Goal: Transaction & Acquisition: Purchase product/service

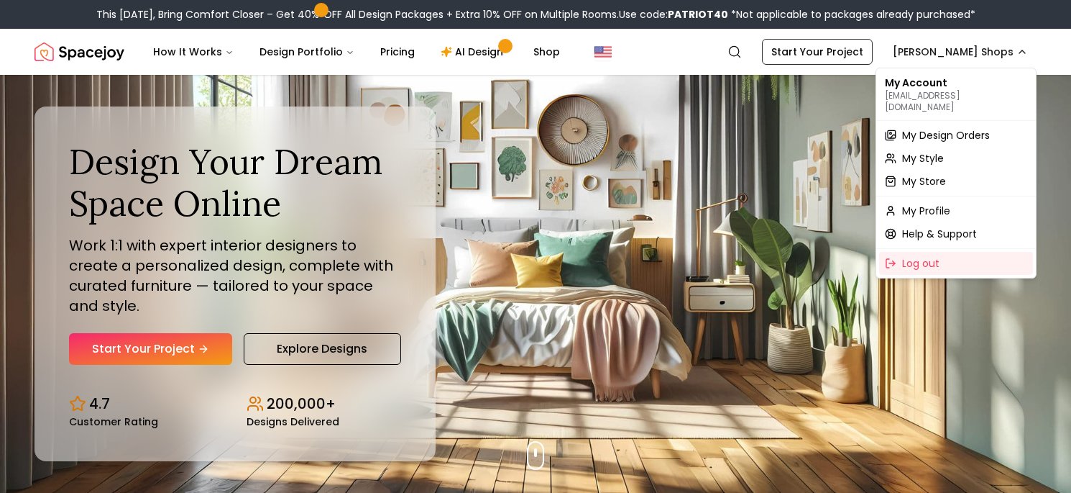
click at [999, 124] on div "My Design Orders" at bounding box center [956, 135] width 154 height 23
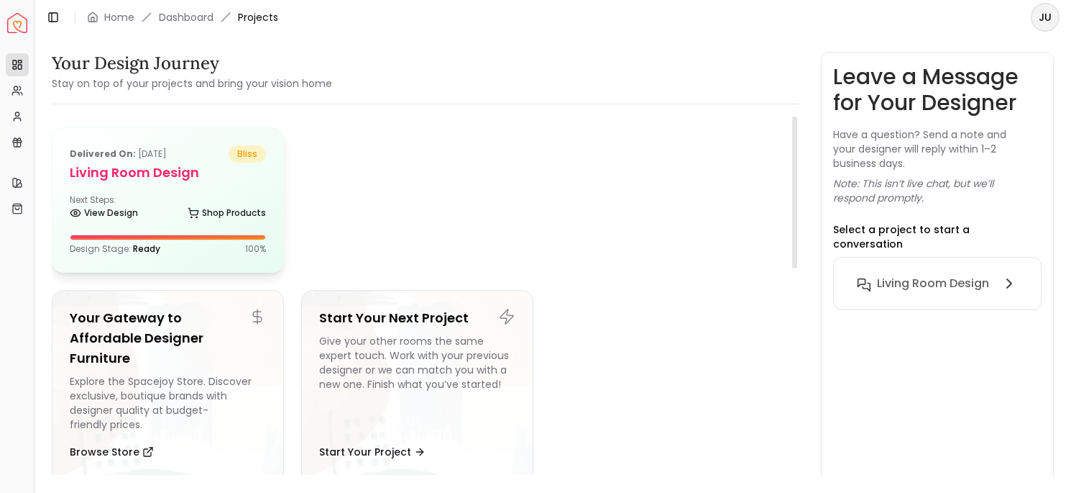
click at [241, 187] on div "Delivered on: [DATE] bliss Living Room design Next Steps: View Design Shop Prod…" at bounding box center [167, 200] width 231 height 144
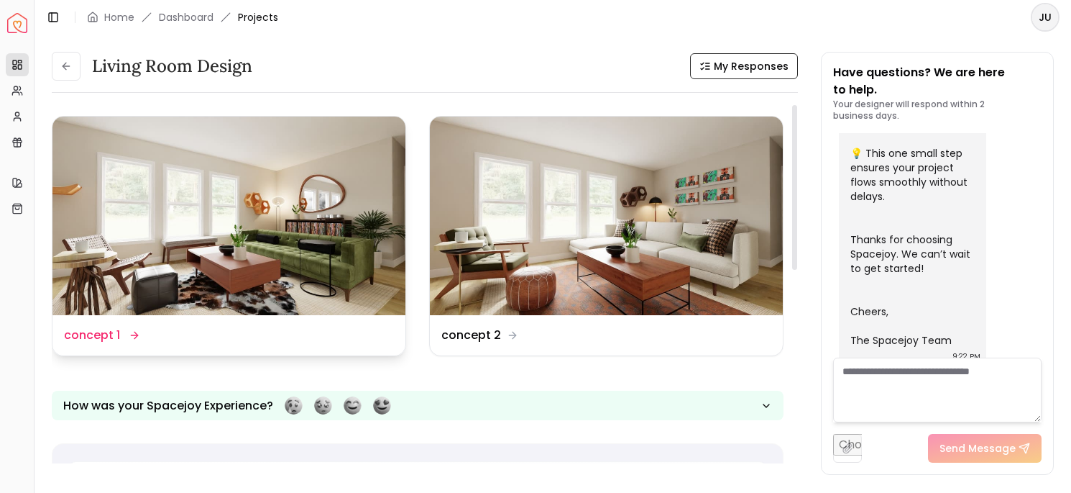
click at [306, 250] on img at bounding box center [228, 215] width 353 height 198
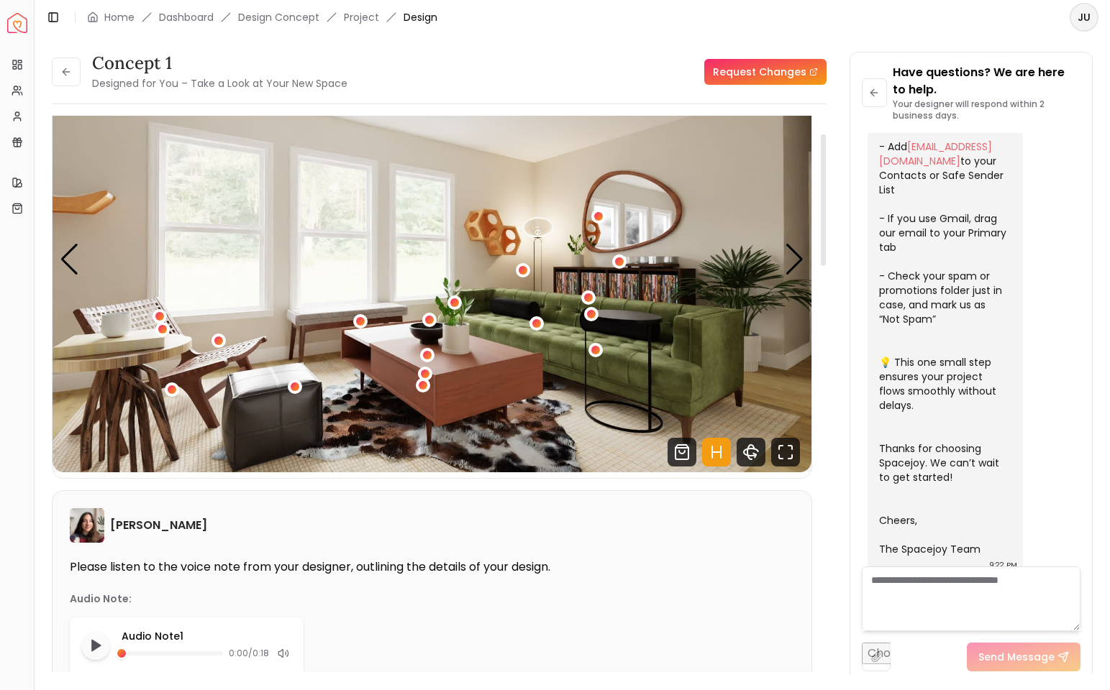
scroll to position [70, 0]
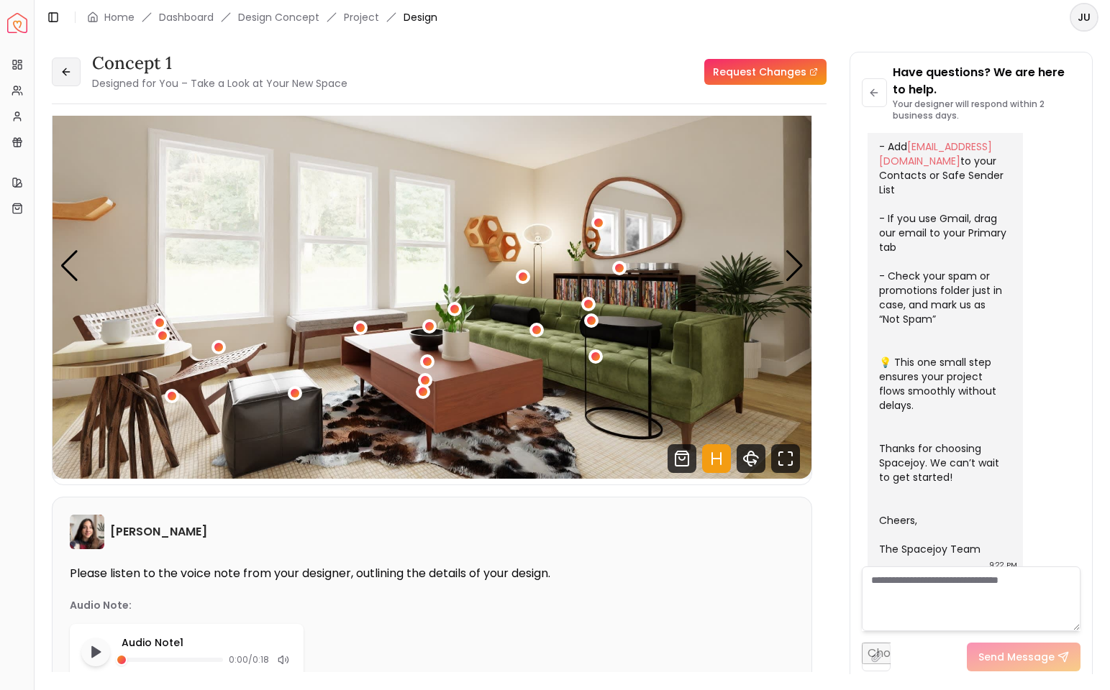
click at [66, 68] on icon at bounding box center [66, 72] width 12 height 12
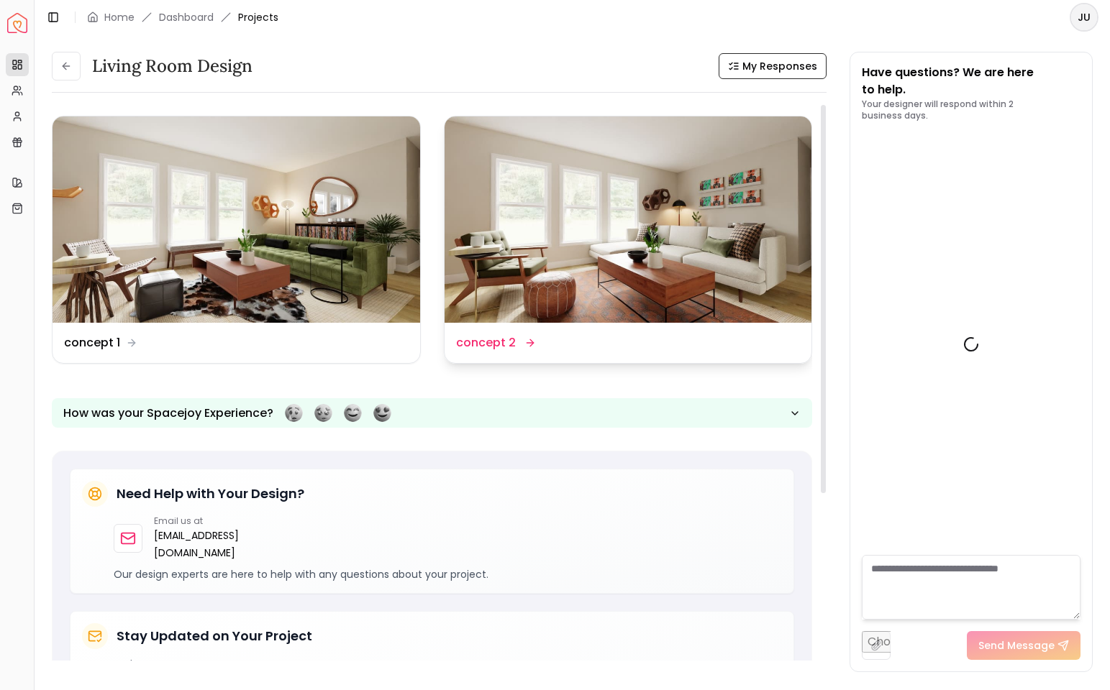
click at [564, 221] on img at bounding box center [627, 219] width 367 height 206
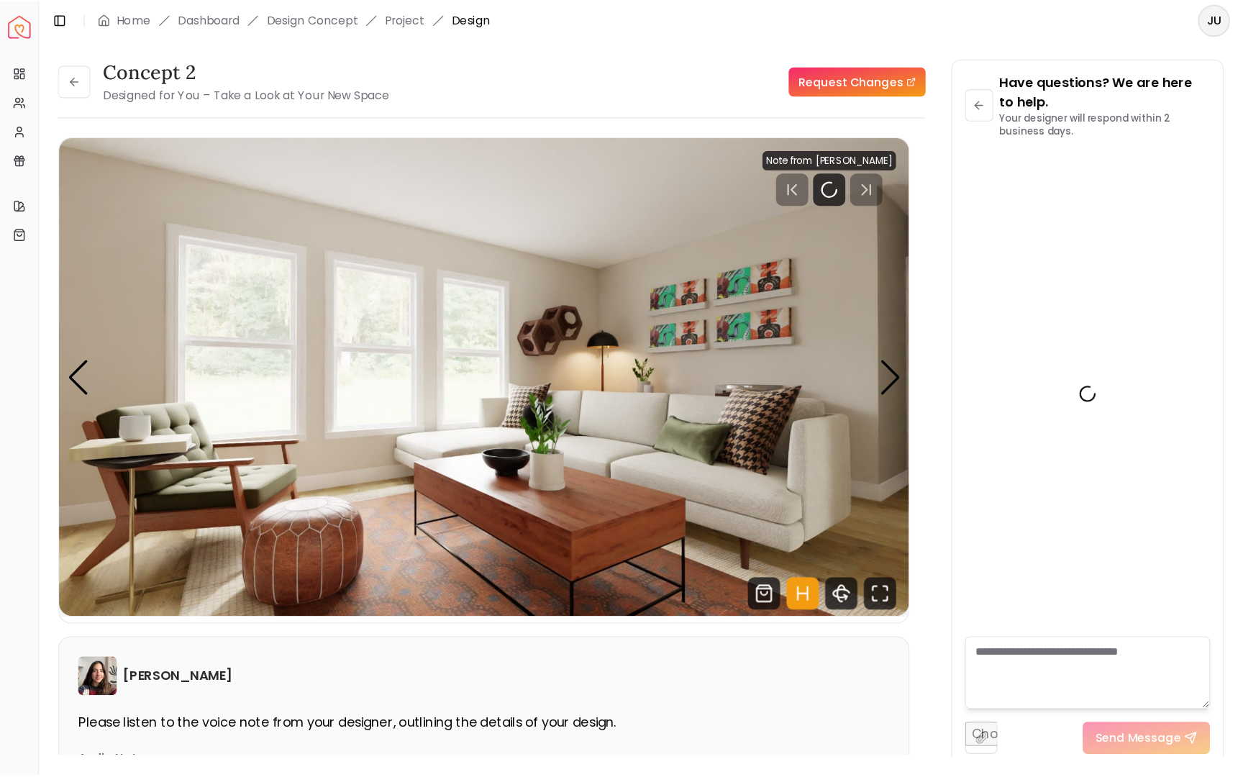
scroll to position [386, 0]
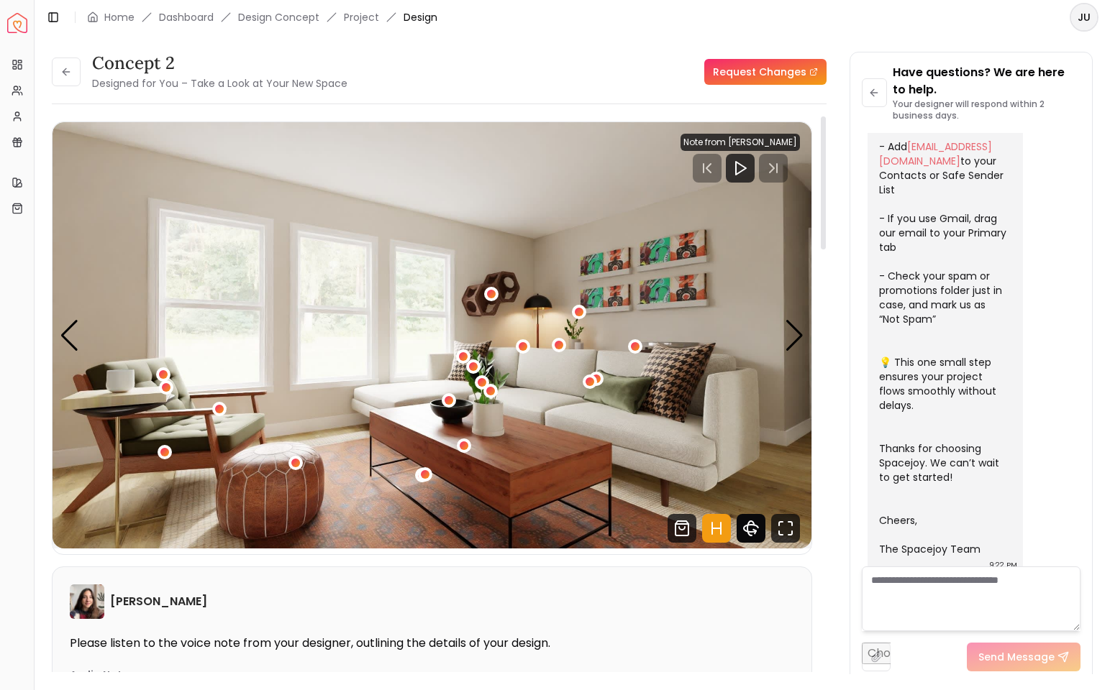
click at [739, 492] on icon "360 View" at bounding box center [750, 528] width 29 height 29
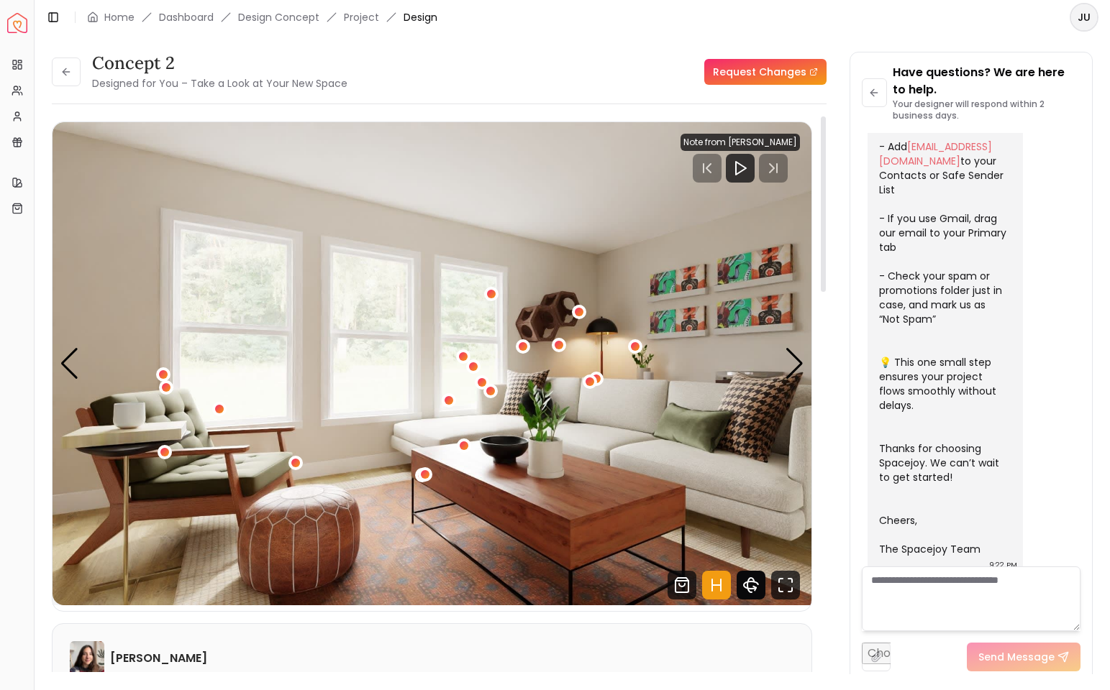
scroll to position [170, 0]
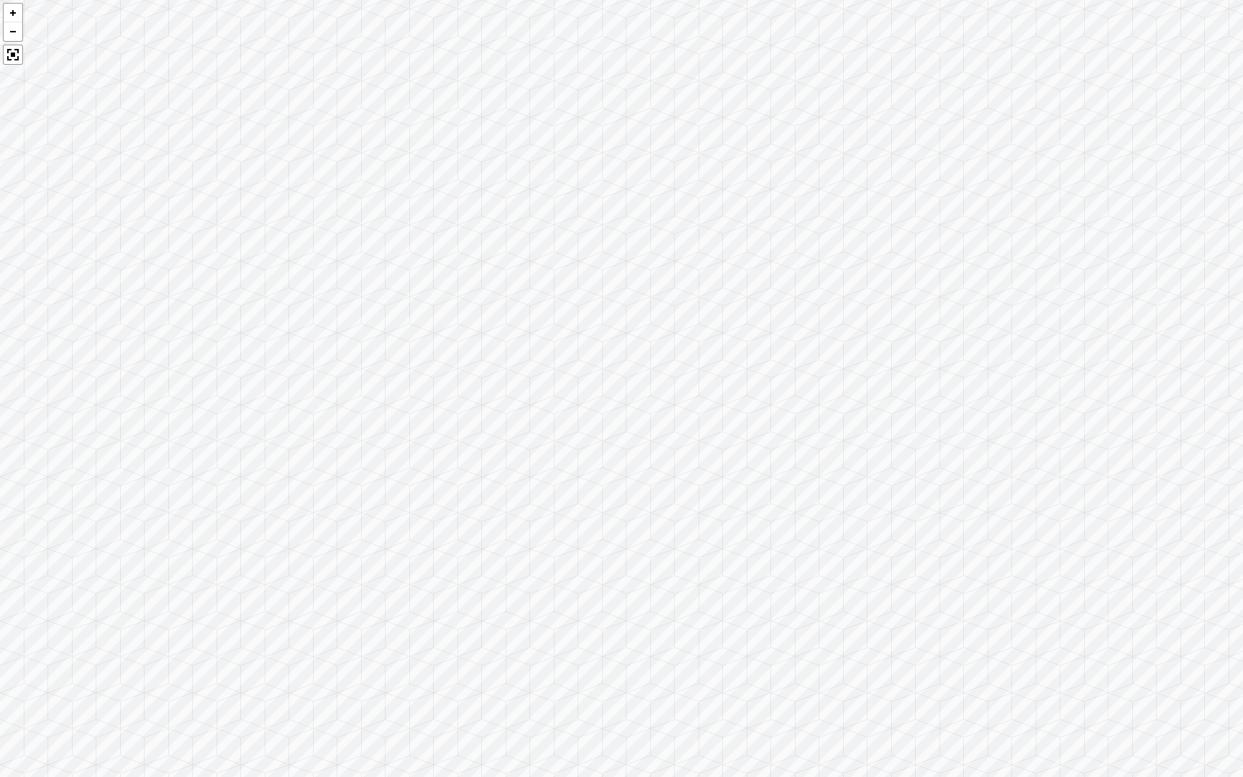
drag, startPoint x: 713, startPoint y: 532, endPoint x: 921, endPoint y: 505, distance: 209.6
click at [921, 492] on div at bounding box center [621, 388] width 1243 height 777
drag, startPoint x: 623, startPoint y: 495, endPoint x: 920, endPoint y: 444, distance: 301.3
click at [920, 444] on div at bounding box center [621, 388] width 1243 height 777
drag, startPoint x: 543, startPoint y: 430, endPoint x: 777, endPoint y: 303, distance: 266.4
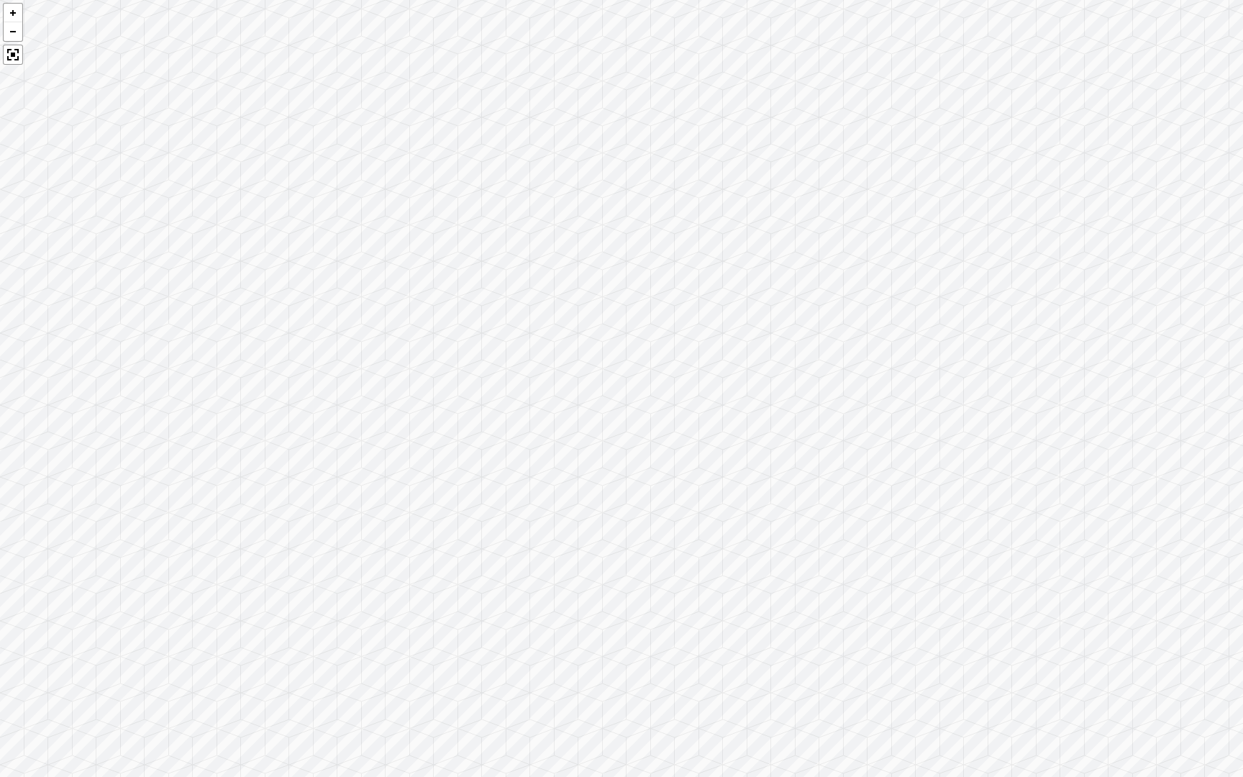
click at [777, 303] on div at bounding box center [621, 388] width 1243 height 777
drag, startPoint x: 633, startPoint y: 311, endPoint x: 647, endPoint y: 336, distance: 29.0
click at [647, 336] on div at bounding box center [621, 388] width 1243 height 777
drag, startPoint x: 555, startPoint y: 337, endPoint x: 856, endPoint y: 349, distance: 300.9
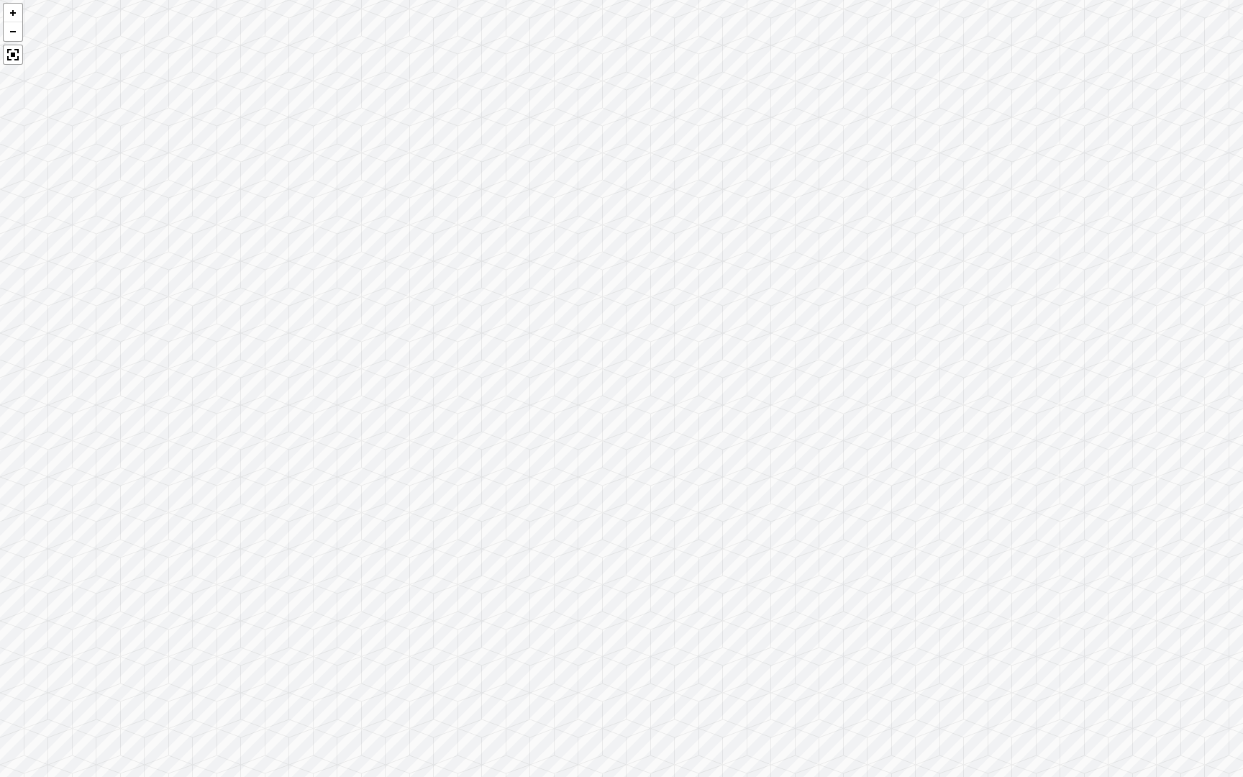
click at [856, 349] on div at bounding box center [621, 388] width 1243 height 777
drag, startPoint x: 493, startPoint y: 446, endPoint x: 757, endPoint y: 315, distance: 295.2
click at [757, 315] on div at bounding box center [621, 388] width 1243 height 777
drag, startPoint x: 500, startPoint y: 330, endPoint x: 801, endPoint y: 273, distance: 306.6
click at [801, 273] on div at bounding box center [621, 388] width 1243 height 777
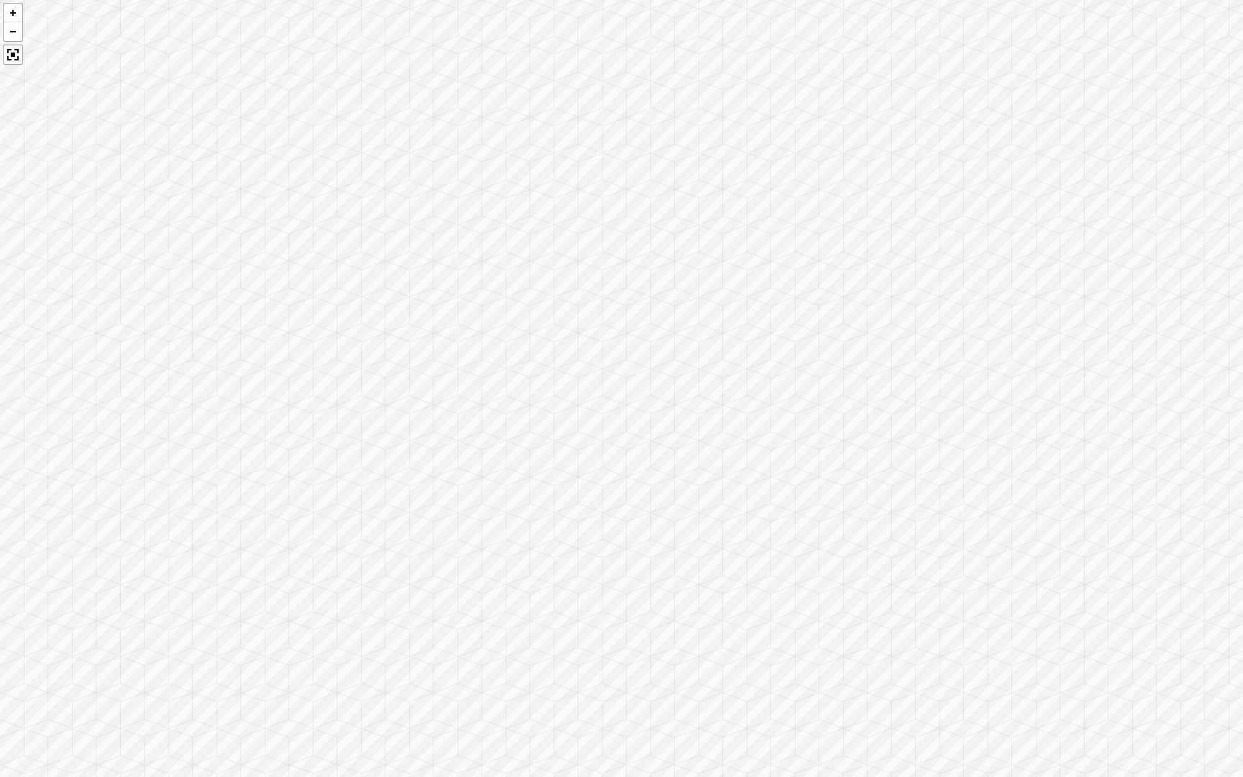
drag, startPoint x: 397, startPoint y: 288, endPoint x: 644, endPoint y: 409, distance: 275.3
click at [644, 409] on div at bounding box center [621, 388] width 1243 height 777
drag, startPoint x: 571, startPoint y: 356, endPoint x: 700, endPoint y: 328, distance: 131.7
click at [700, 328] on div at bounding box center [621, 388] width 1243 height 777
click at [702, 326] on div at bounding box center [621, 388] width 1243 height 777
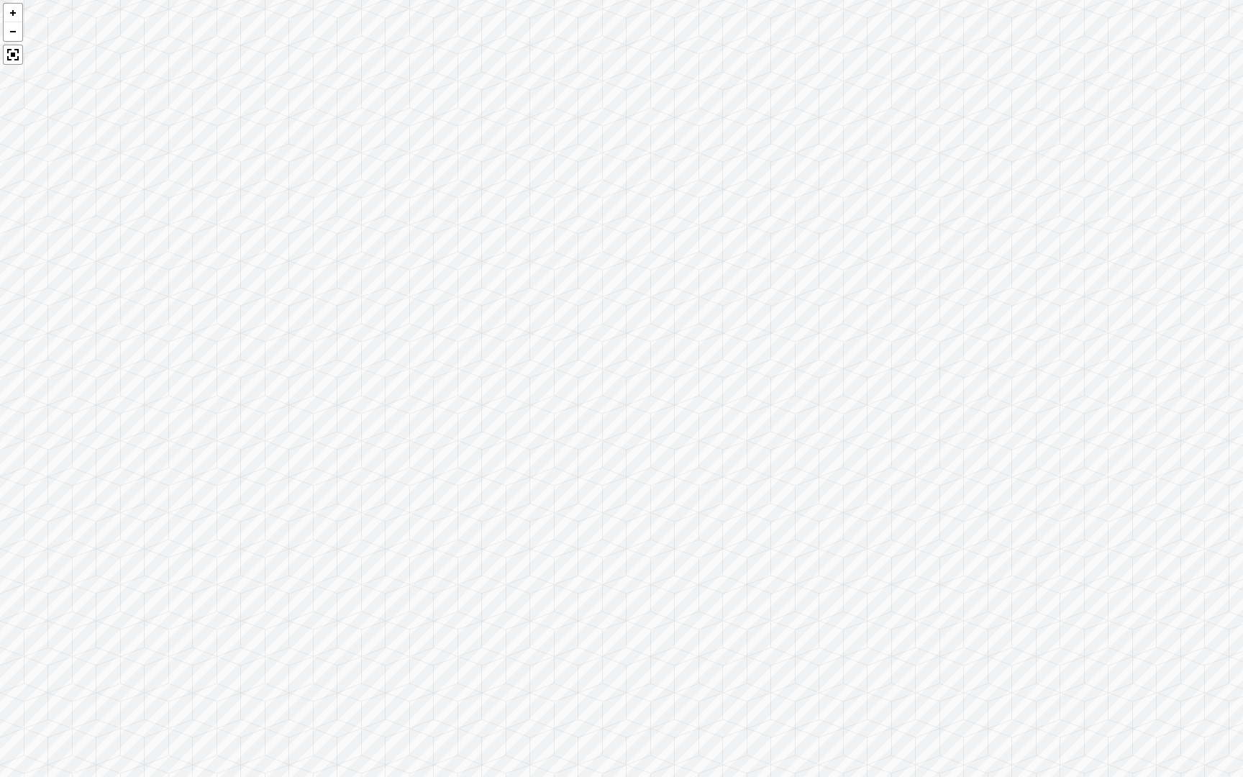
click at [714, 324] on div at bounding box center [621, 388] width 1243 height 777
drag, startPoint x: 709, startPoint y: 324, endPoint x: 609, endPoint y: 292, distance: 105.1
click at [609, 292] on div at bounding box center [621, 388] width 1243 height 777
drag, startPoint x: 887, startPoint y: 388, endPoint x: 820, endPoint y: 306, distance: 106.4
click at [820, 306] on div at bounding box center [621, 388] width 1243 height 777
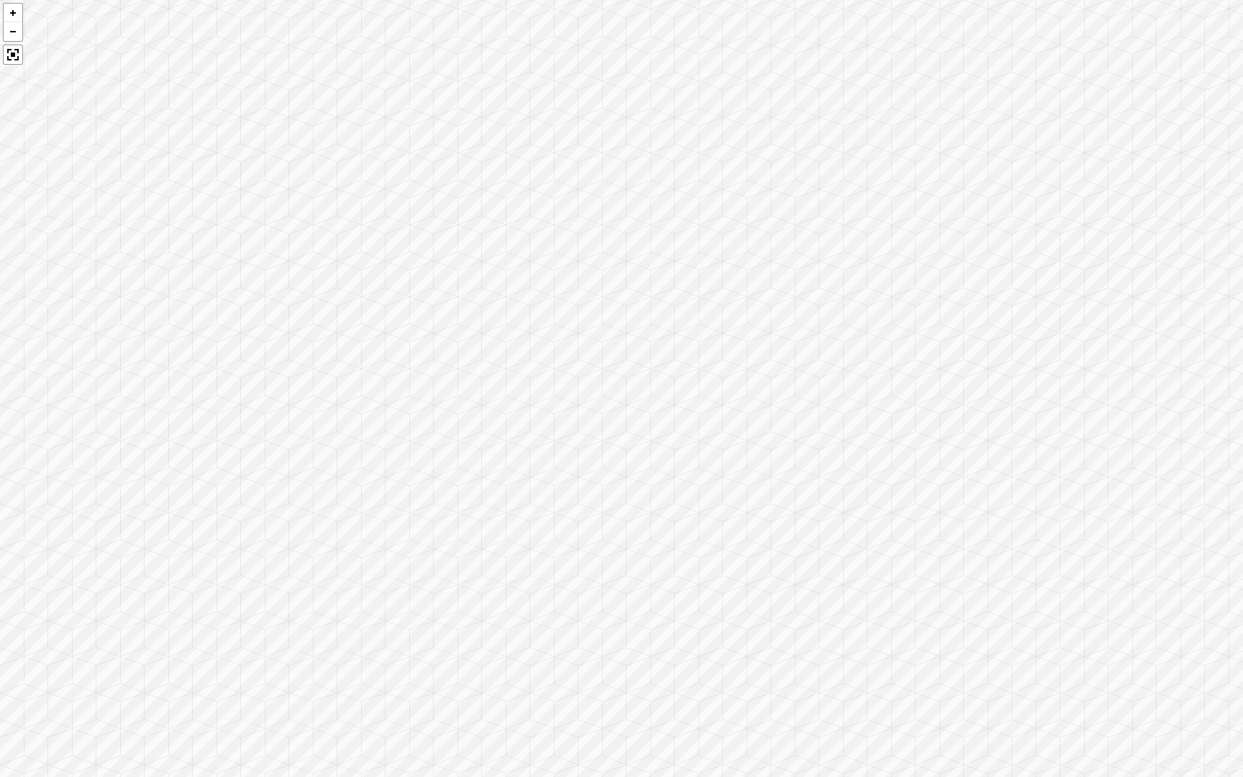
drag, startPoint x: 945, startPoint y: 355, endPoint x: 794, endPoint y: 326, distance: 153.7
click at [794, 326] on div at bounding box center [621, 388] width 1243 height 777
drag, startPoint x: 832, startPoint y: 321, endPoint x: 668, endPoint y: 303, distance: 164.9
click at [668, 303] on div at bounding box center [621, 388] width 1243 height 777
click at [779, 332] on div at bounding box center [621, 388] width 1243 height 777
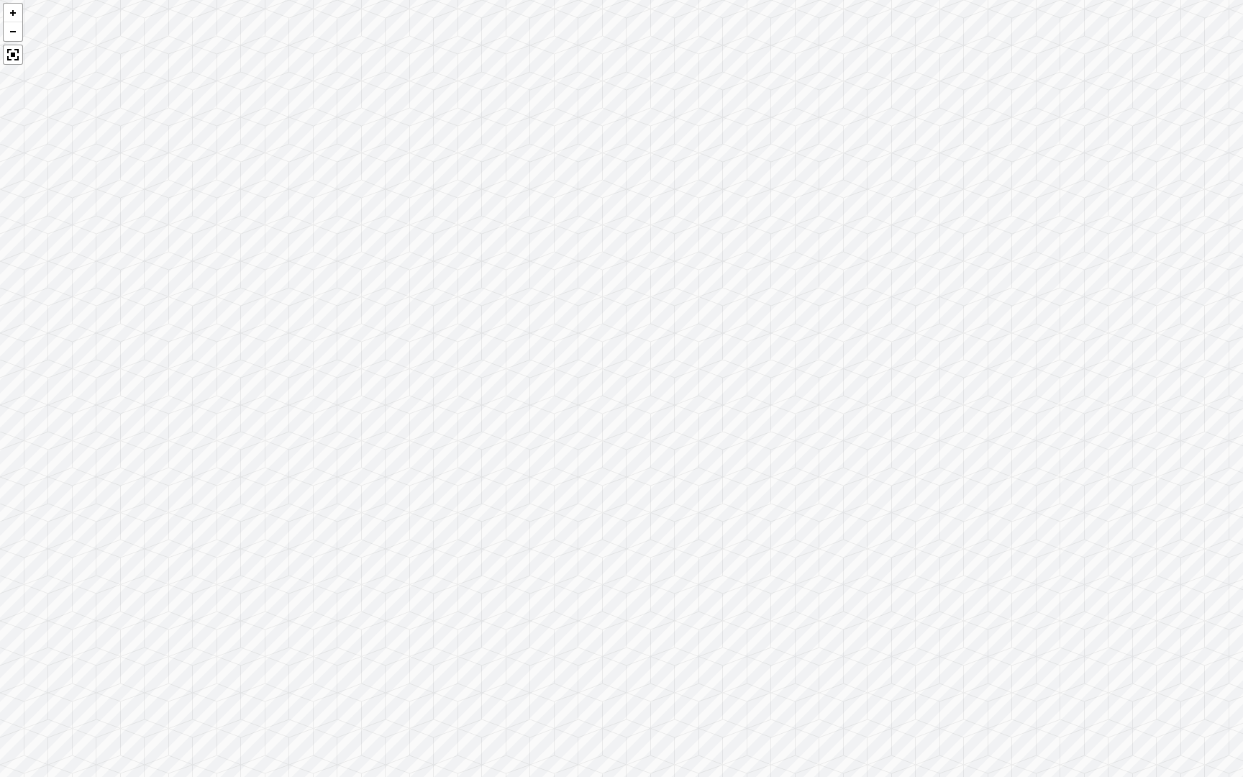
click at [462, 260] on div at bounding box center [621, 388] width 1243 height 777
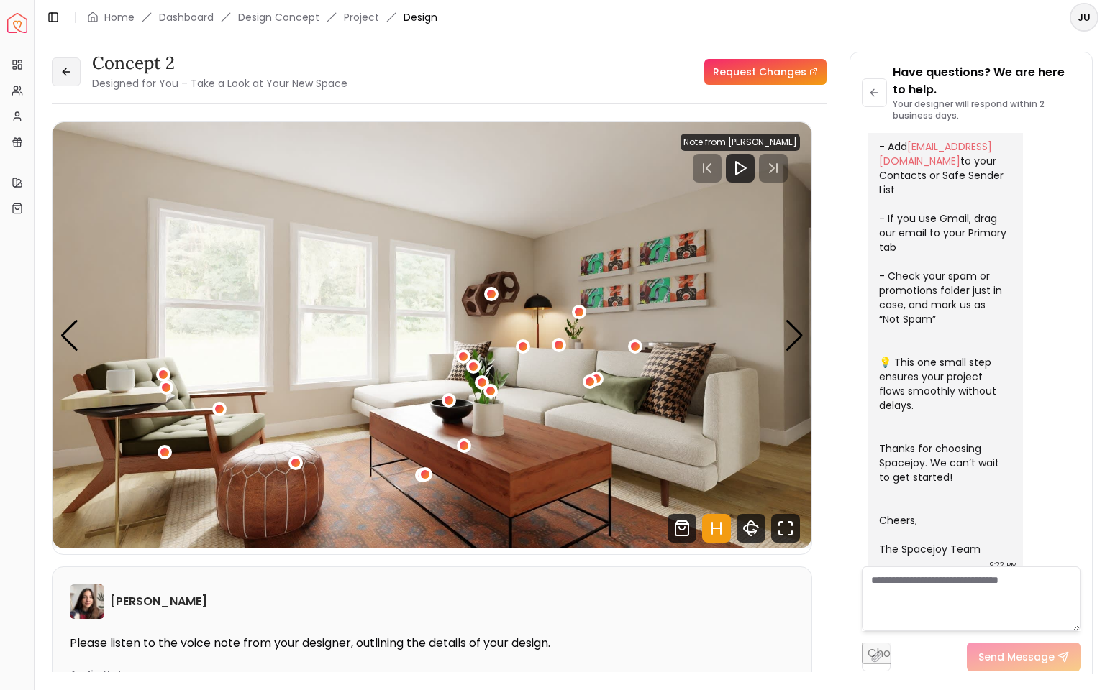
click at [66, 74] on icon at bounding box center [66, 72] width 12 height 12
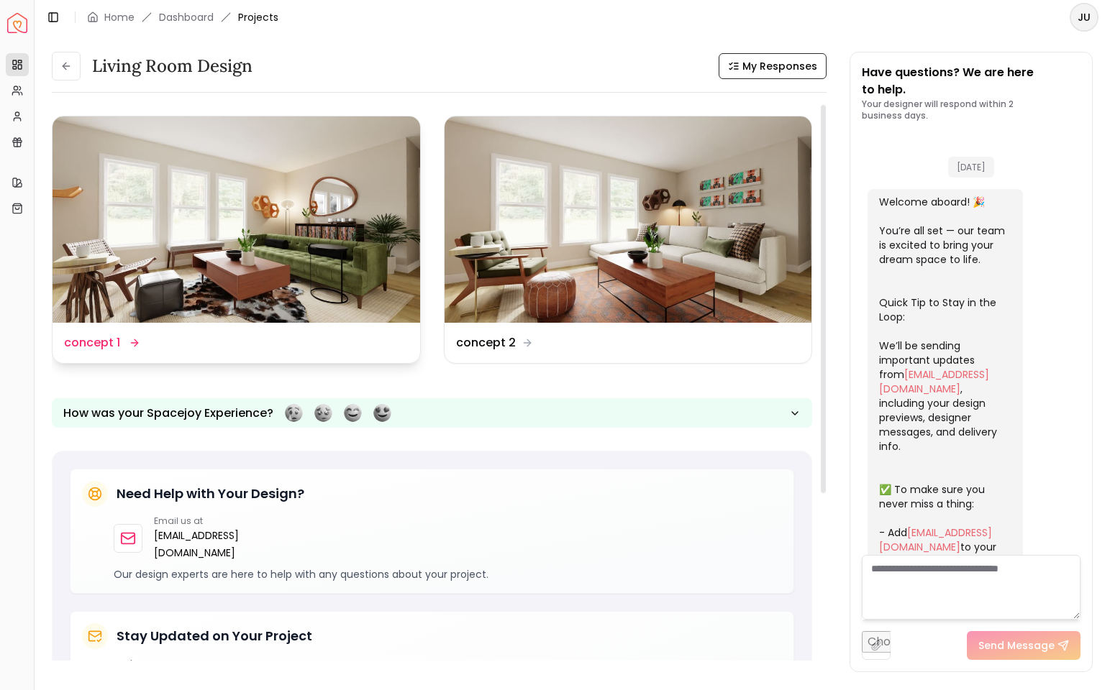
scroll to position [369, 0]
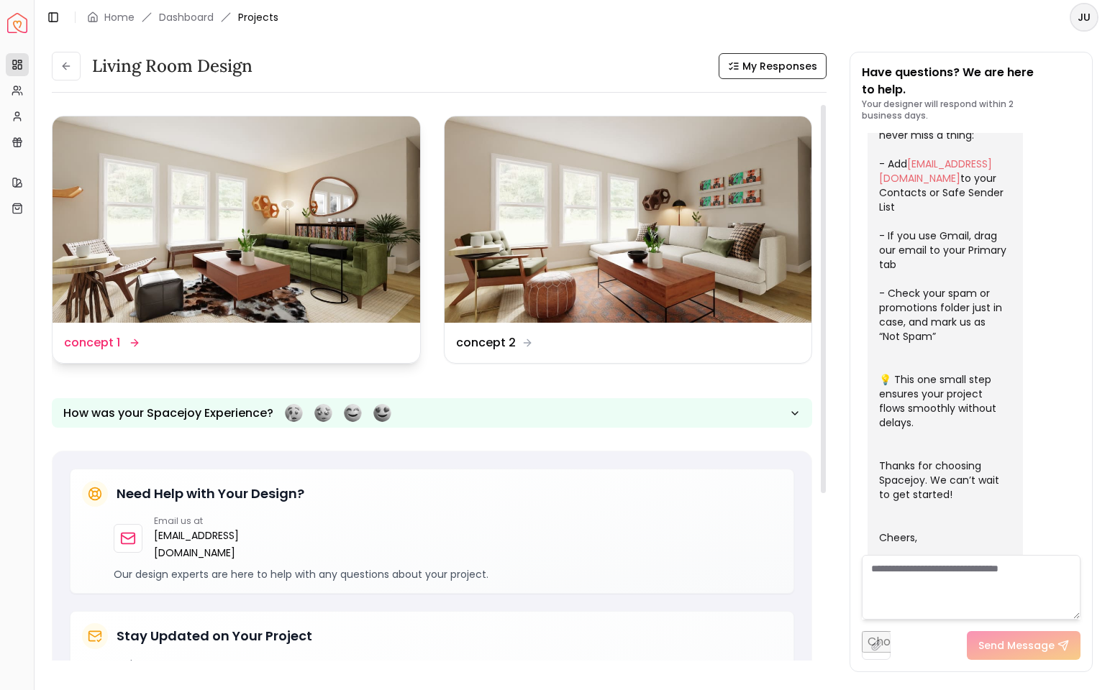
click at [311, 253] on img at bounding box center [235, 219] width 367 height 206
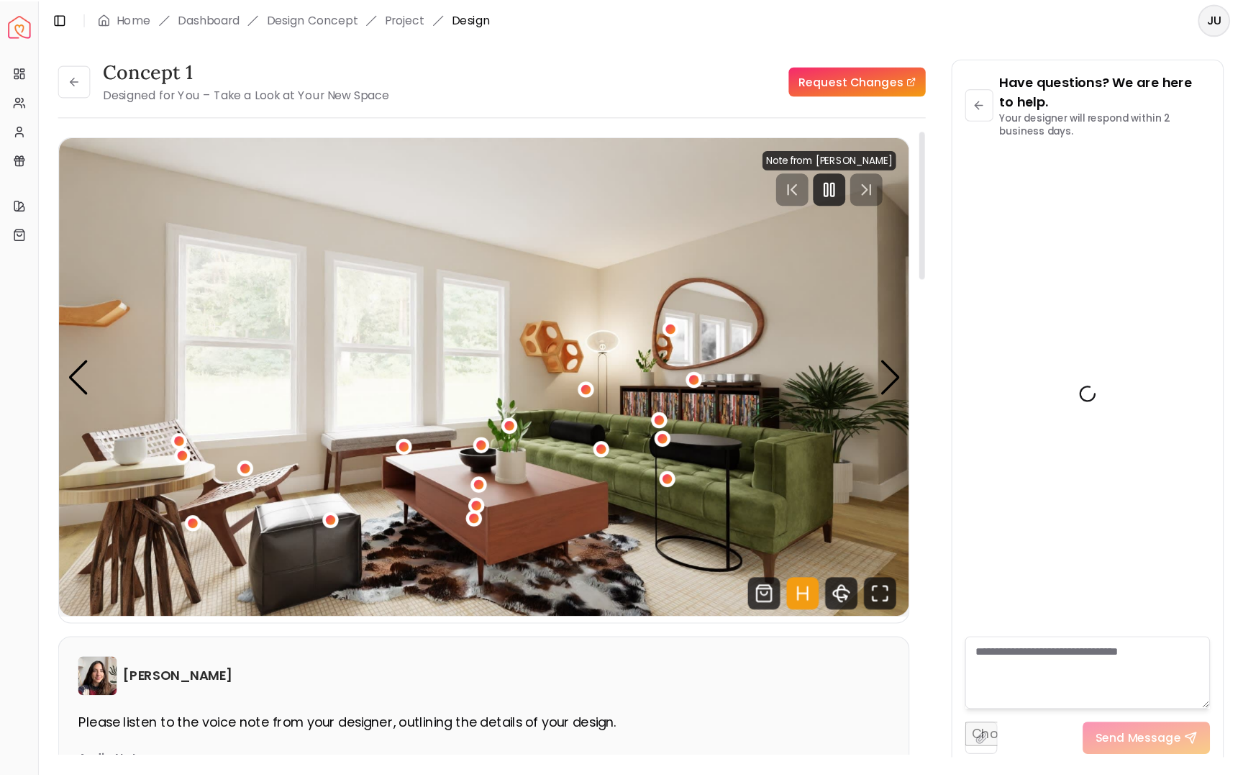
scroll to position [386, 0]
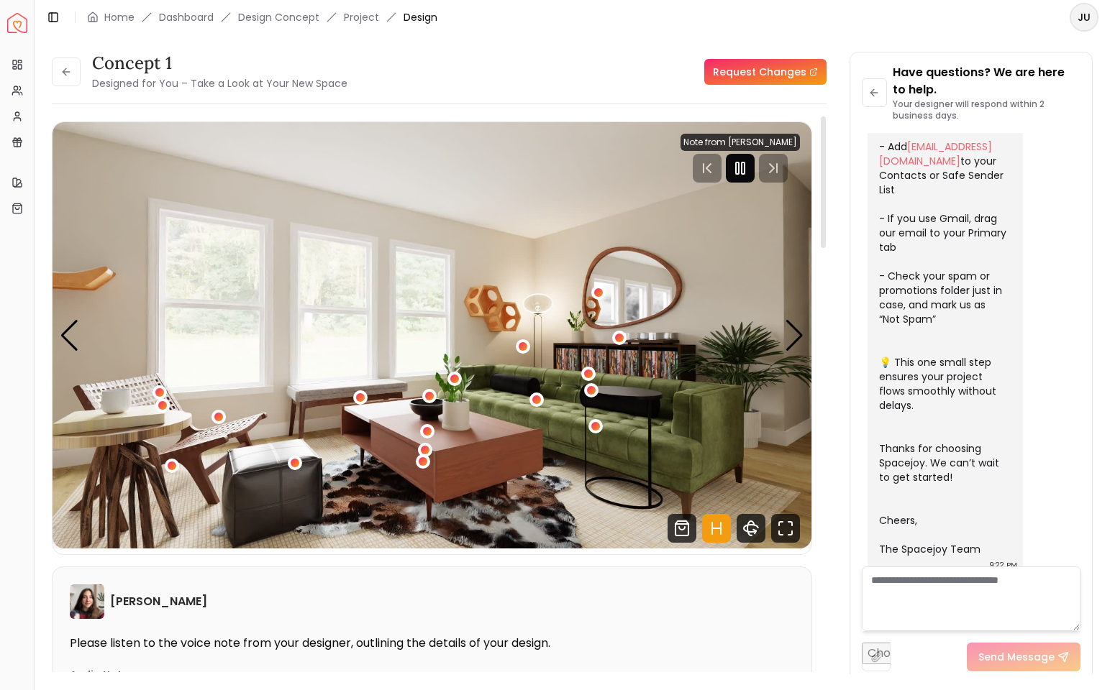
click at [746, 168] on icon "Pause" at bounding box center [739, 168] width 17 height 17
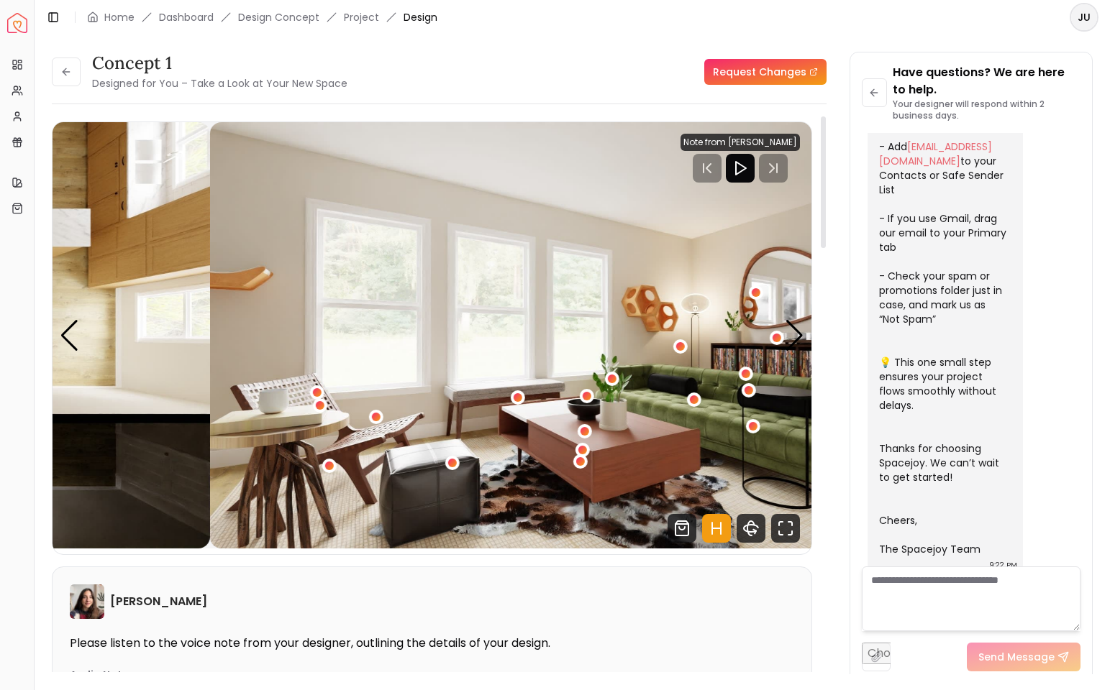
click at [603, 250] on img "1 / 4" at bounding box center [589, 335] width 759 height 426
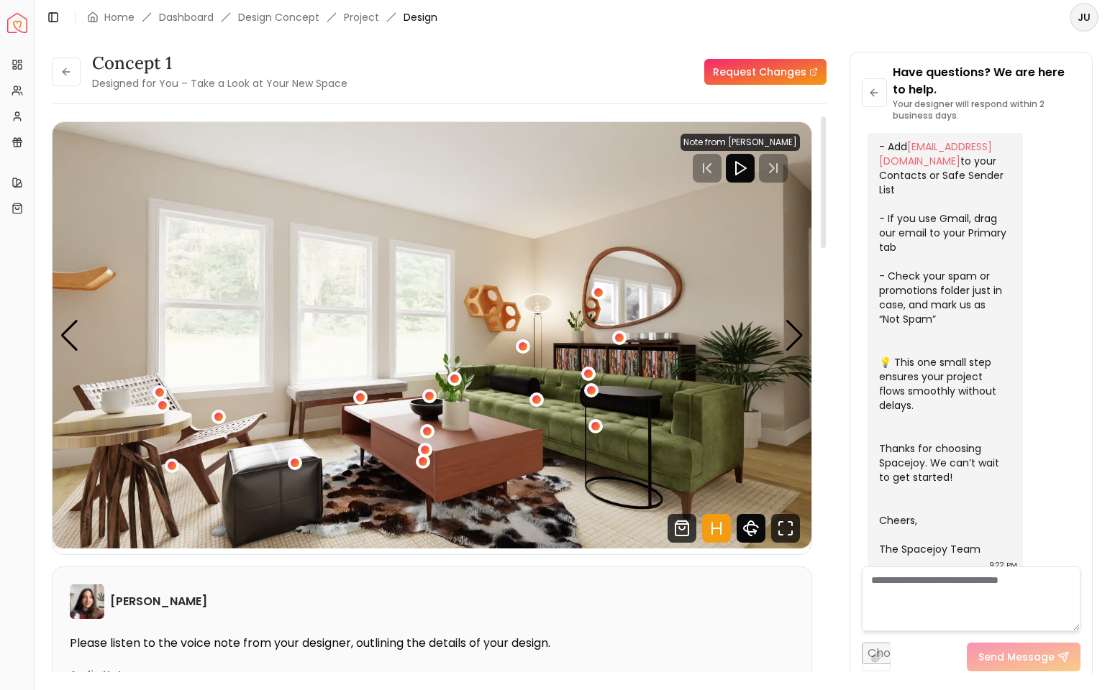
click at [748, 492] on icon "360 View" at bounding box center [750, 528] width 29 height 29
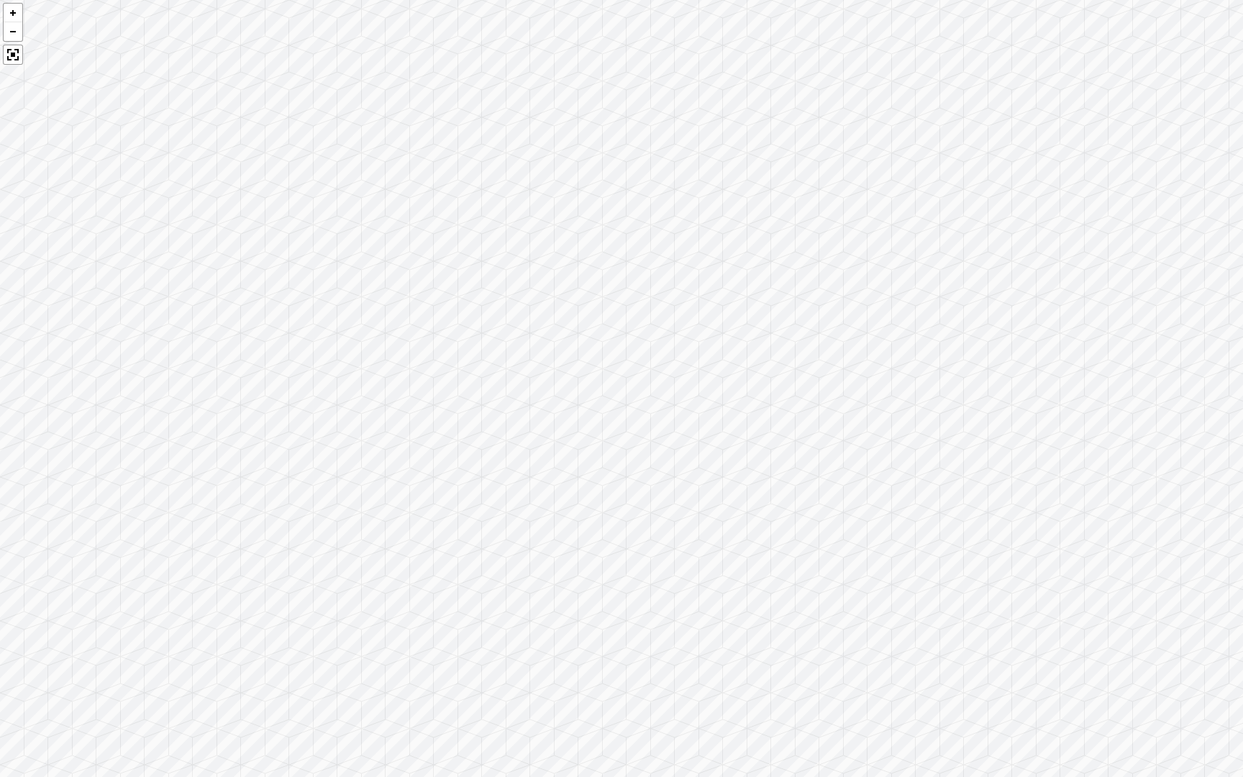
drag, startPoint x: 821, startPoint y: 534, endPoint x: 823, endPoint y: 401, distance: 133.0
click at [823, 401] on div at bounding box center [621, 388] width 1243 height 777
drag, startPoint x: 752, startPoint y: 476, endPoint x: 588, endPoint y: 419, distance: 174.4
click at [588, 419] on div at bounding box center [621, 388] width 1243 height 777
drag, startPoint x: 741, startPoint y: 409, endPoint x: 506, endPoint y: 413, distance: 235.2
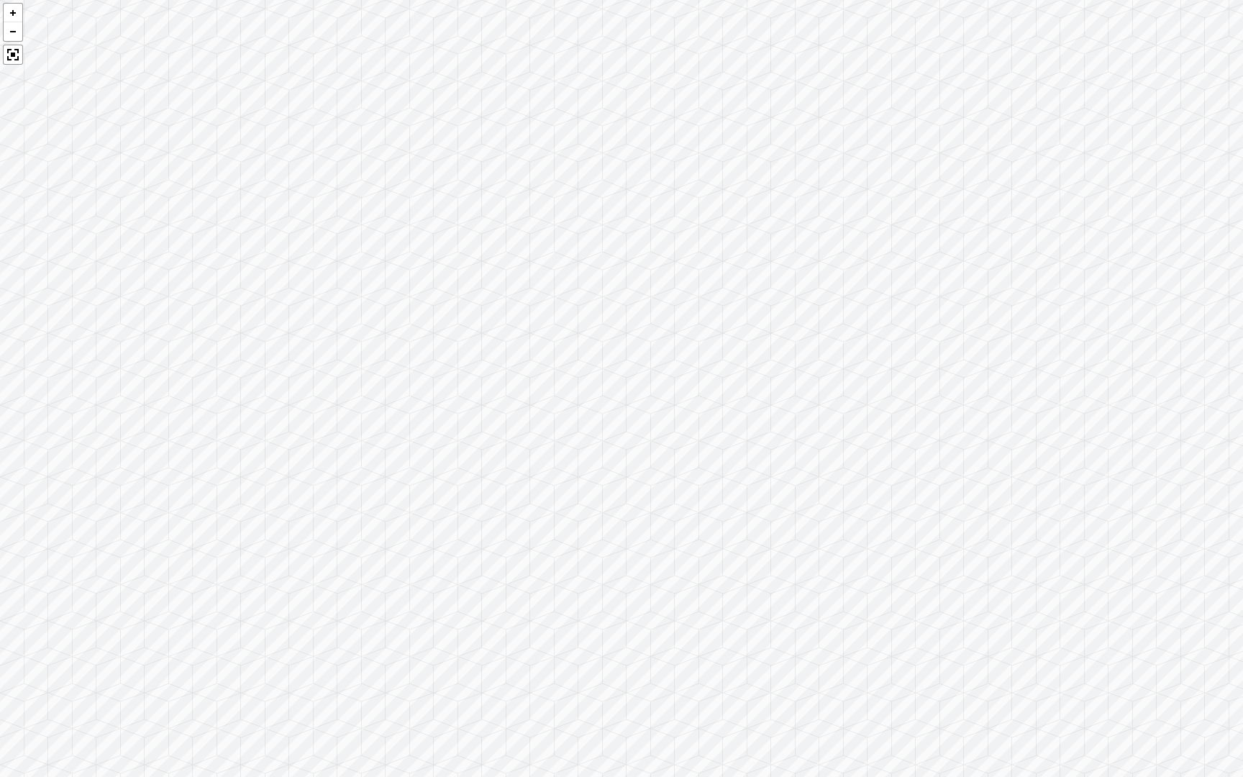
click at [506, 413] on div at bounding box center [621, 388] width 1243 height 777
drag, startPoint x: 708, startPoint y: 410, endPoint x: 473, endPoint y: 408, distance: 235.1
click at [473, 408] on div at bounding box center [621, 388] width 1243 height 777
drag, startPoint x: 712, startPoint y: 431, endPoint x: 503, endPoint y: 408, distance: 210.5
click at [503, 408] on div at bounding box center [621, 388] width 1243 height 777
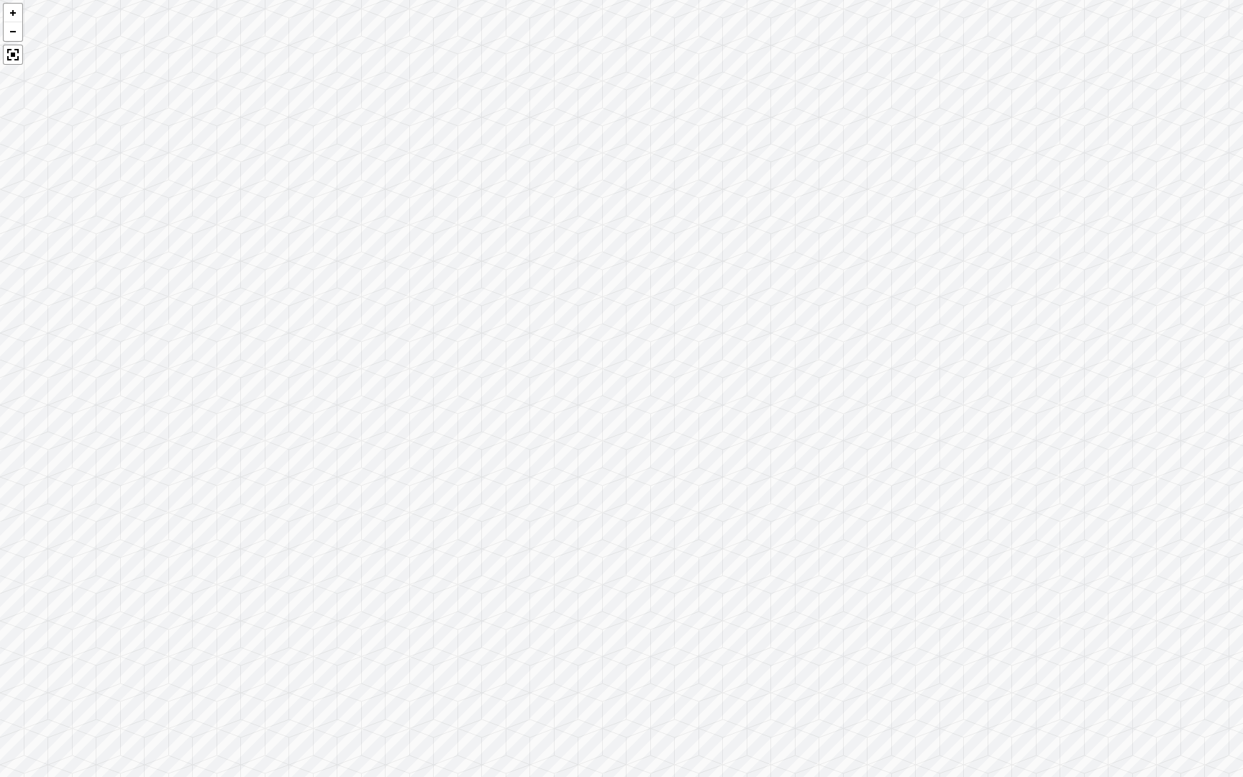
drag, startPoint x: 705, startPoint y: 414, endPoint x: 395, endPoint y: 408, distance: 310.7
click at [395, 408] on div at bounding box center [621, 388] width 1243 height 777
drag, startPoint x: 804, startPoint y: 388, endPoint x: 595, endPoint y: 392, distance: 209.3
click at [595, 392] on div at bounding box center [621, 388] width 1243 height 777
drag, startPoint x: 953, startPoint y: 421, endPoint x: 758, endPoint y: 415, distance: 195.0
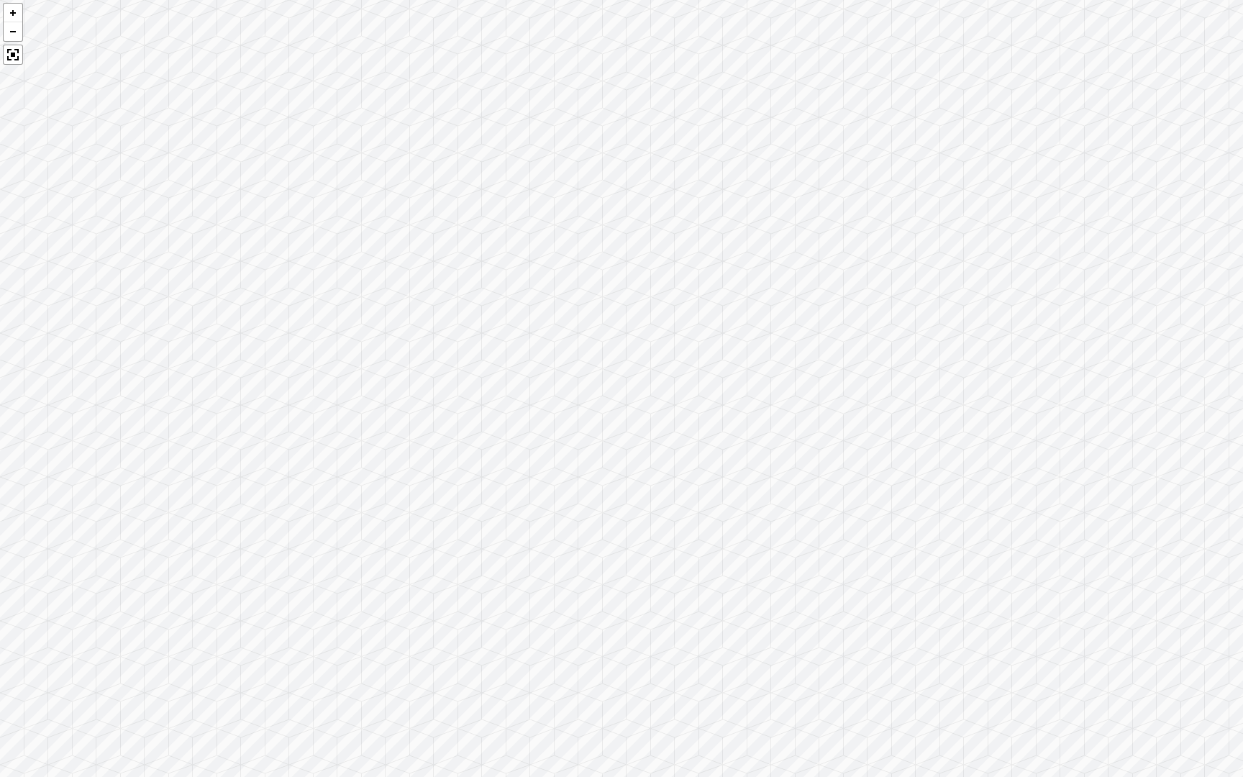
click at [758, 415] on div at bounding box center [621, 388] width 1243 height 777
drag, startPoint x: 1097, startPoint y: 386, endPoint x: 764, endPoint y: 344, distance: 336.3
click at [764, 344] on div at bounding box center [621, 388] width 1243 height 777
click at [902, 379] on div at bounding box center [621, 388] width 1243 height 777
drag, startPoint x: 1020, startPoint y: 455, endPoint x: 796, endPoint y: 444, distance: 224.7
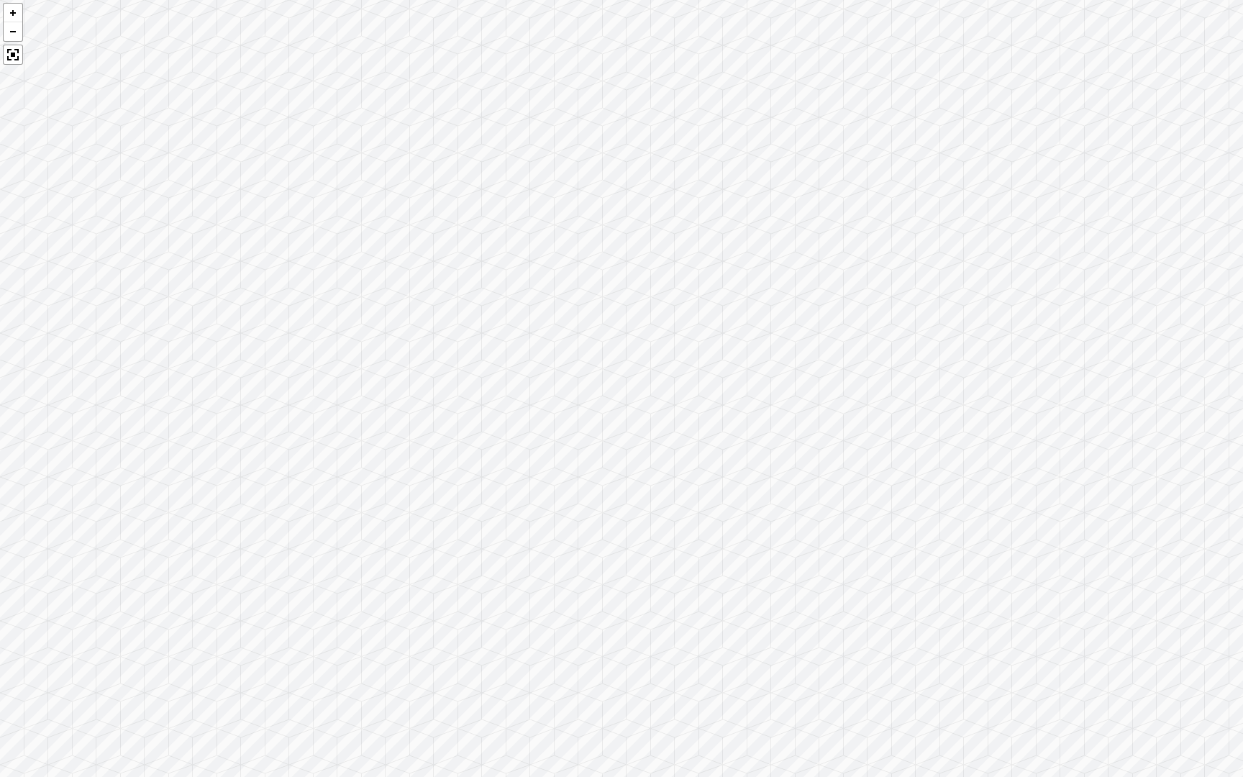
click at [796, 444] on div at bounding box center [621, 388] width 1243 height 777
drag, startPoint x: 731, startPoint y: 447, endPoint x: 719, endPoint y: 447, distance: 12.2
click at [719, 447] on div at bounding box center [621, 388] width 1243 height 777
drag, startPoint x: 824, startPoint y: 436, endPoint x: 662, endPoint y: 438, distance: 161.8
click at [662, 438] on div at bounding box center [621, 388] width 1243 height 777
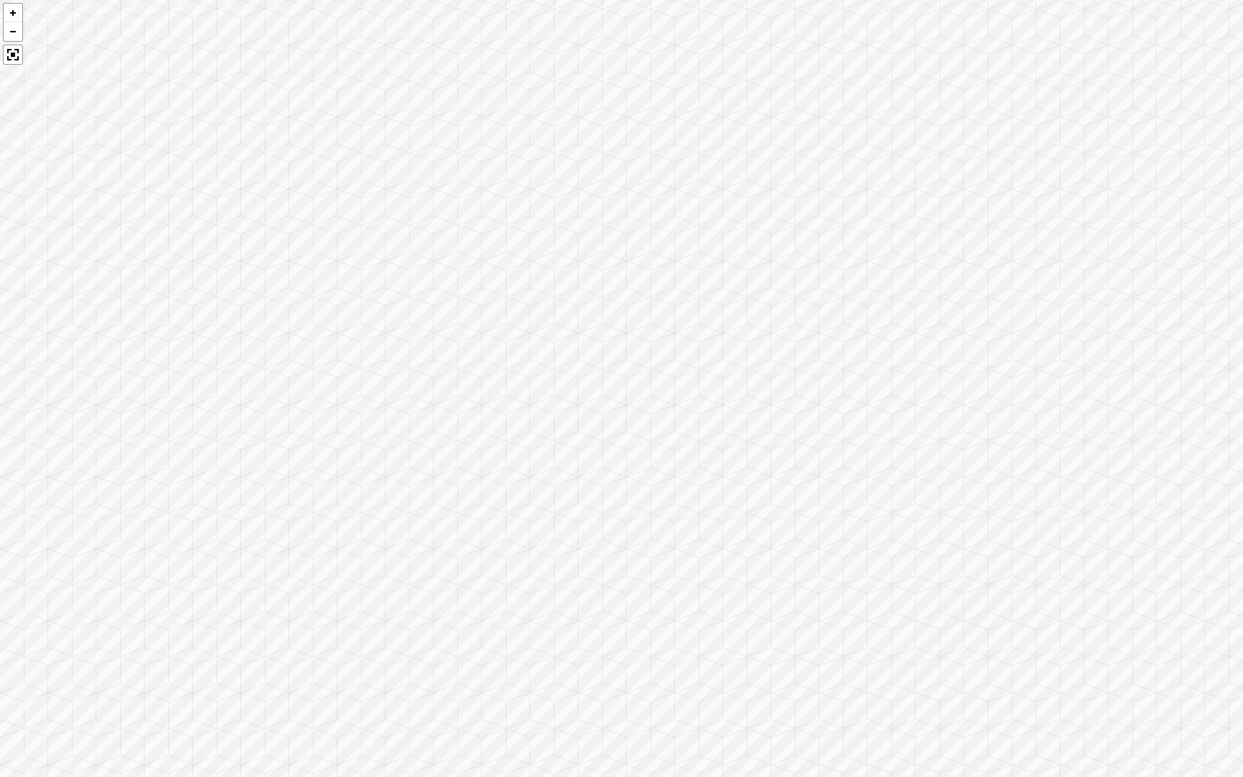
drag, startPoint x: 662, startPoint y: 438, endPoint x: 495, endPoint y: 439, distance: 167.6
click at [495, 439] on div at bounding box center [621, 388] width 1243 height 777
drag, startPoint x: 495, startPoint y: 439, endPoint x: 392, endPoint y: 441, distance: 102.9
click at [392, 441] on div at bounding box center [621, 388] width 1243 height 777
click at [725, 492] on div at bounding box center [621, 388] width 1243 height 777
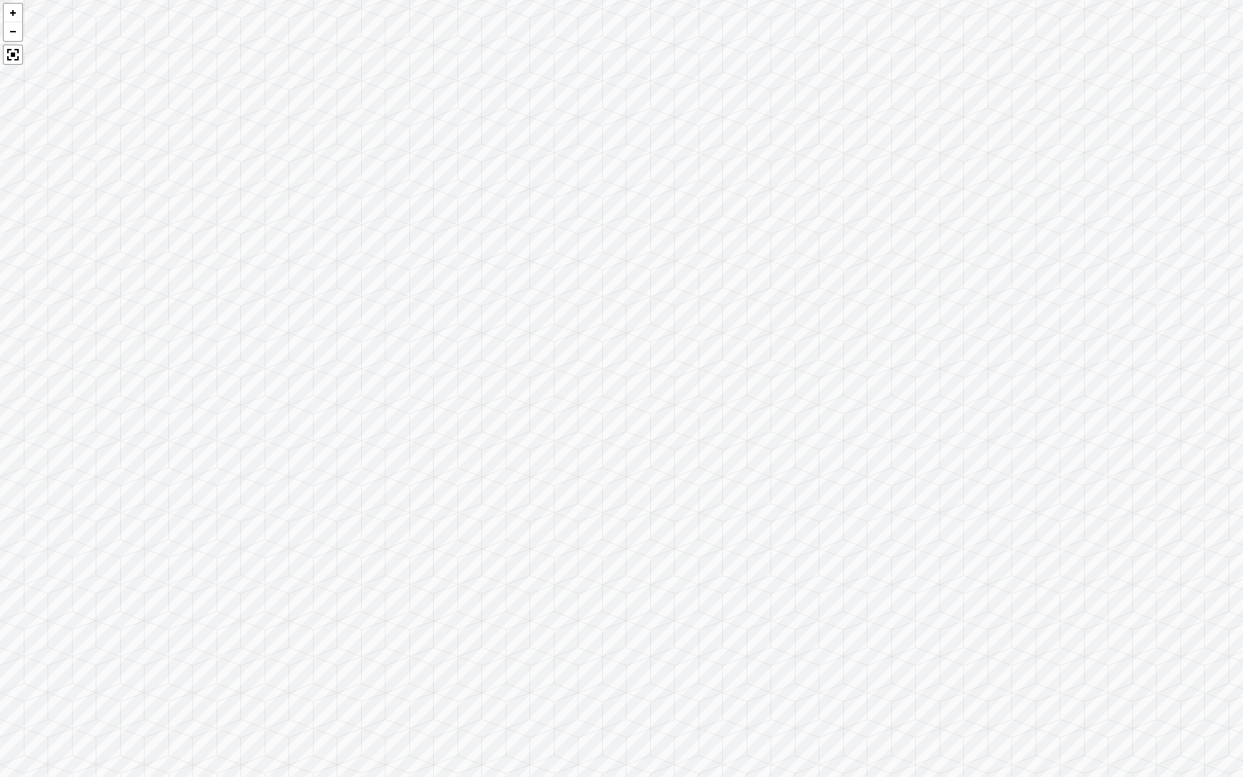
click at [725, 492] on div at bounding box center [621, 388] width 1243 height 777
drag, startPoint x: 807, startPoint y: 562, endPoint x: 805, endPoint y: 399, distance: 163.2
click at [805, 399] on div at bounding box center [621, 388] width 1243 height 777
click at [821, 407] on div at bounding box center [621, 388] width 1243 height 777
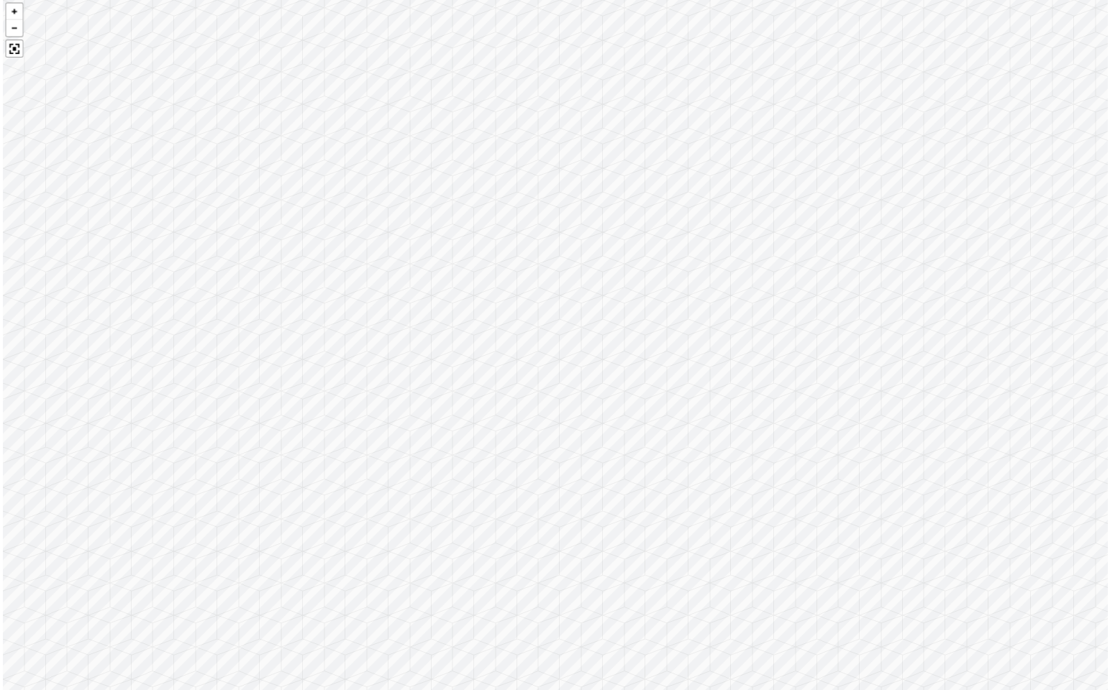
scroll to position [386, 0]
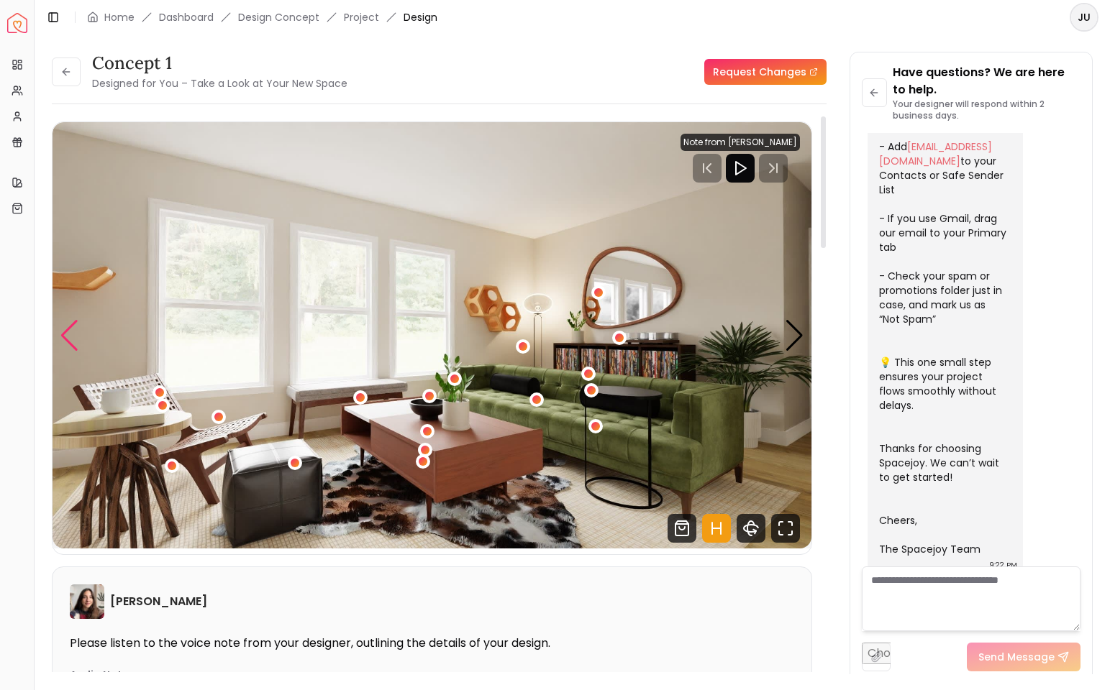
click at [76, 327] on div "Previous slide" at bounding box center [69, 336] width 19 height 32
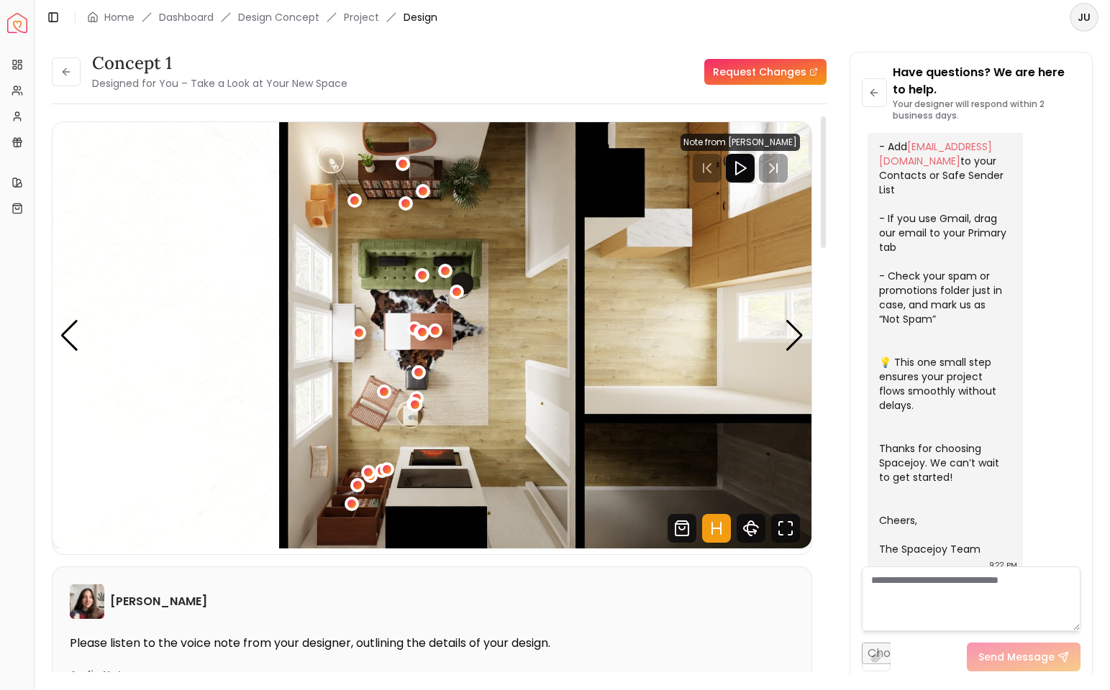
click at [172, 204] on img "4 / 4" at bounding box center [431, 335] width 759 height 426
click at [63, 340] on div "Previous slide" at bounding box center [69, 336] width 19 height 32
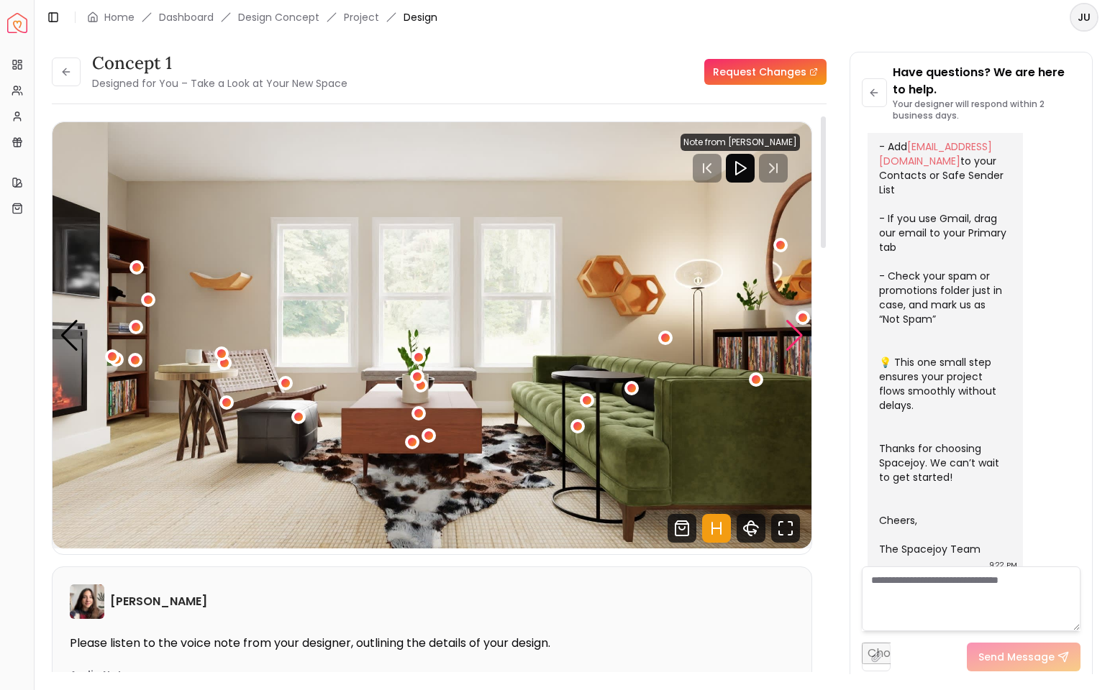
click at [800, 324] on div "Next slide" at bounding box center [794, 336] width 19 height 32
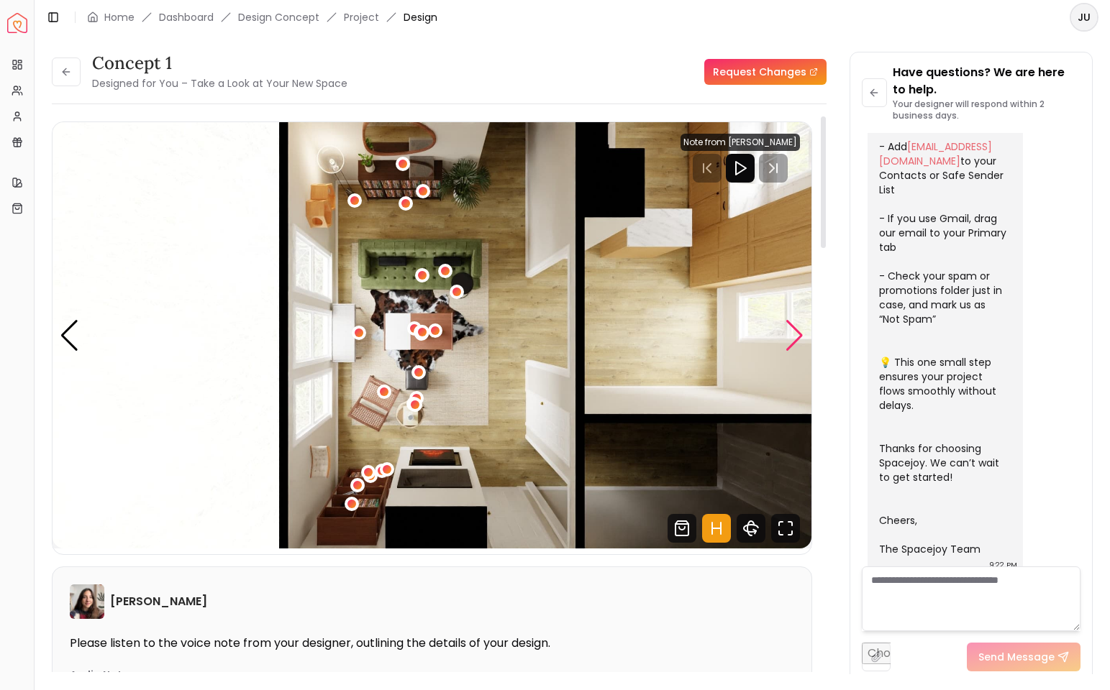
click at [797, 334] on div "Next slide" at bounding box center [794, 336] width 19 height 32
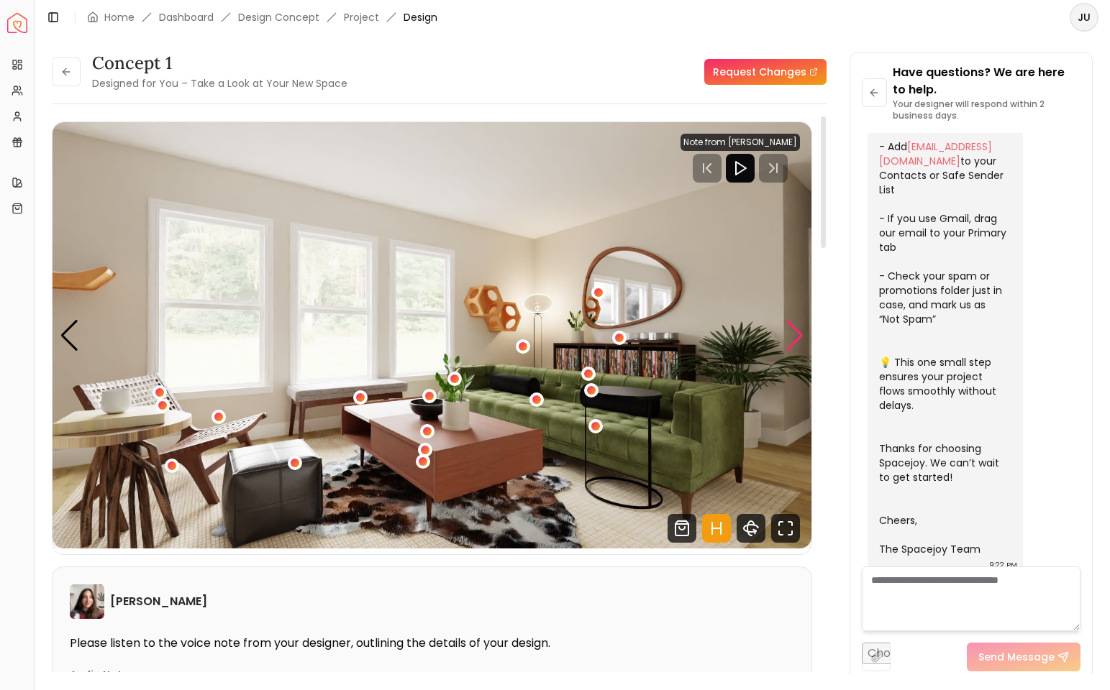
click at [797, 334] on div "Next slide" at bounding box center [794, 336] width 19 height 32
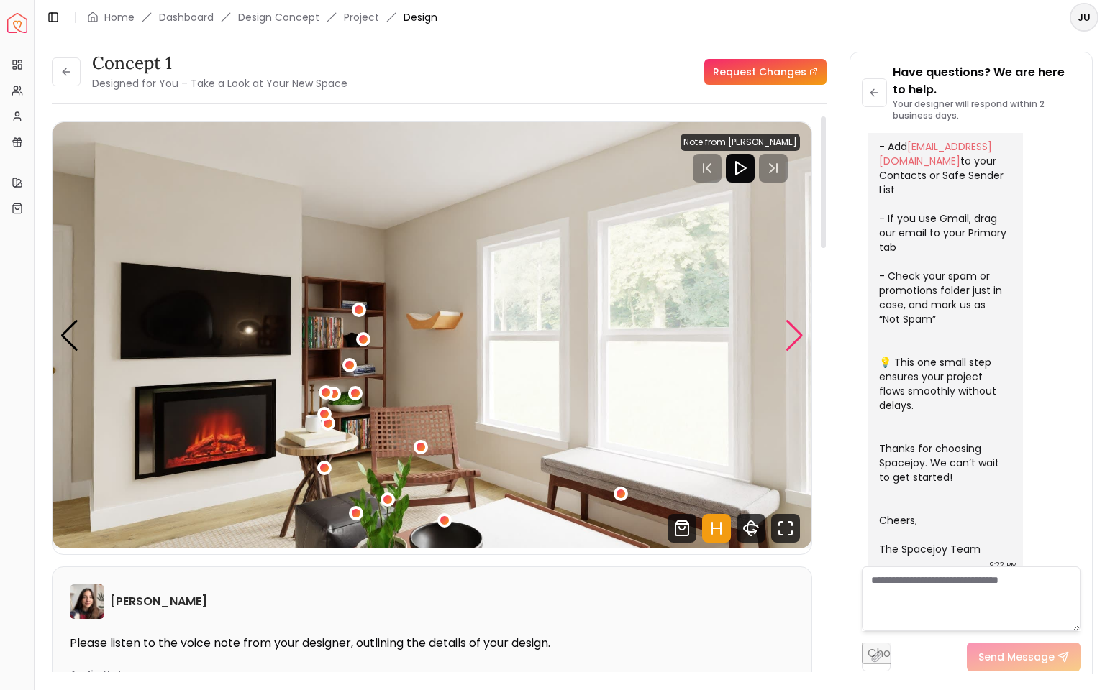
click at [797, 334] on div "Next slide" at bounding box center [794, 336] width 19 height 32
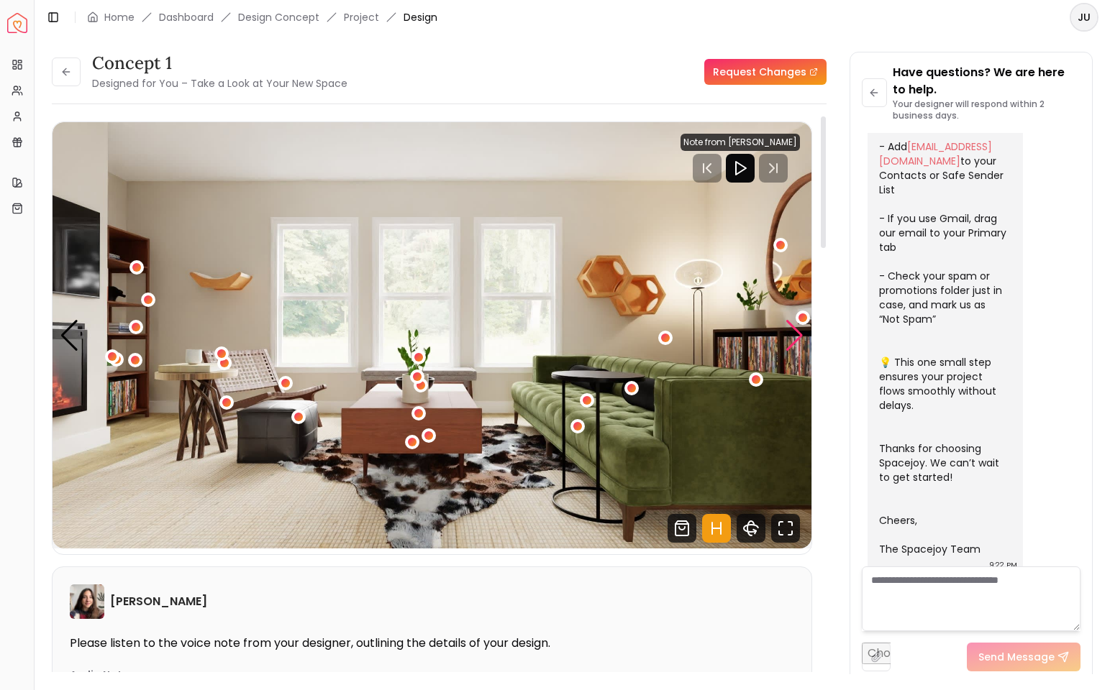
click at [797, 334] on div "Next slide" at bounding box center [794, 336] width 19 height 32
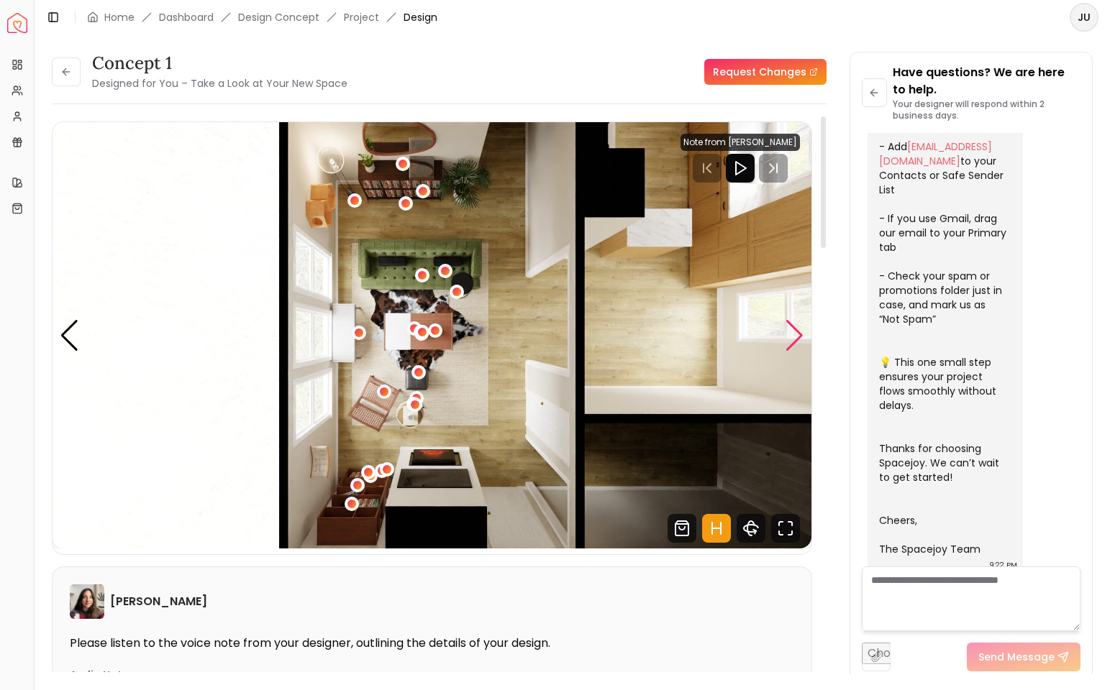
click at [797, 334] on div "Next slide" at bounding box center [794, 336] width 19 height 32
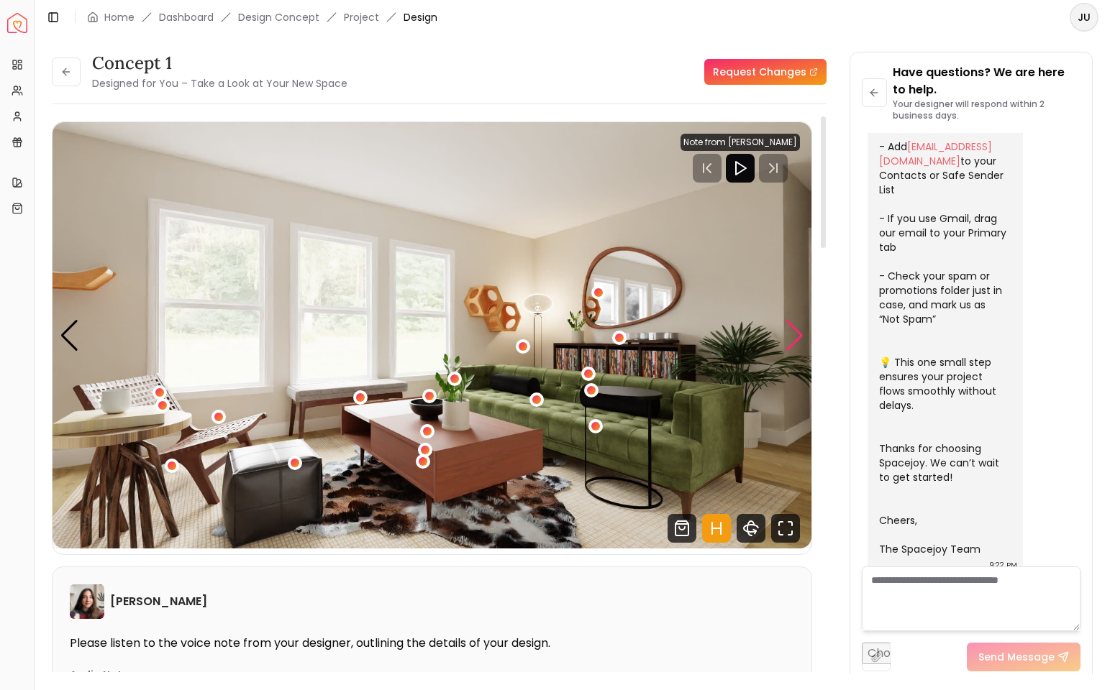
click at [797, 334] on div "Next slide" at bounding box center [794, 336] width 19 height 32
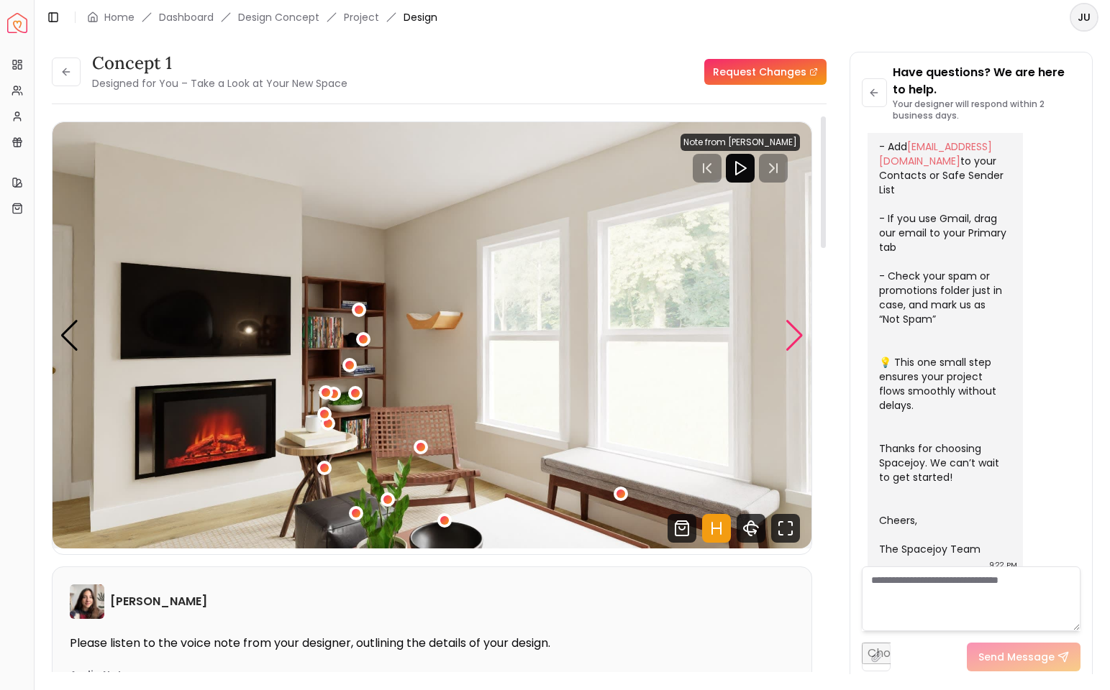
click at [797, 334] on div "Next slide" at bounding box center [794, 336] width 19 height 32
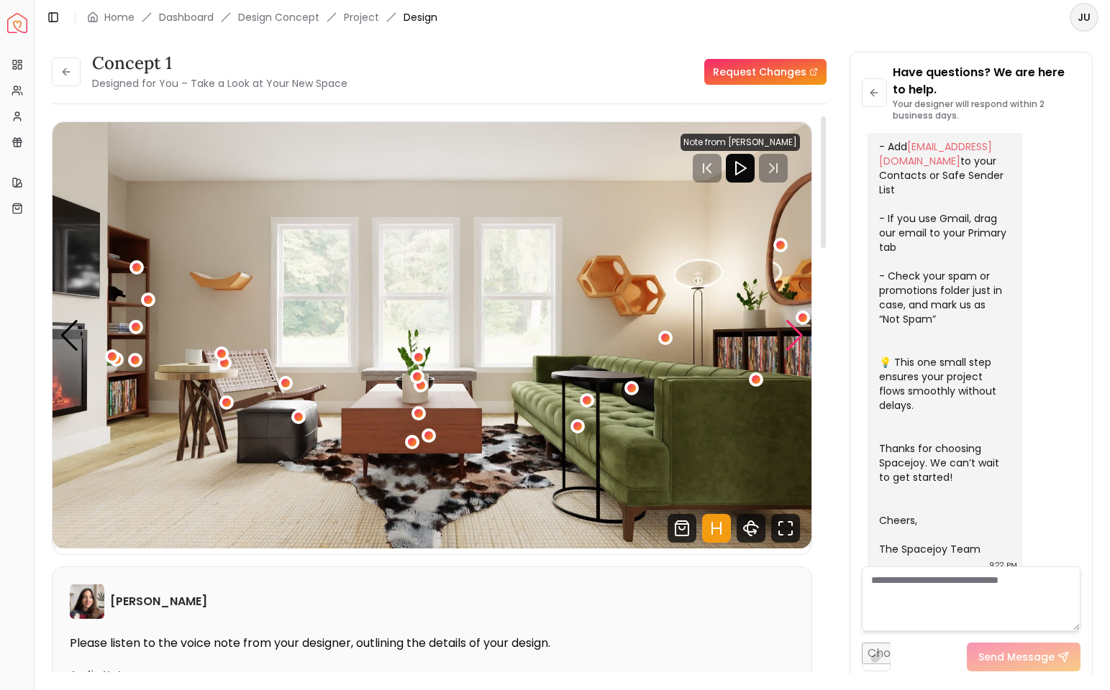
click at [797, 334] on div "Next slide" at bounding box center [794, 336] width 19 height 32
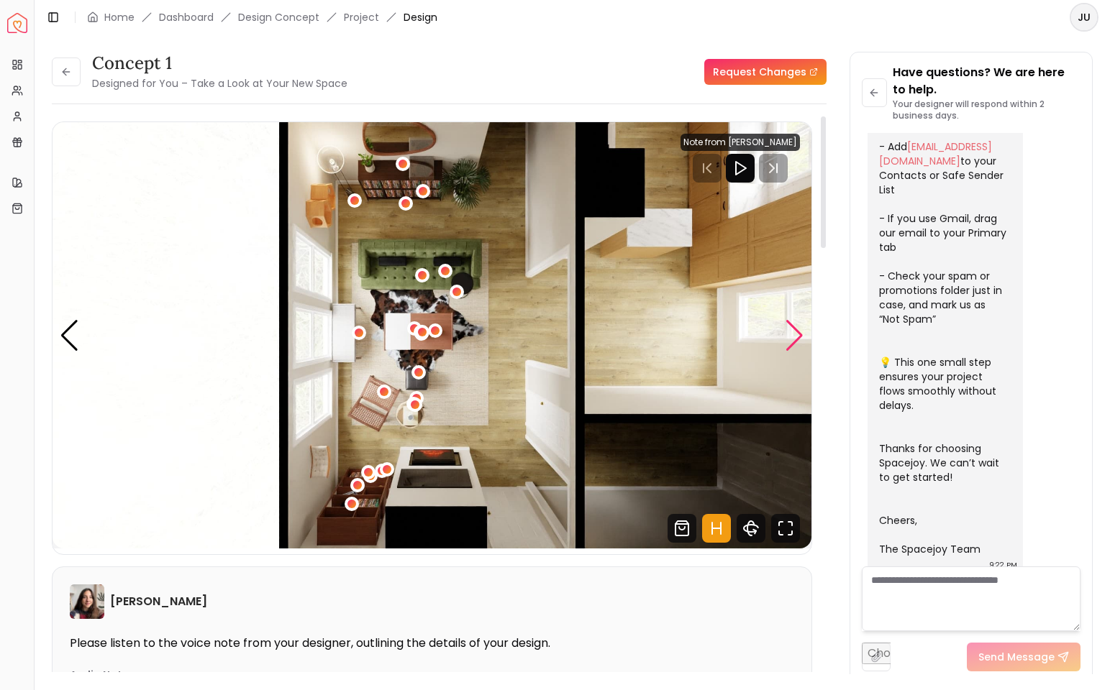
click at [797, 334] on div "Next slide" at bounding box center [794, 336] width 19 height 32
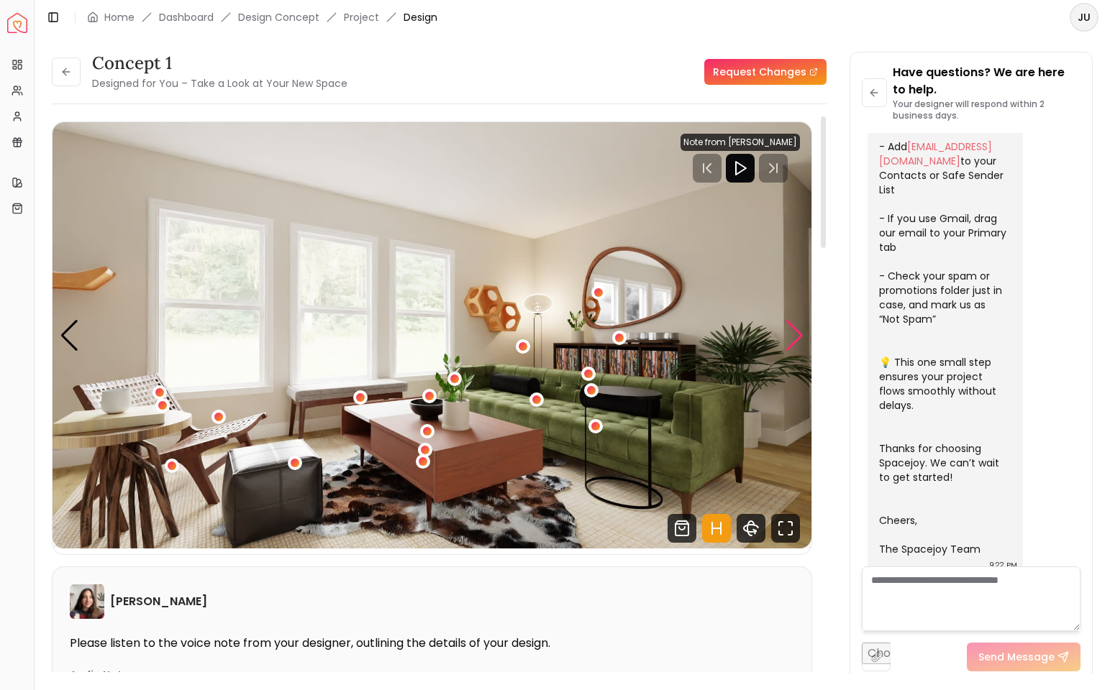
click at [797, 334] on div "Next slide" at bounding box center [794, 336] width 19 height 32
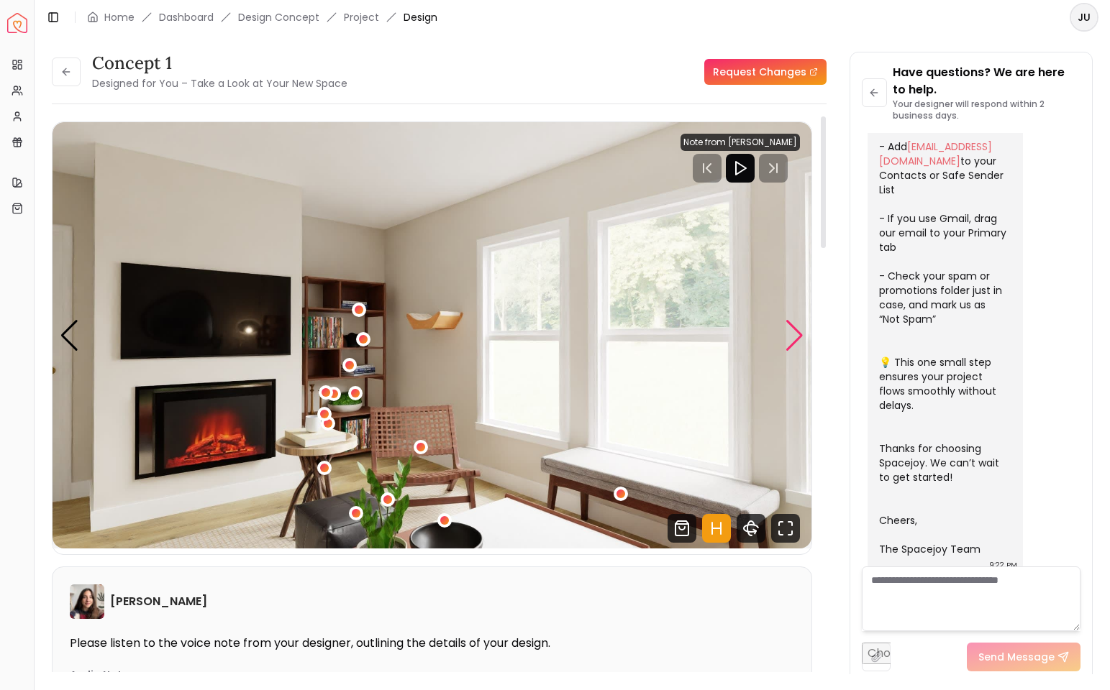
click at [797, 334] on div "Next slide" at bounding box center [794, 336] width 19 height 32
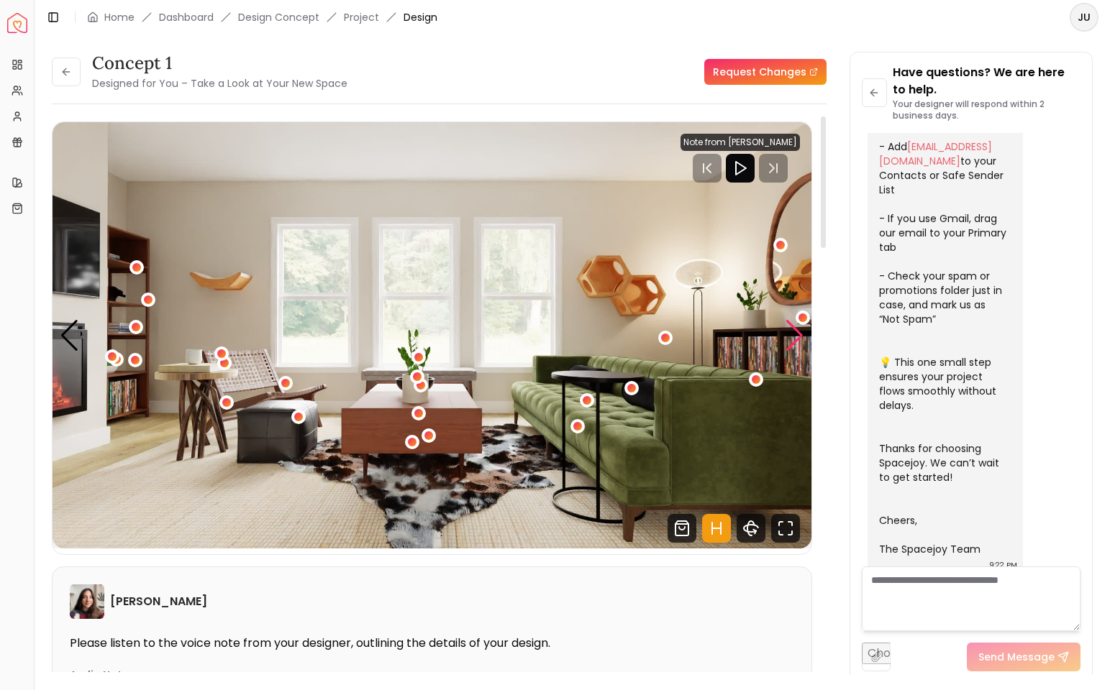
click at [797, 334] on div "Next slide" at bounding box center [794, 336] width 19 height 32
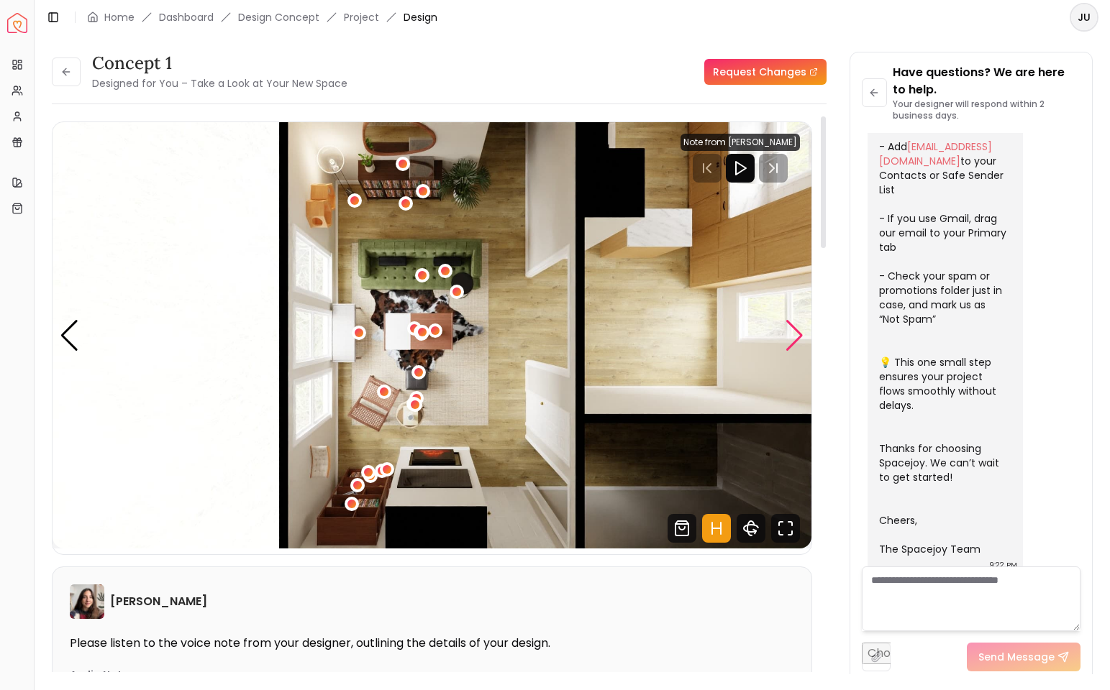
click at [797, 334] on div "Next slide" at bounding box center [794, 336] width 19 height 32
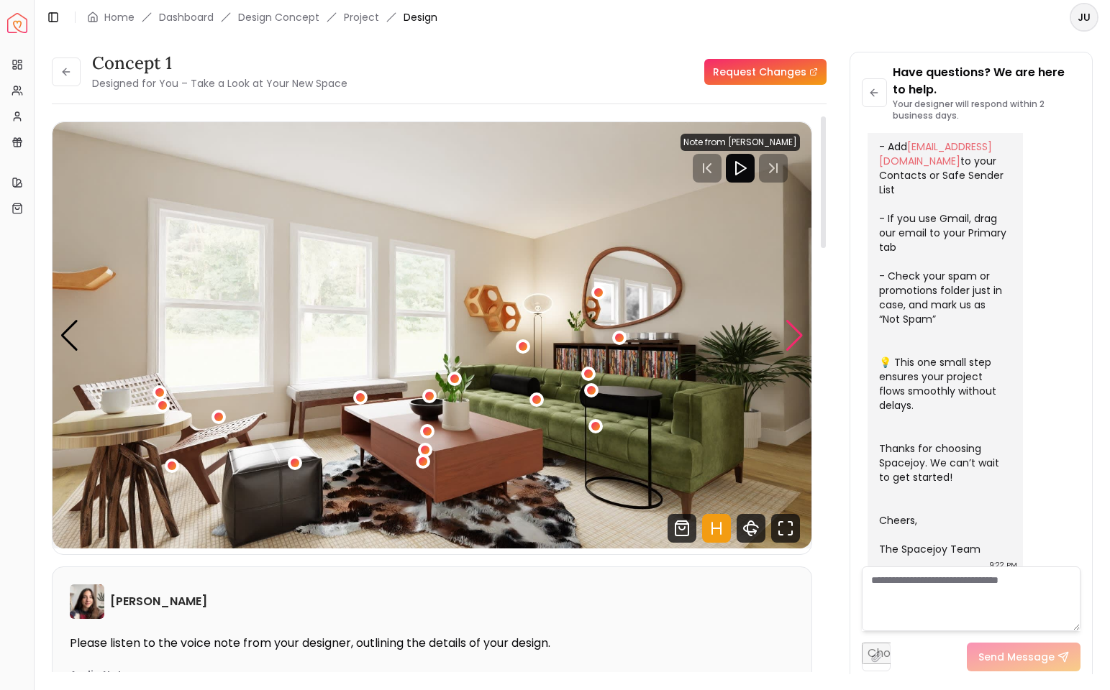
click at [797, 334] on div "Next slide" at bounding box center [794, 336] width 19 height 32
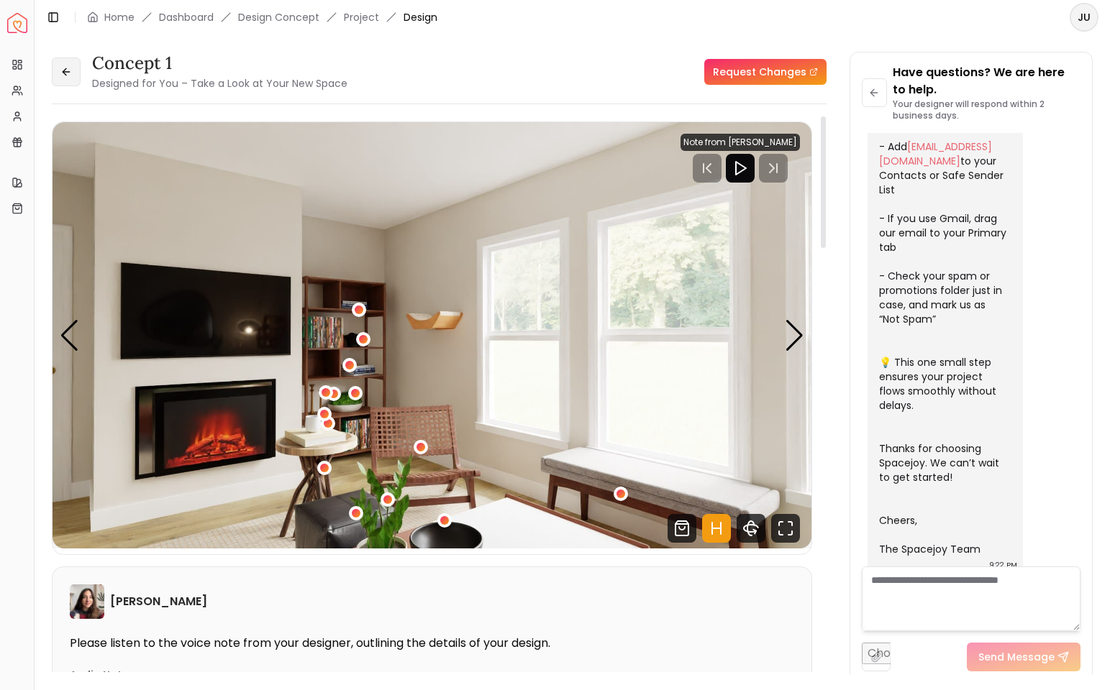
click at [62, 80] on button at bounding box center [66, 72] width 29 height 29
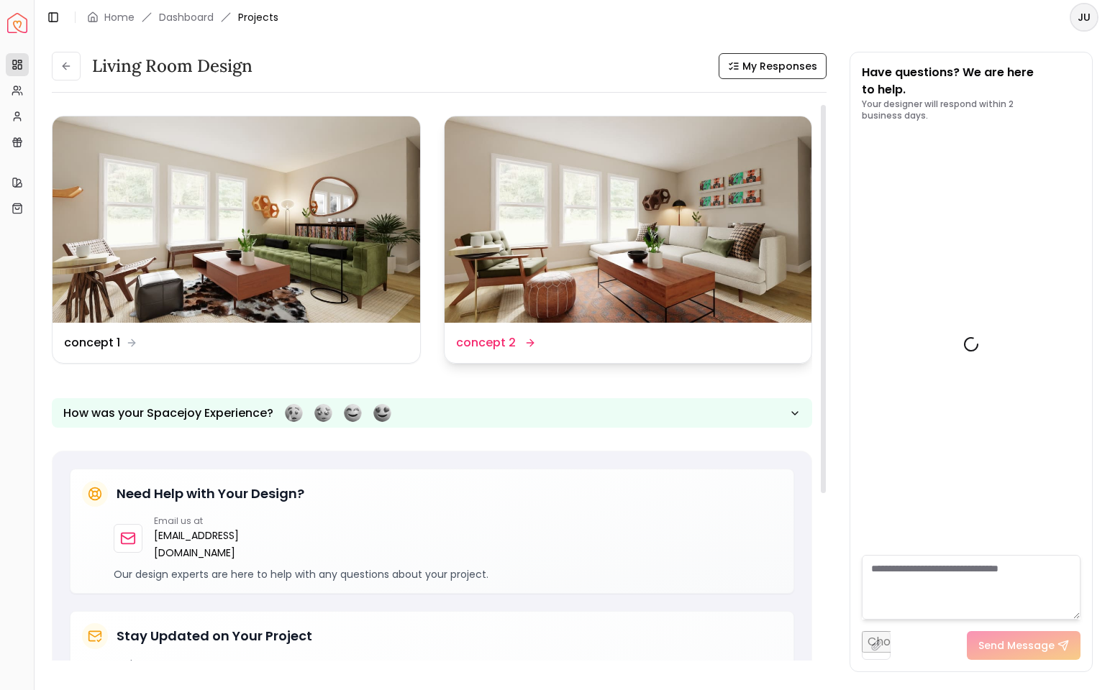
scroll to position [369, 0]
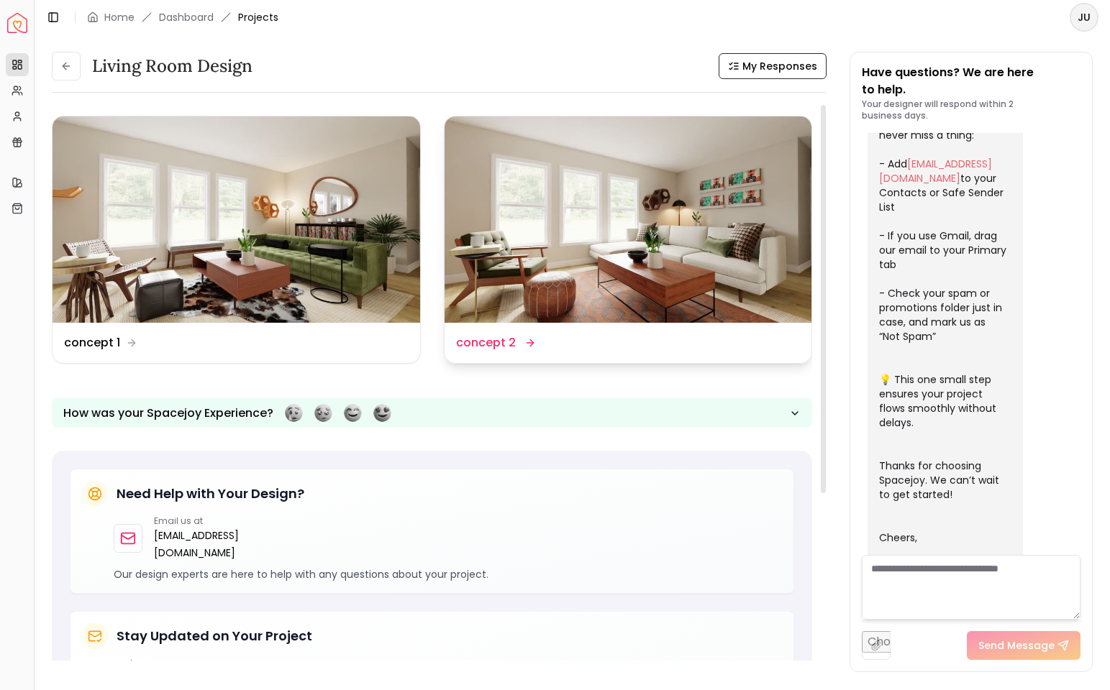
click at [514, 228] on img at bounding box center [627, 219] width 367 height 206
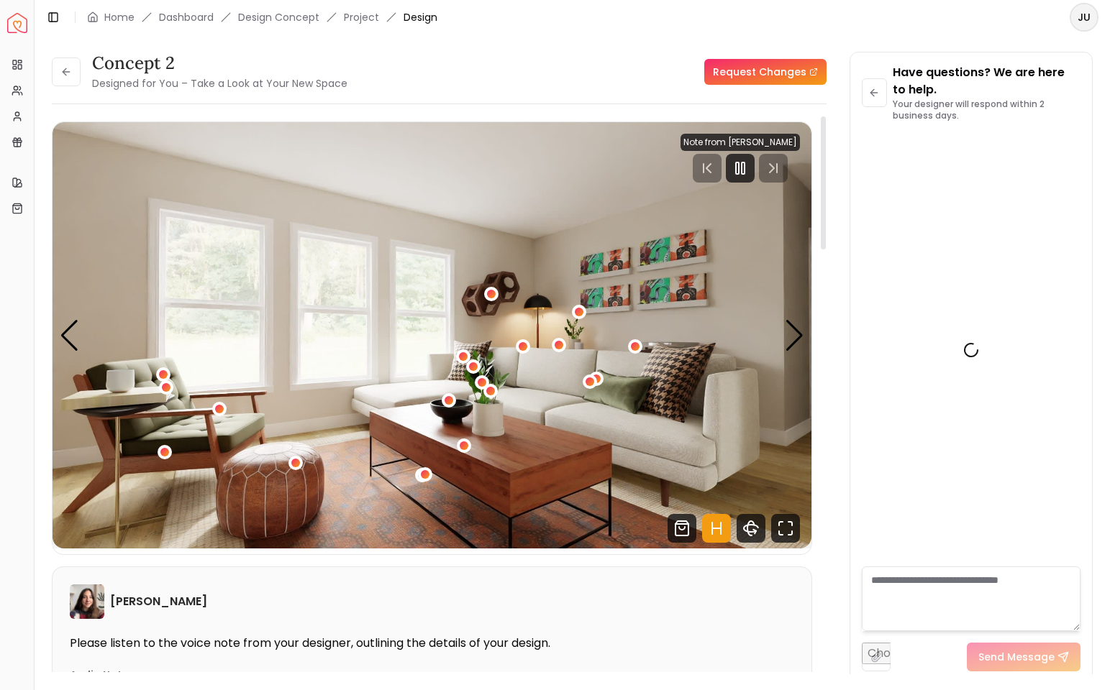
scroll to position [386, 0]
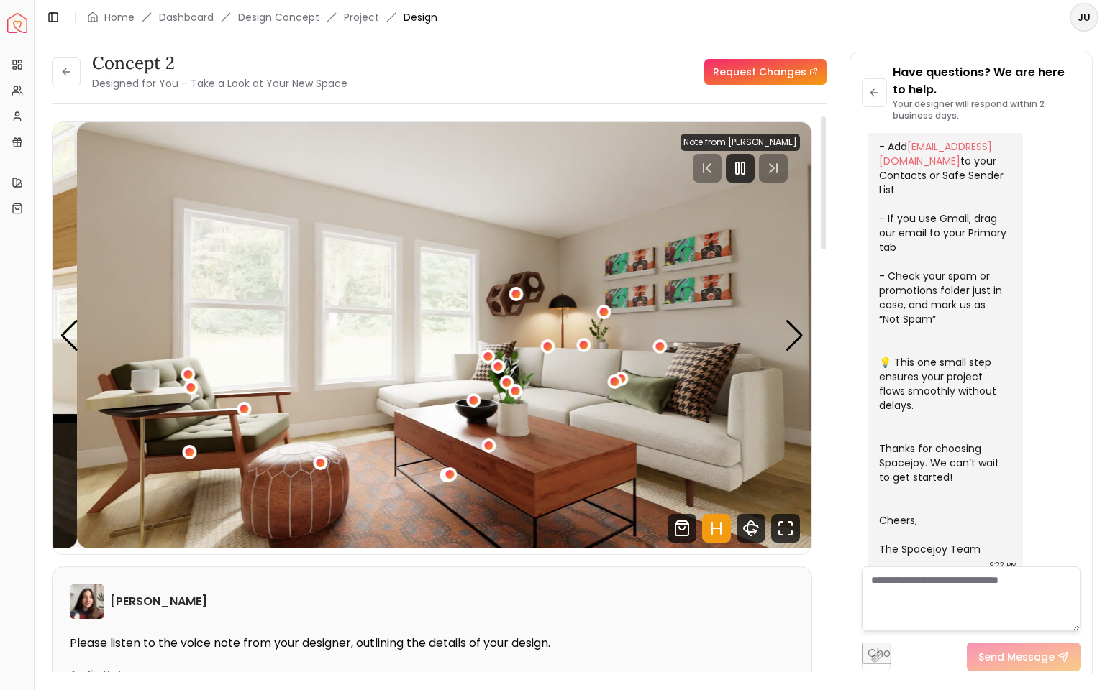
click at [714, 369] on img "1 / 4" at bounding box center [456, 335] width 759 height 426
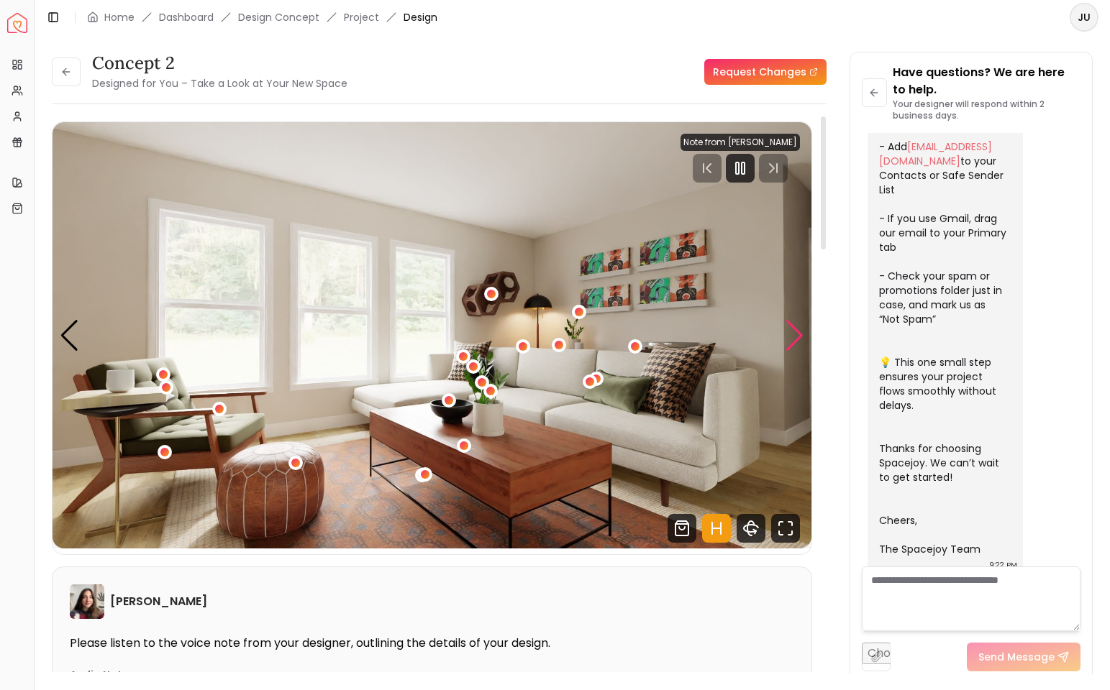
click at [791, 340] on div "Next slide" at bounding box center [794, 336] width 19 height 32
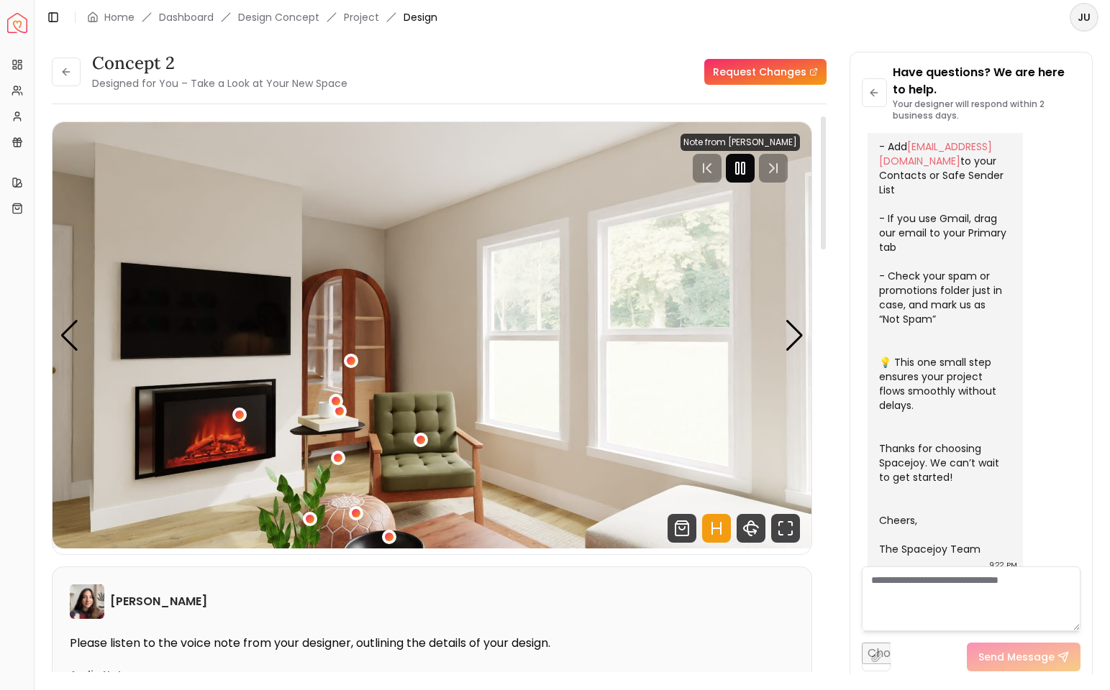
click at [736, 175] on icon "Pause" at bounding box center [739, 168] width 17 height 17
click at [791, 337] on div "Next slide" at bounding box center [794, 336] width 19 height 32
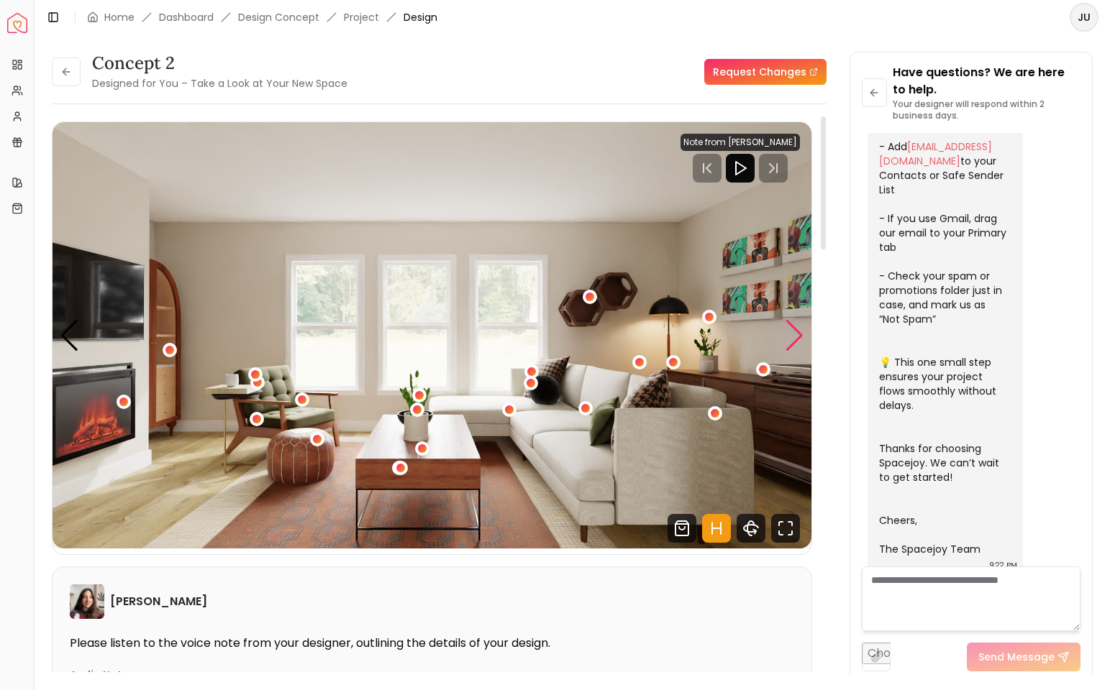
click at [791, 337] on div "Next slide" at bounding box center [794, 336] width 19 height 32
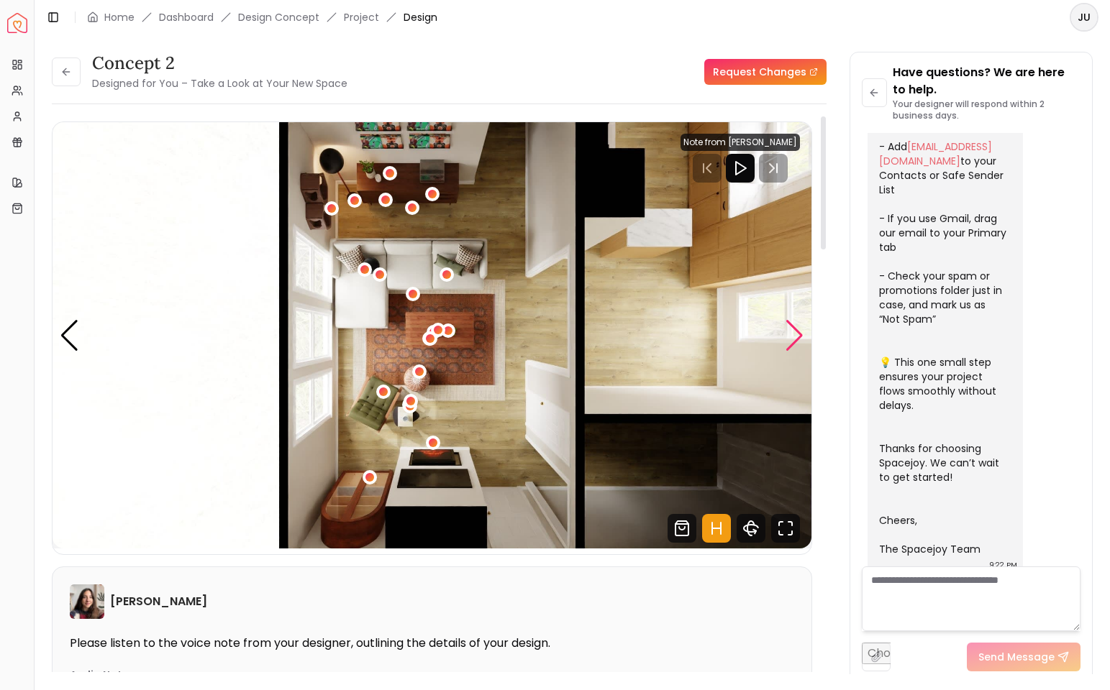
click at [791, 337] on div "Next slide" at bounding box center [794, 336] width 19 height 32
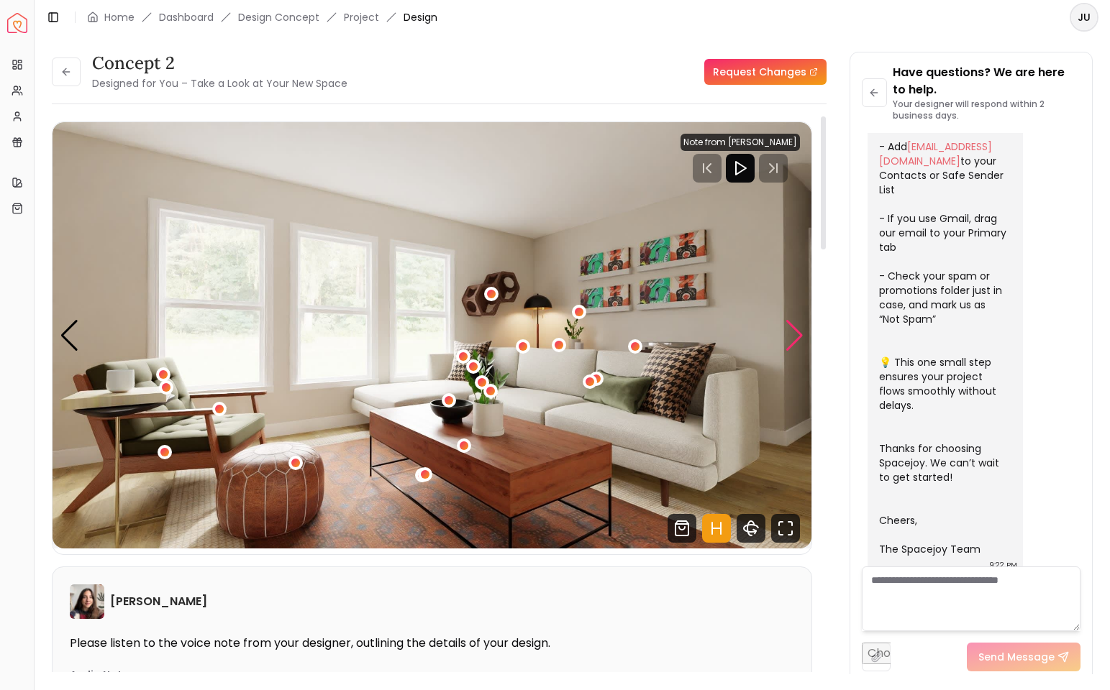
click at [791, 337] on div "Next slide" at bounding box center [794, 336] width 19 height 32
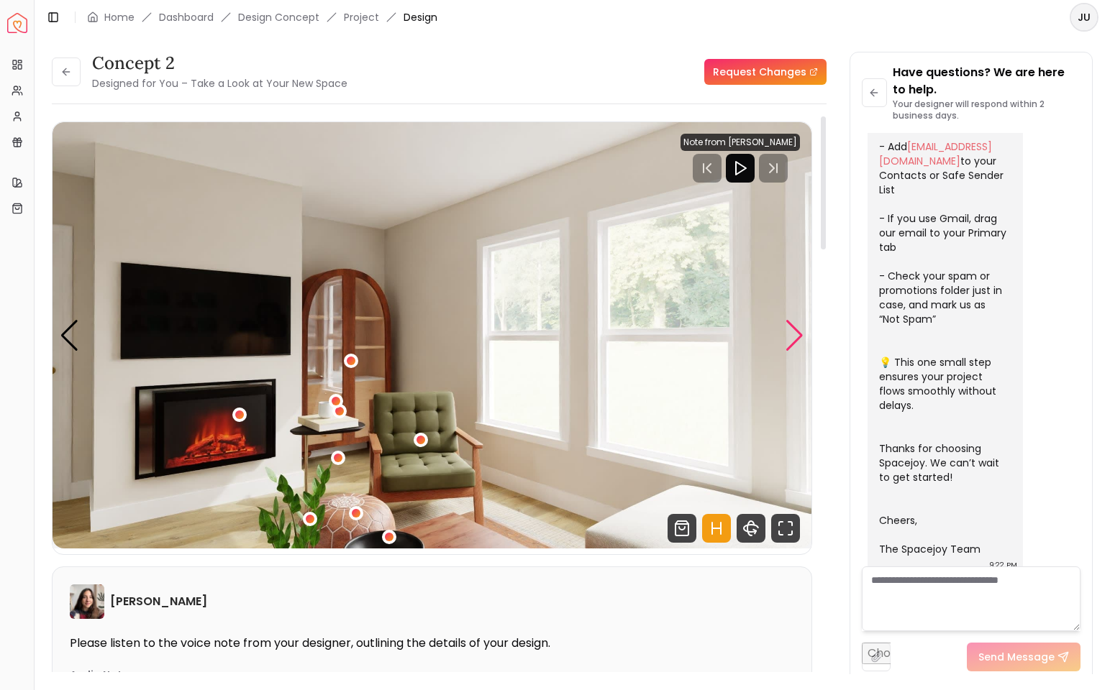
click at [791, 337] on div "Next slide" at bounding box center [794, 336] width 19 height 32
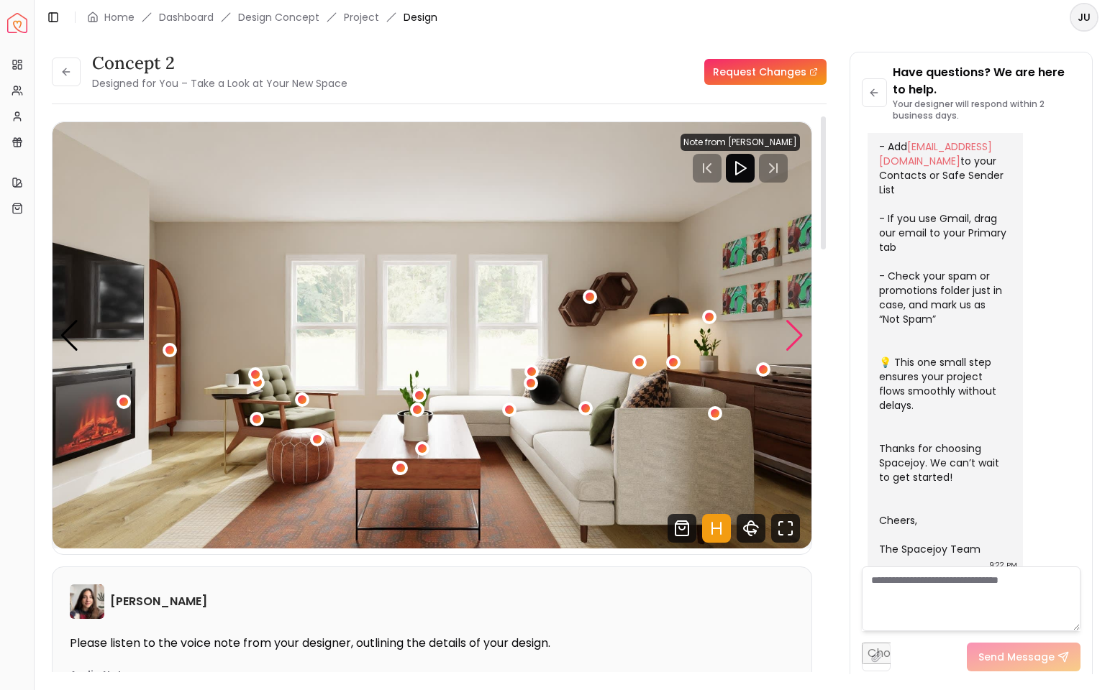
click at [791, 337] on div "Next slide" at bounding box center [794, 336] width 19 height 32
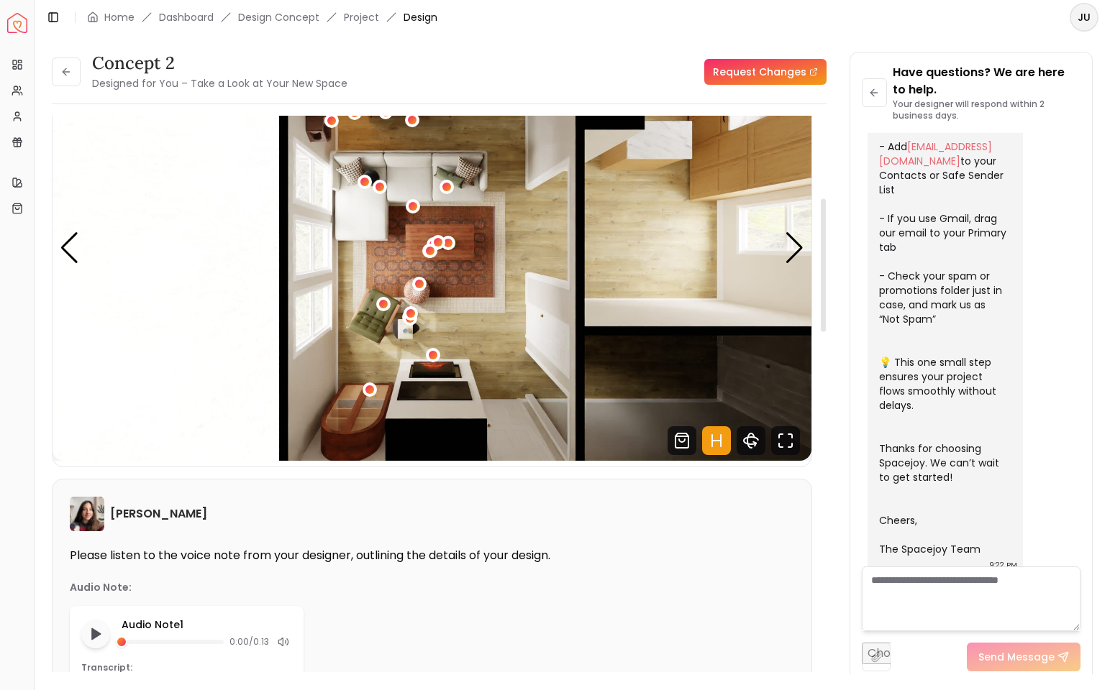
scroll to position [0, 0]
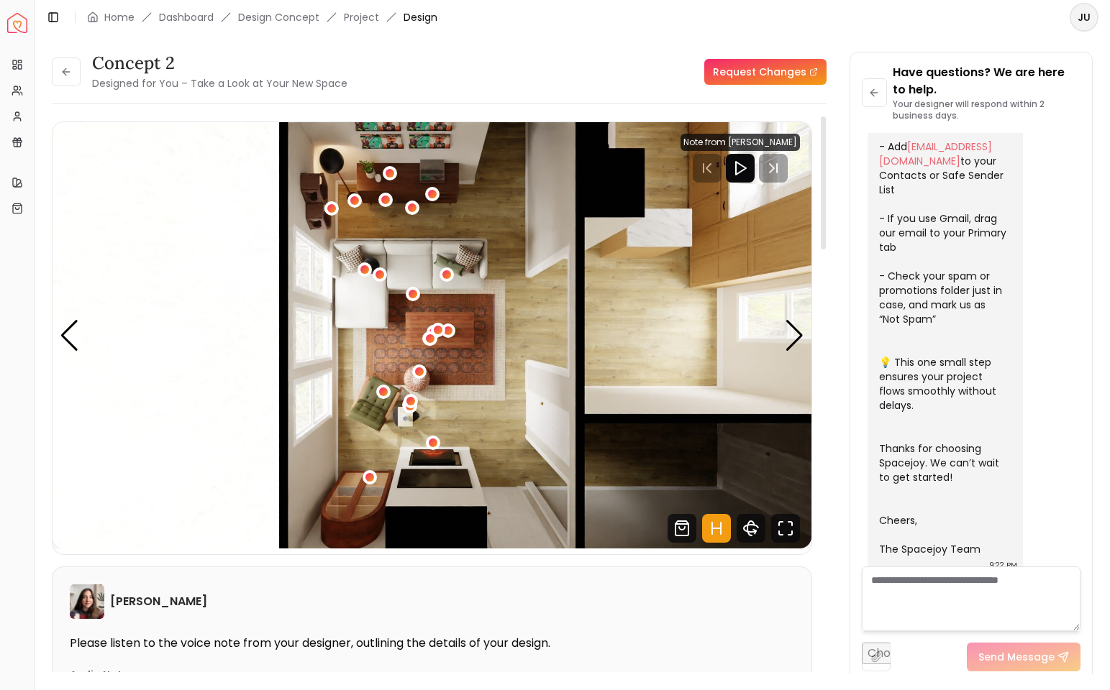
click at [725, 392] on img "4 / 4" at bounding box center [431, 335] width 759 height 426
click at [60, 88] on div "concept 2 Designed for You – Take a Look at Your New Space" at bounding box center [200, 72] width 296 height 40
click at [64, 66] on icon at bounding box center [66, 72] width 12 height 12
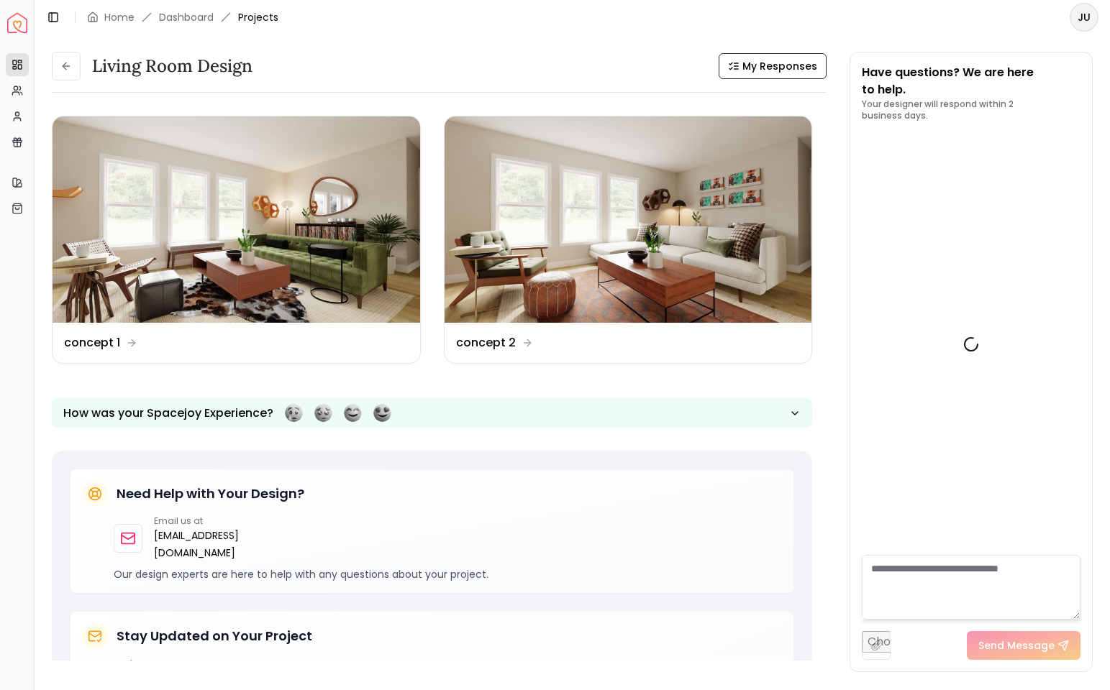
scroll to position [369, 0]
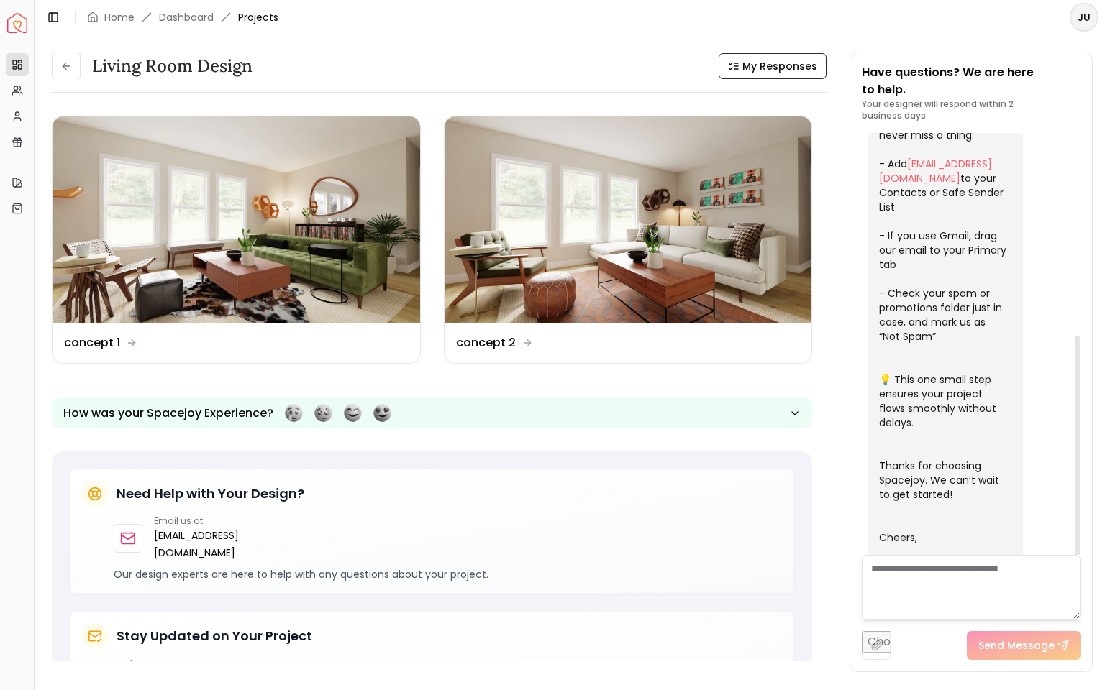
click at [977, 492] on textarea at bounding box center [970, 587] width 219 height 65
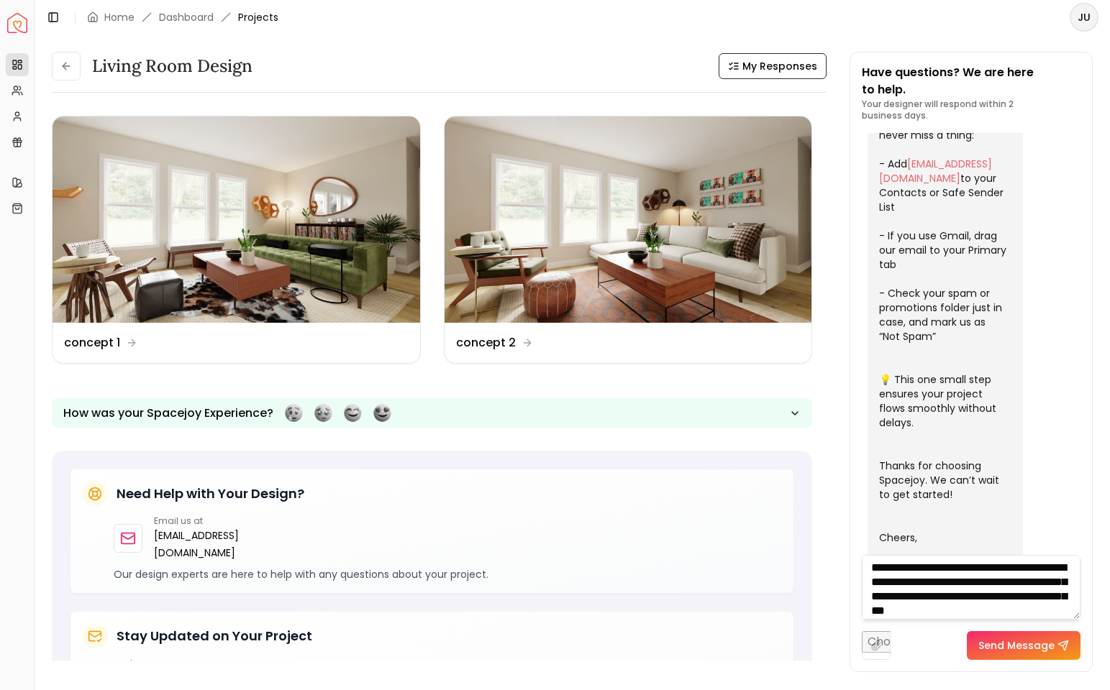
scroll to position [58, 0]
drag, startPoint x: 1024, startPoint y: 596, endPoint x: 1026, endPoint y: 606, distance: 10.3
click at [1026, 492] on textarea "**********" at bounding box center [970, 587] width 219 height 65
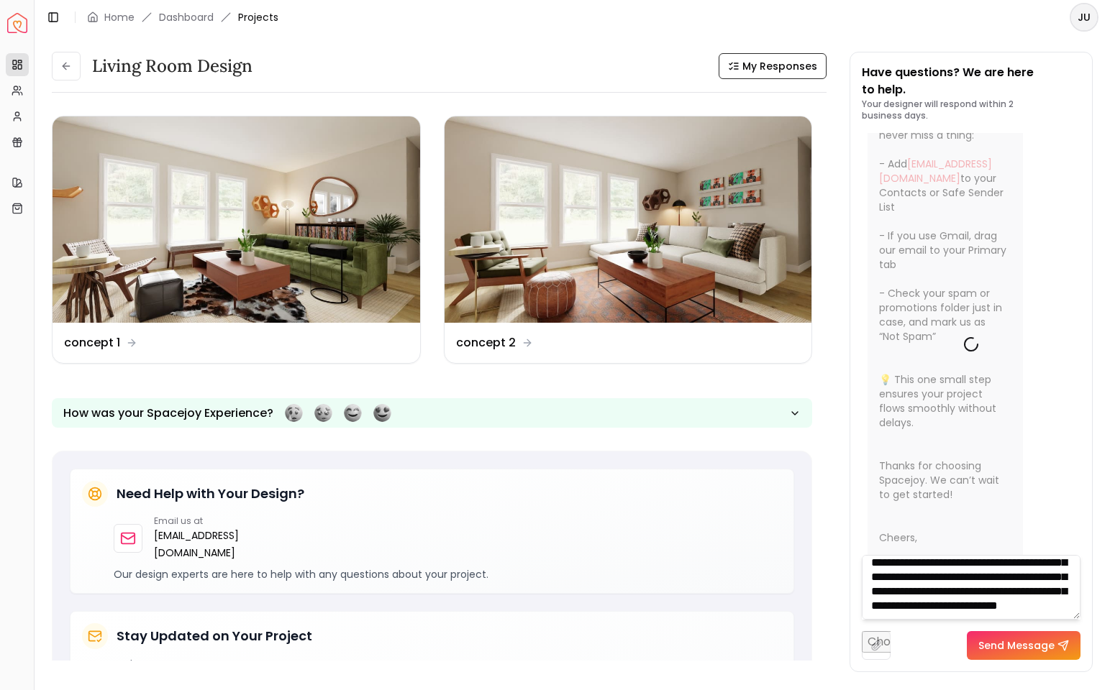
type textarea "**********"
click at [1018, 492] on button "Send Message" at bounding box center [1023, 645] width 114 height 29
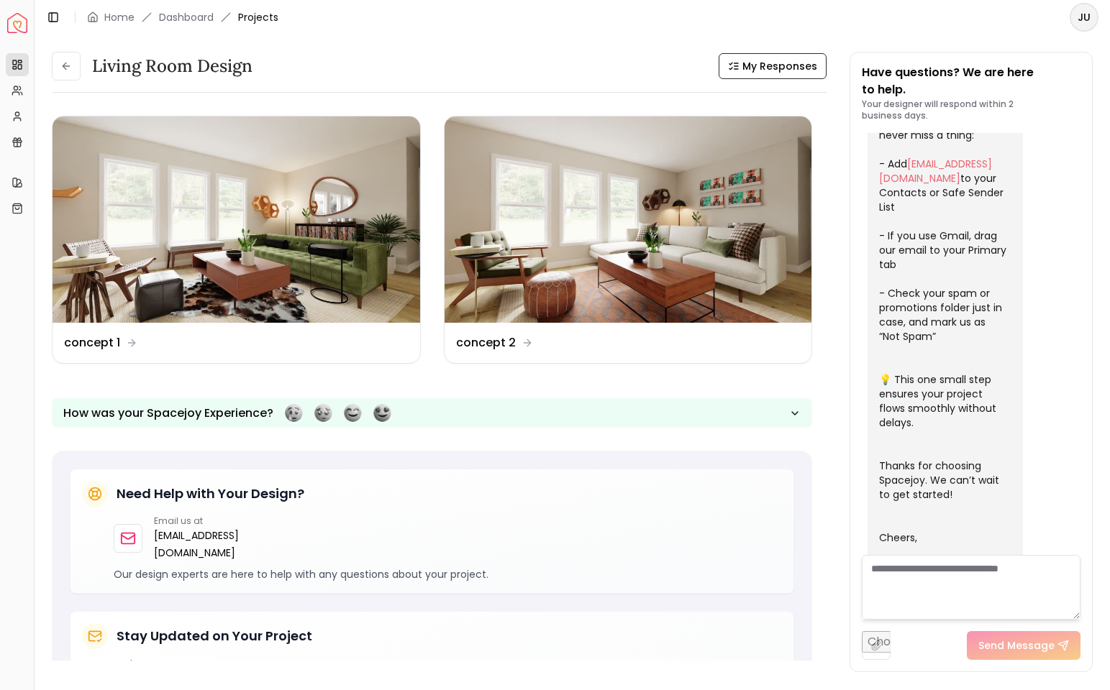
scroll to position [0, 0]
click at [326, 195] on img at bounding box center [235, 219] width 367 height 206
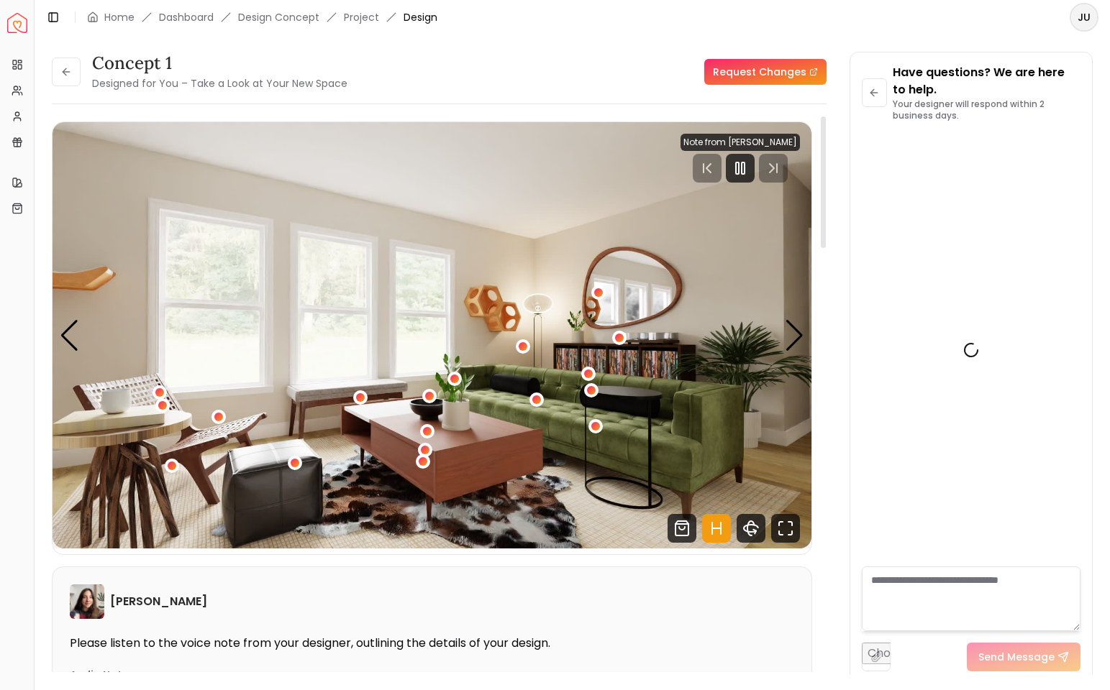
scroll to position [832, 0]
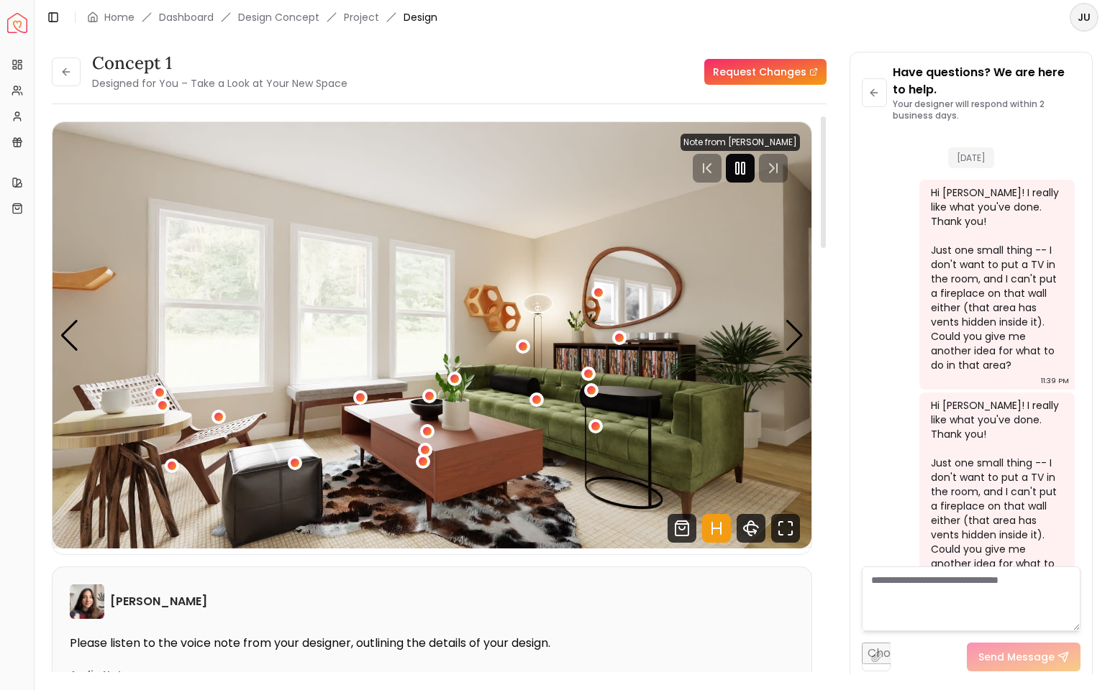
click at [730, 165] on div at bounding box center [740, 168] width 29 height 29
click at [360, 396] on div "1 / 4" at bounding box center [360, 397] width 11 height 11
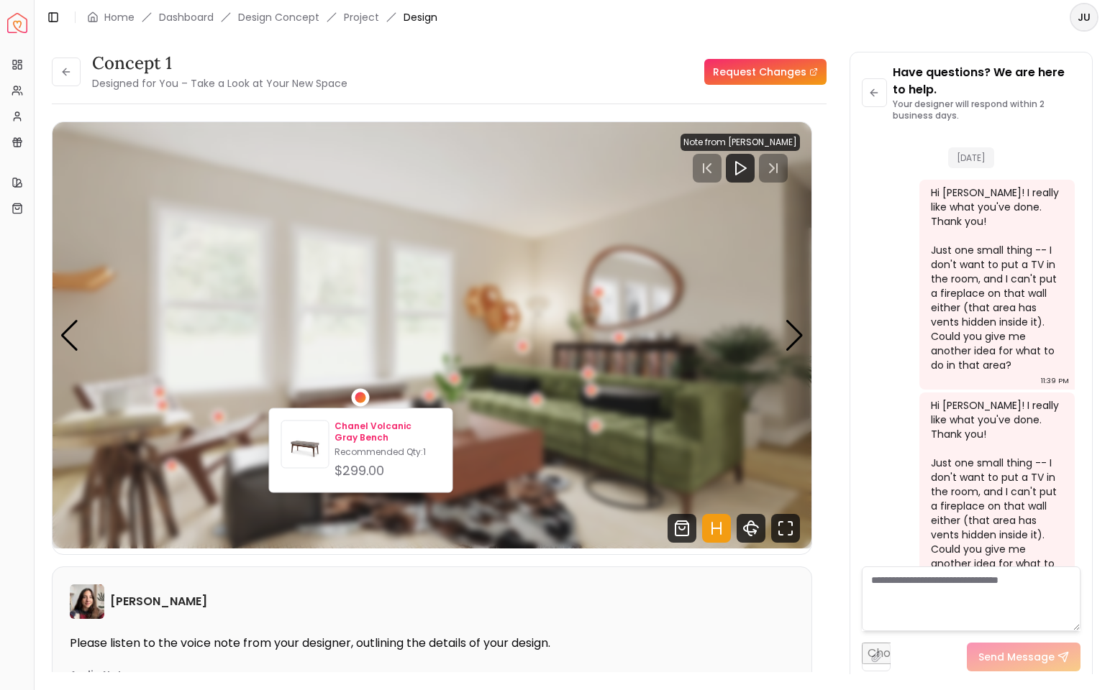
click at [353, 429] on p "Chanel Volcanic Gray Bench" at bounding box center [387, 432] width 106 height 23
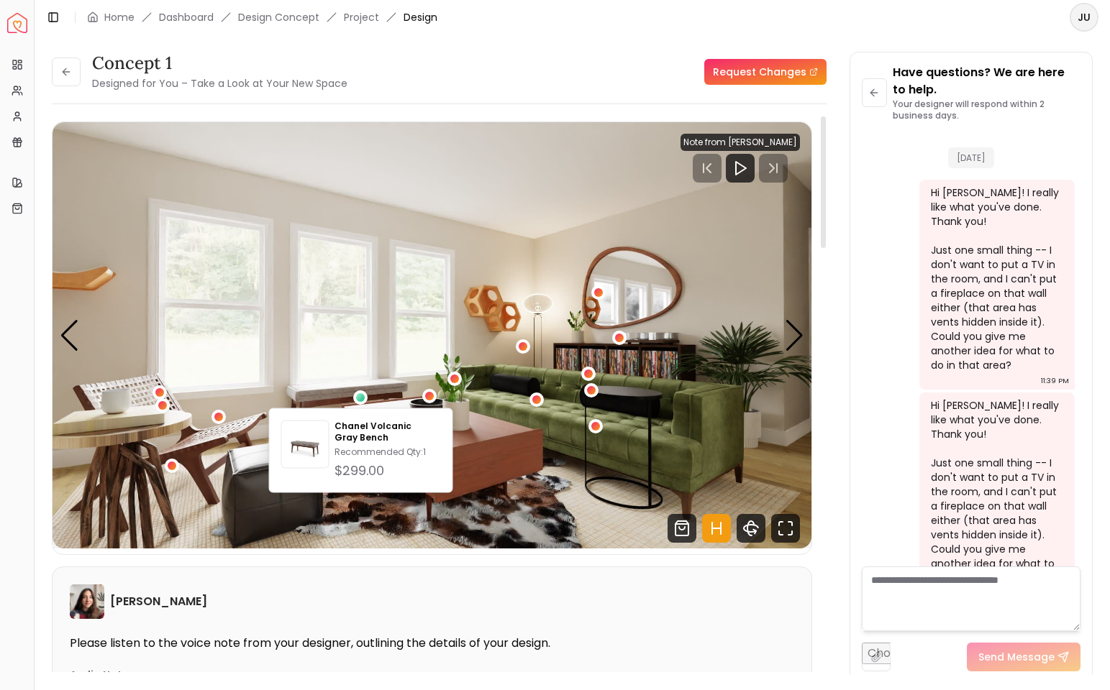
click at [691, 352] on img "1 / 4" at bounding box center [431, 335] width 759 height 426
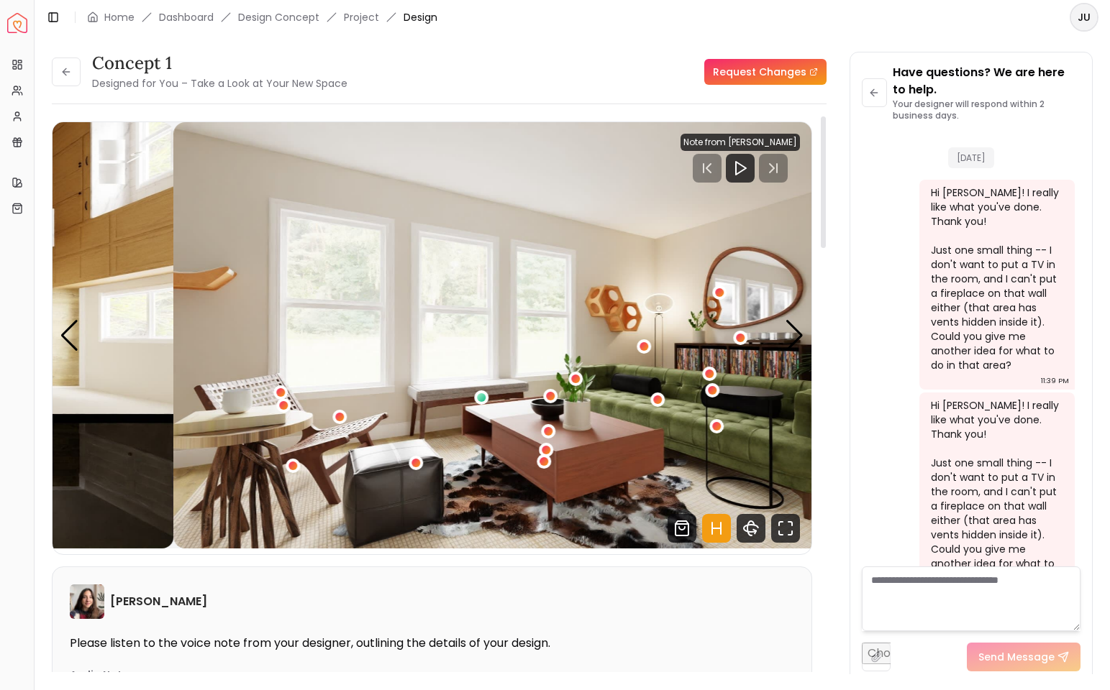
click at [407, 271] on img "1 / 4" at bounding box center [552, 335] width 759 height 426
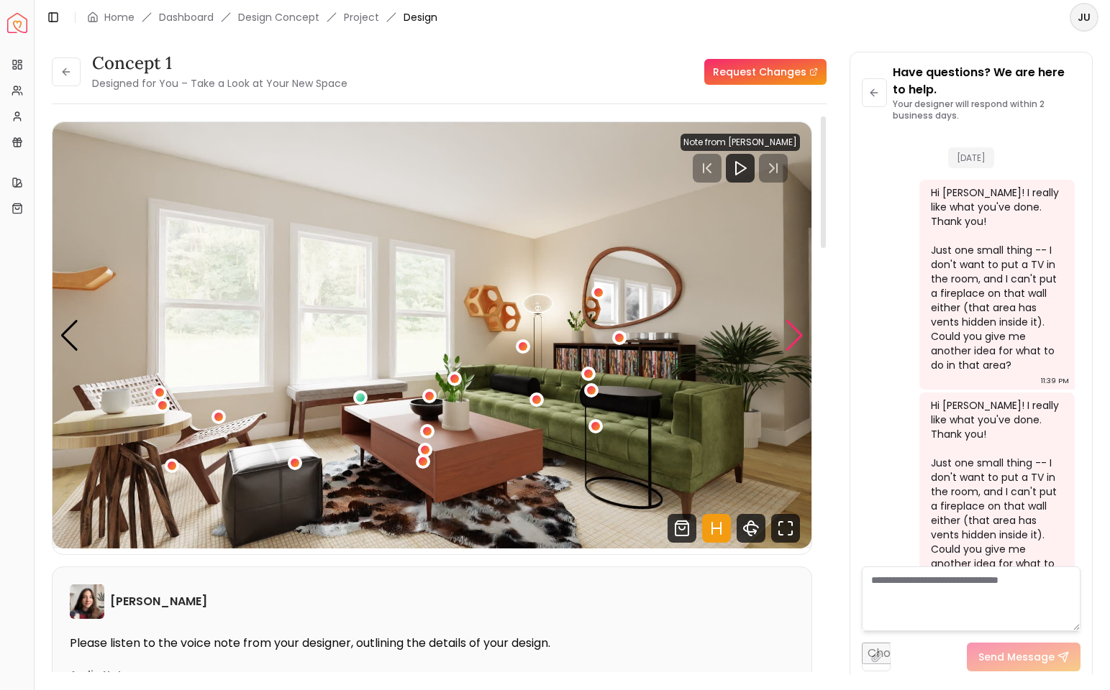
click at [786, 329] on div "Next slide" at bounding box center [794, 336] width 19 height 32
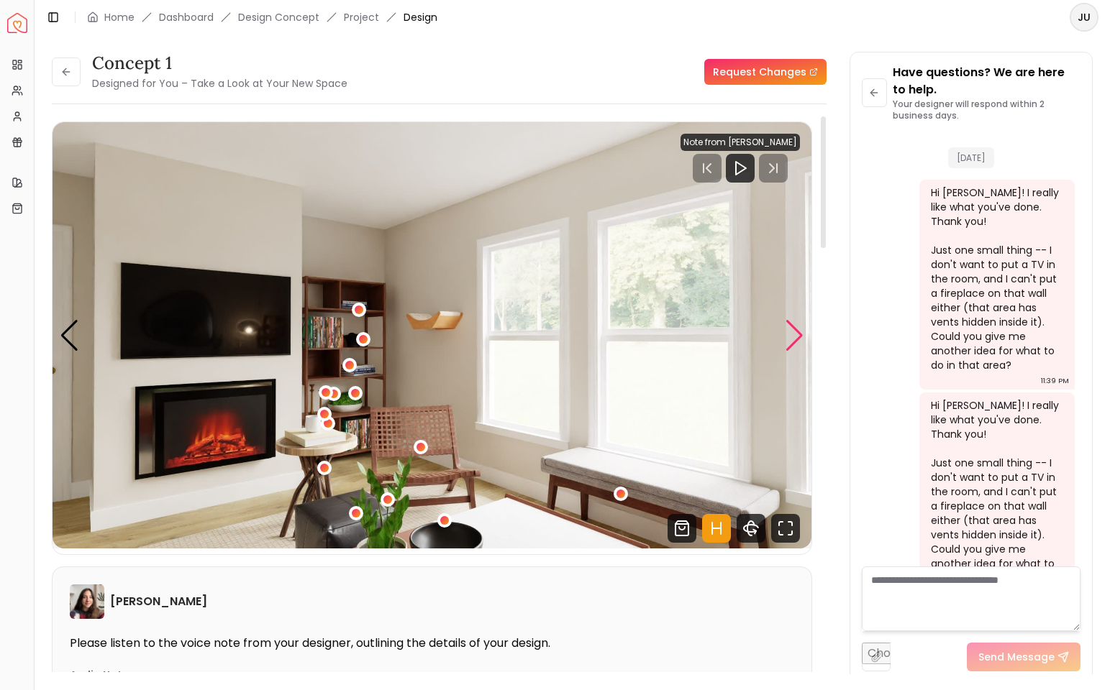
click at [786, 329] on div "Next slide" at bounding box center [794, 336] width 19 height 32
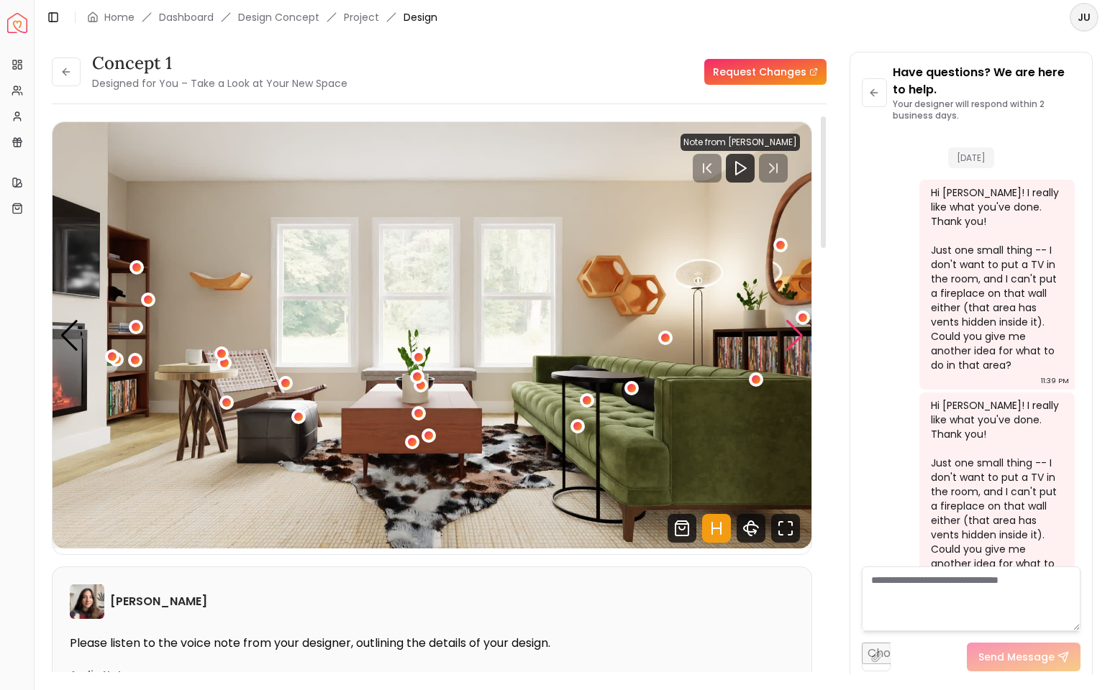
click at [786, 329] on div "Next slide" at bounding box center [794, 336] width 19 height 32
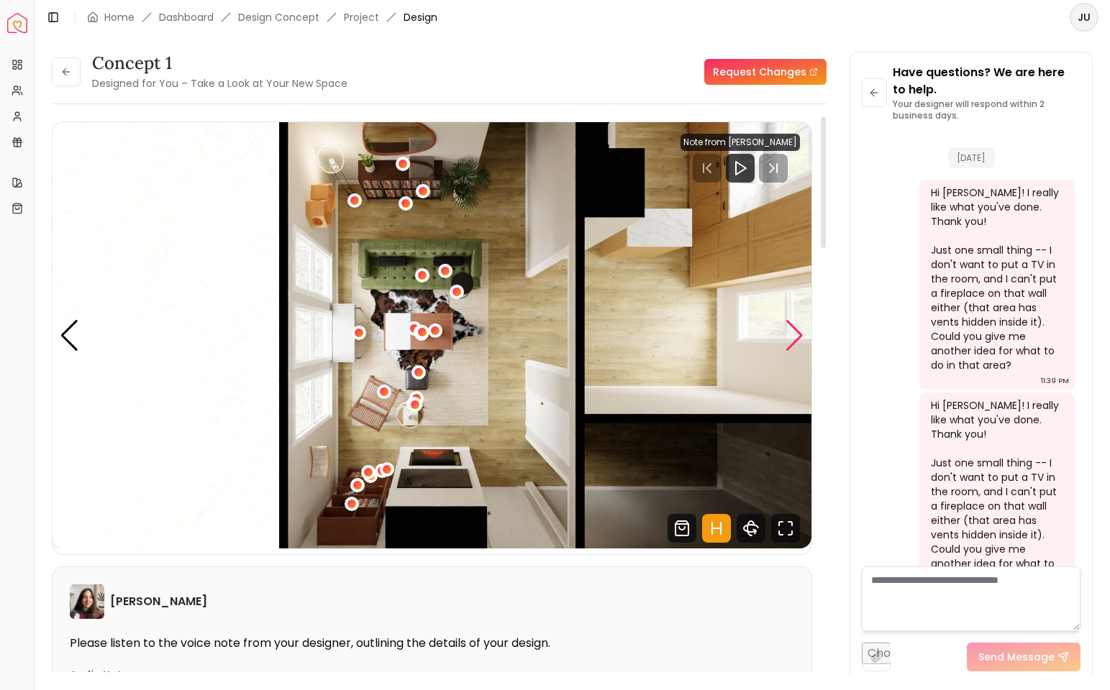
click at [788, 332] on div "Next slide" at bounding box center [794, 336] width 19 height 32
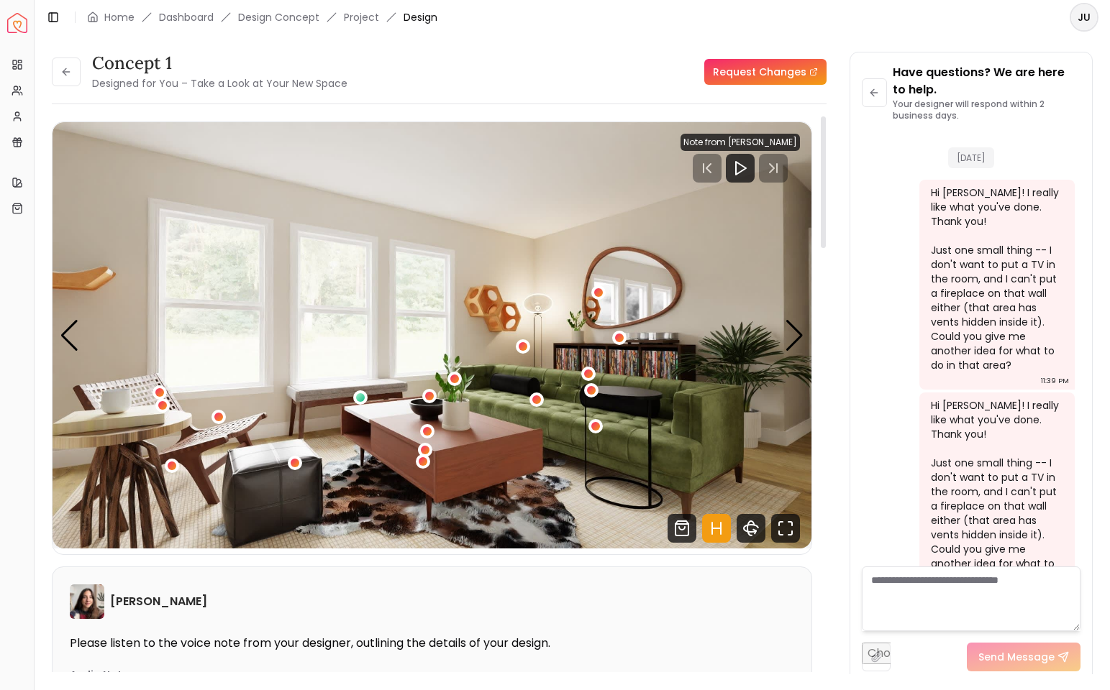
click at [533, 308] on img "1 / 4" at bounding box center [431, 335] width 759 height 426
click at [524, 342] on div "1 / 4" at bounding box center [523, 347] width 11 height 11
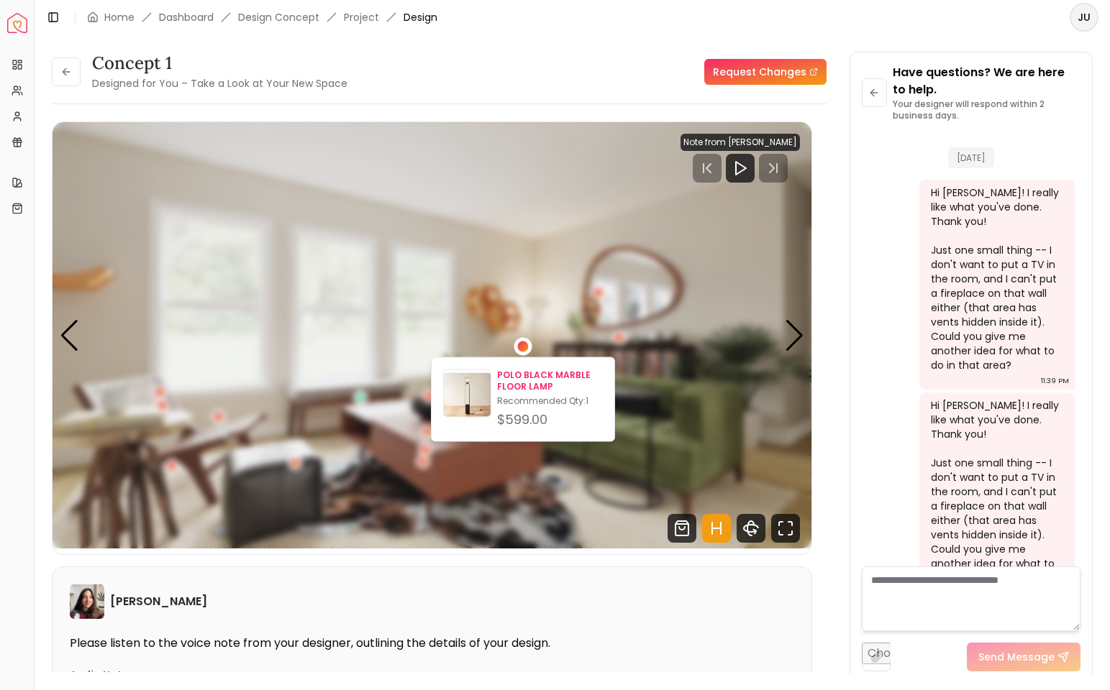
click at [527, 381] on p "POLO BLACK MARBLE FLOOR LAMP" at bounding box center [550, 381] width 106 height 23
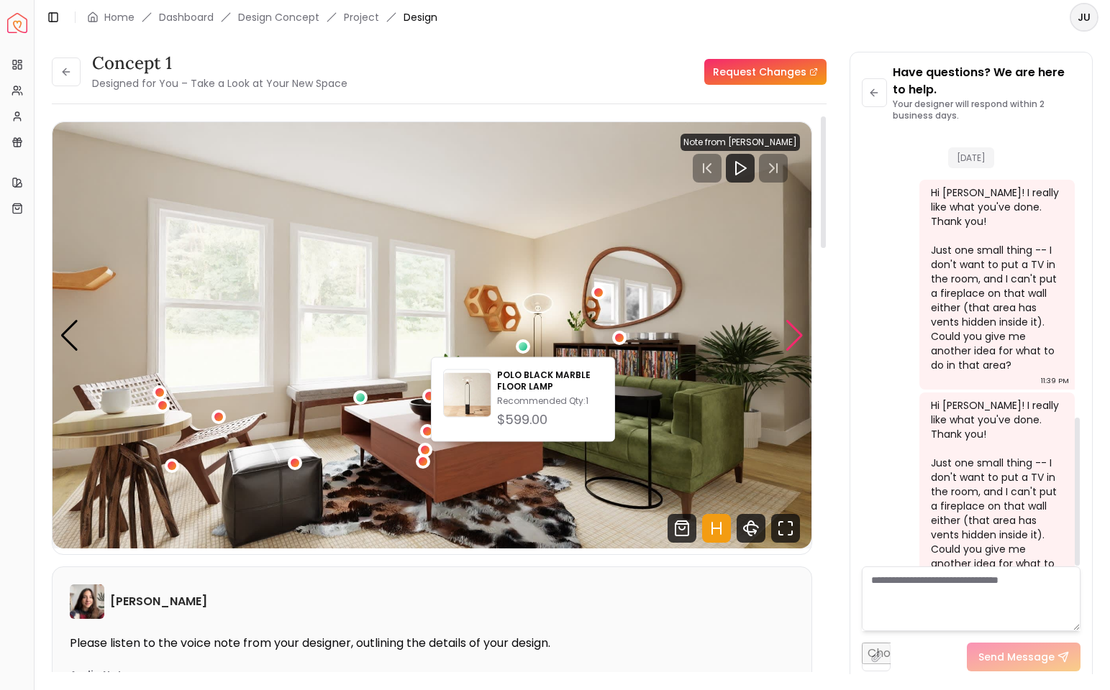
click at [792, 342] on div "Next slide" at bounding box center [794, 336] width 19 height 32
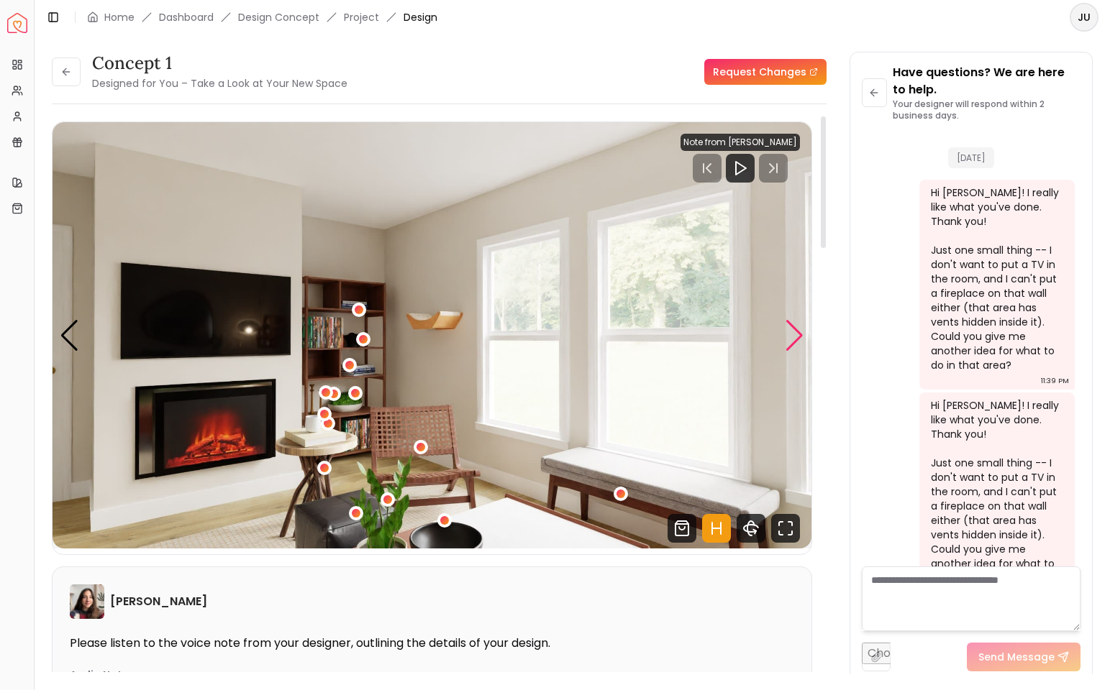
click at [792, 342] on div "Next slide" at bounding box center [794, 336] width 19 height 32
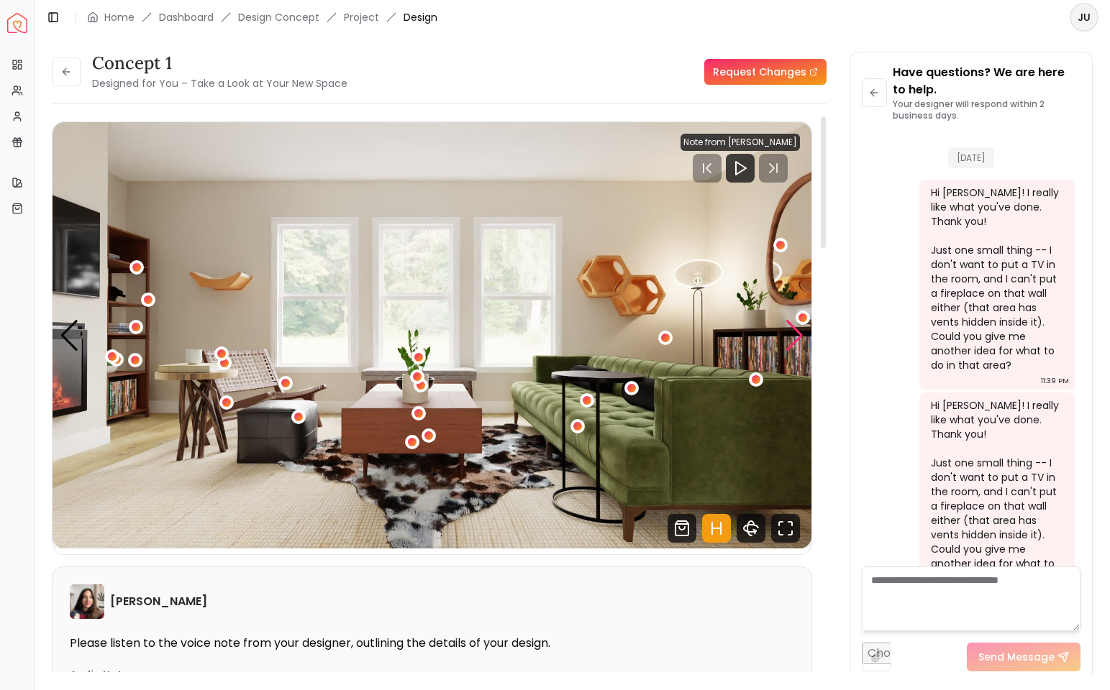
click at [795, 334] on div "Next slide" at bounding box center [794, 336] width 19 height 32
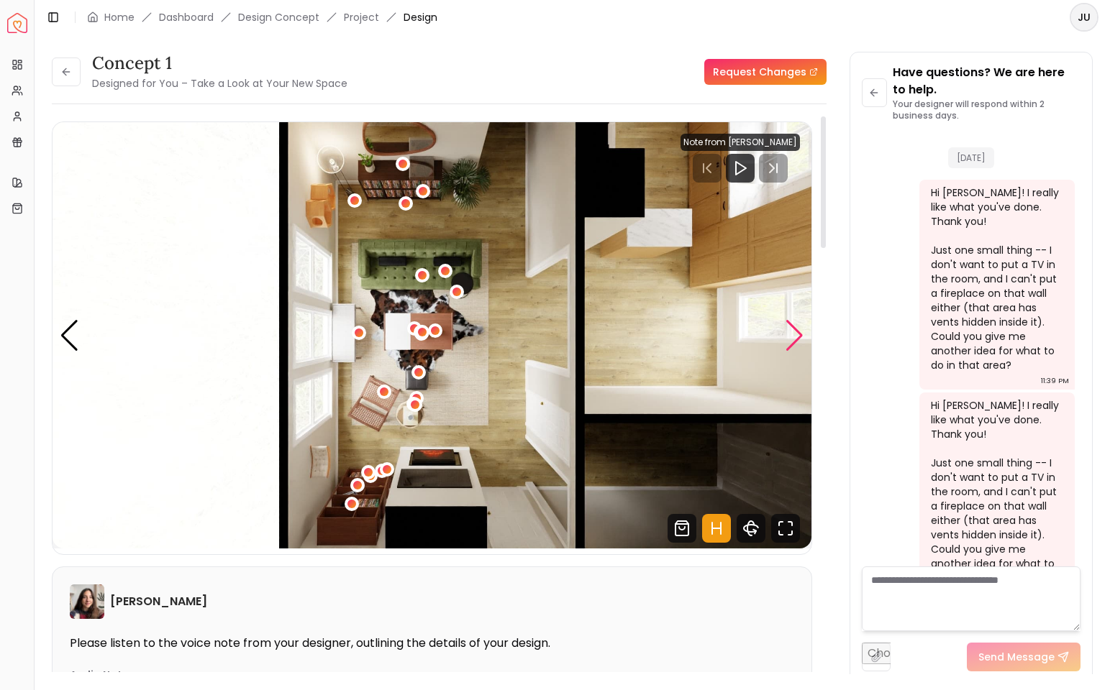
click at [795, 334] on div "Next slide" at bounding box center [794, 336] width 19 height 32
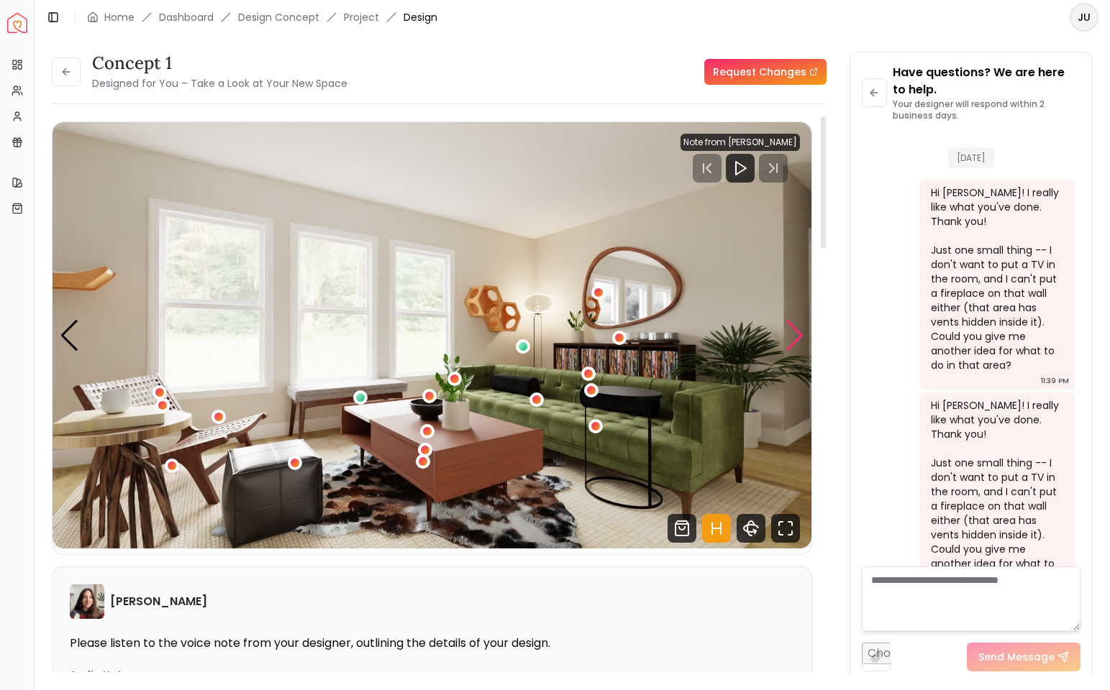
click at [795, 334] on div "Next slide" at bounding box center [794, 336] width 19 height 32
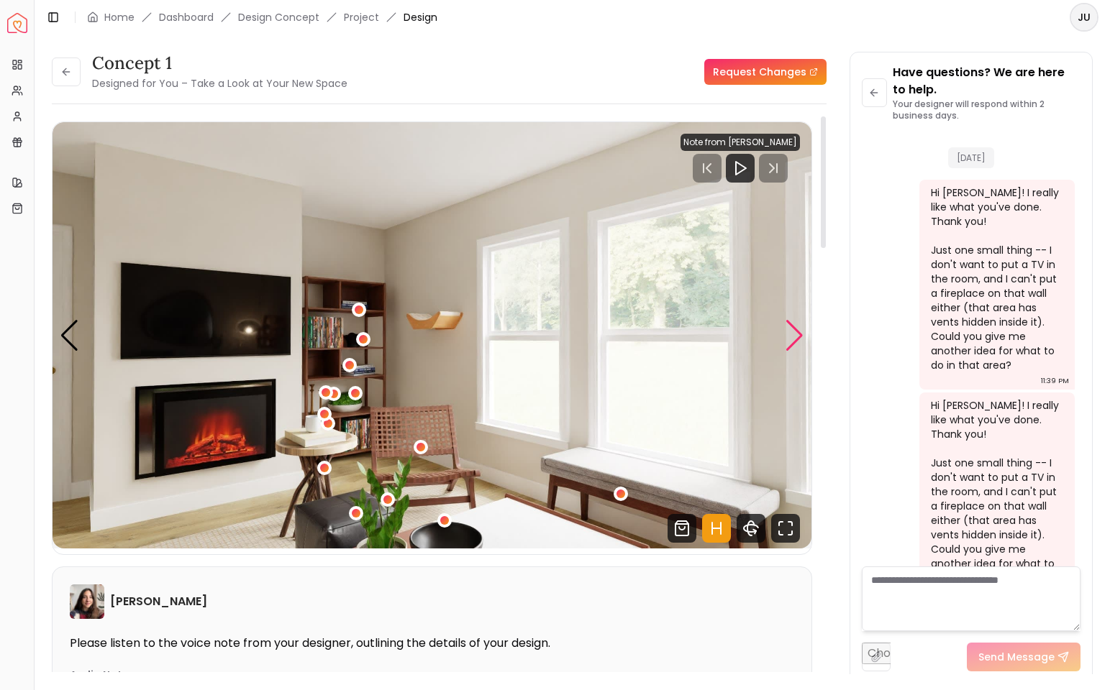
click at [795, 334] on div "Next slide" at bounding box center [794, 336] width 19 height 32
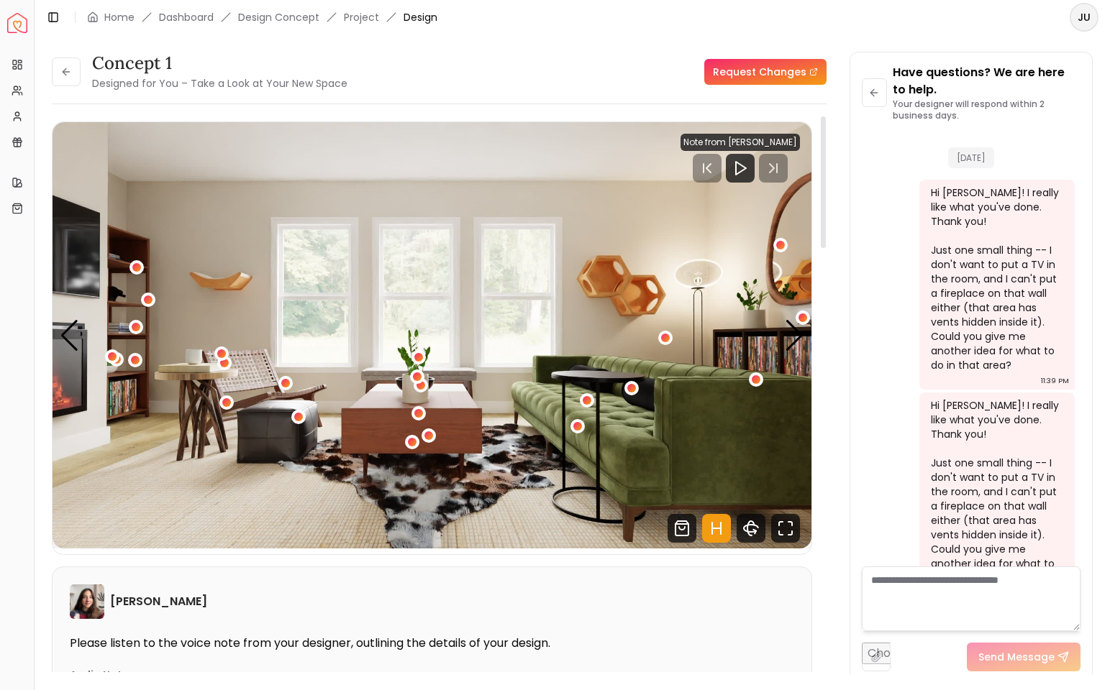
click at [574, 60] on div "concept 1 Designed for You – Take a Look at Your New Space Request Changes" at bounding box center [439, 72] width 774 height 40
click at [795, 334] on div "Next slide" at bounding box center [794, 336] width 19 height 32
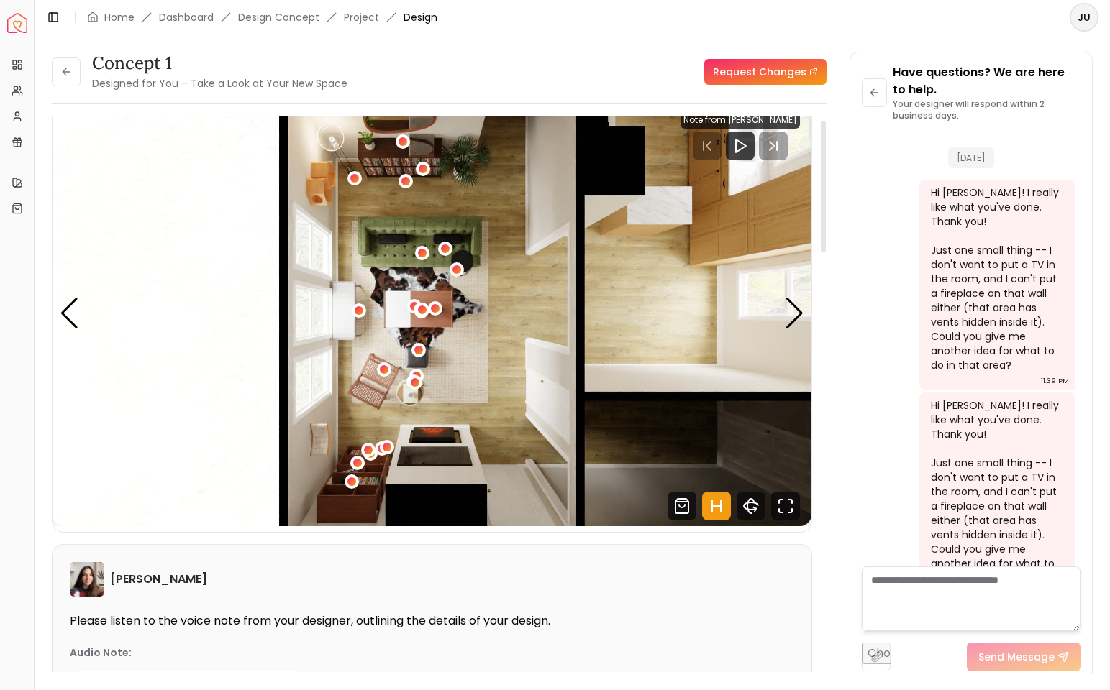
scroll to position [12, 0]
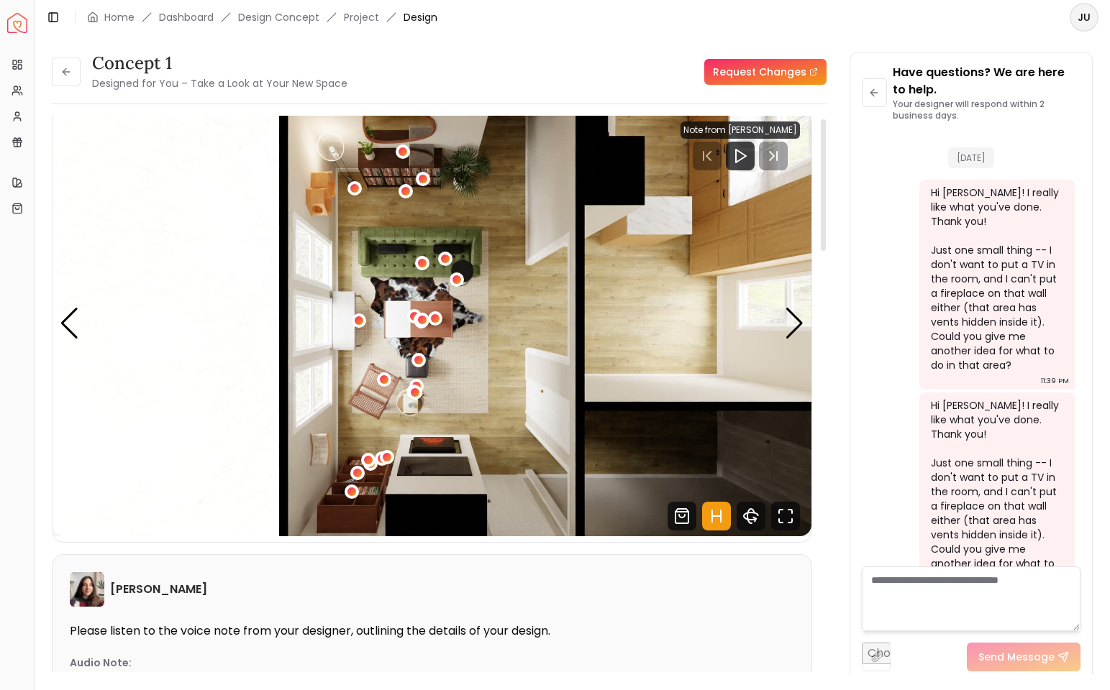
click at [431, 190] on img "4 / 4" at bounding box center [431, 323] width 759 height 426
click at [795, 323] on div "Next slide" at bounding box center [794, 324] width 19 height 32
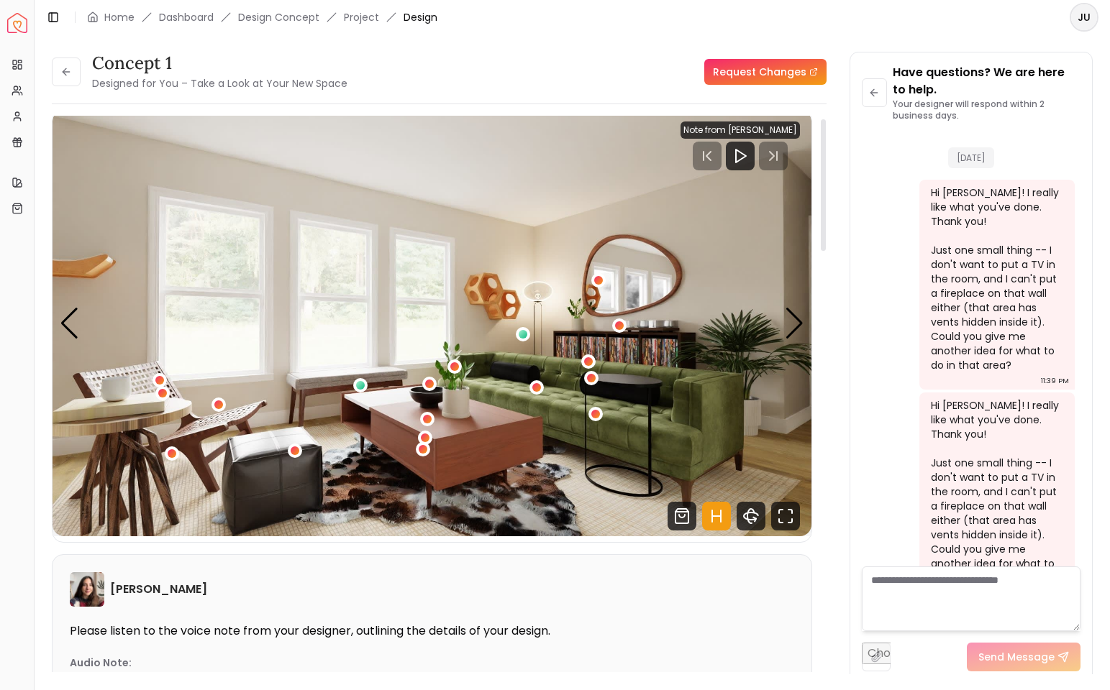
click at [632, 335] on img "1 / 4" at bounding box center [431, 323] width 759 height 426
click at [218, 402] on div "1 / 4" at bounding box center [218, 404] width 11 height 11
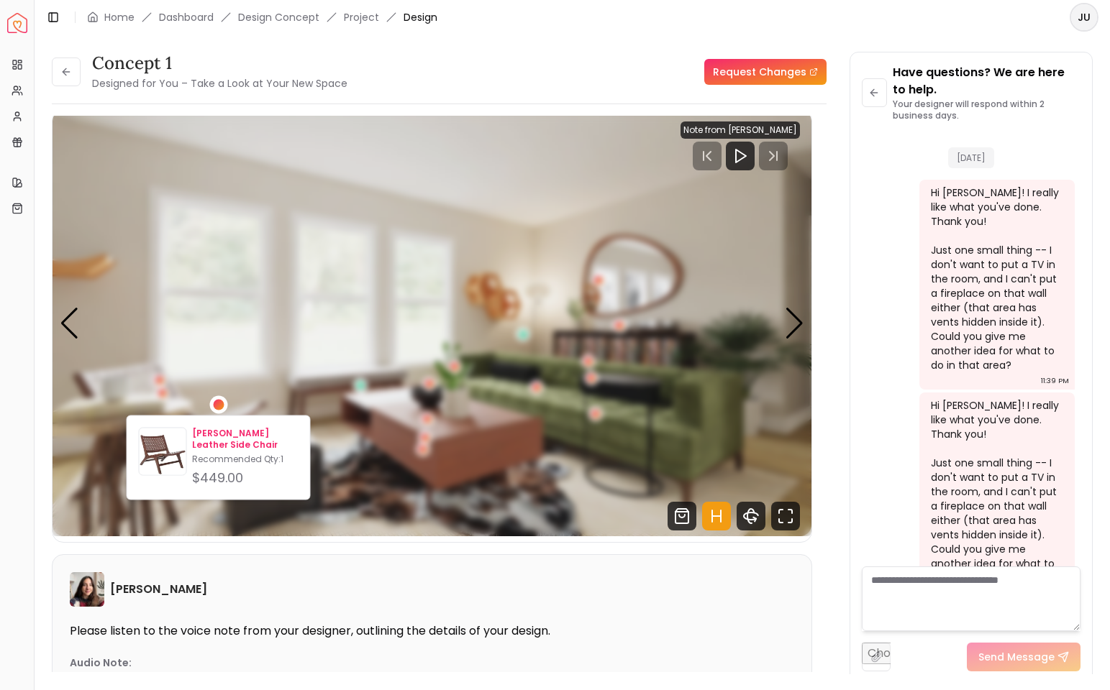
click at [224, 444] on p "[PERSON_NAME] Leather Side Chair" at bounding box center [245, 439] width 106 height 23
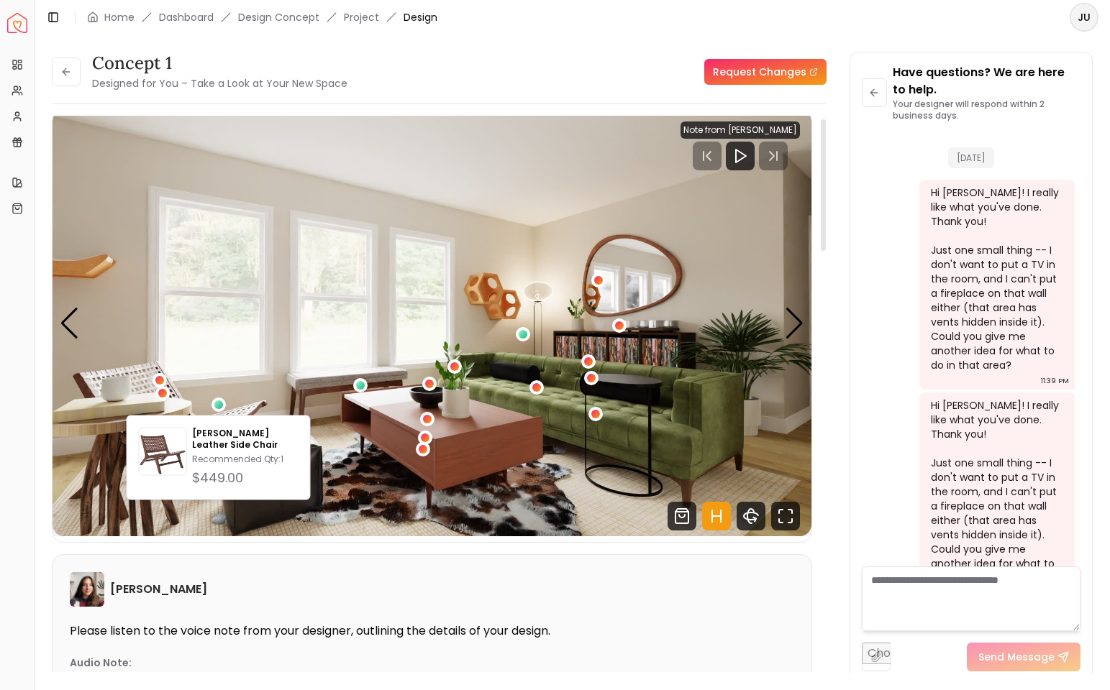
click at [605, 66] on div "concept 1 Designed for You – Take a Look at Your New Space Request Changes" at bounding box center [439, 72] width 774 height 40
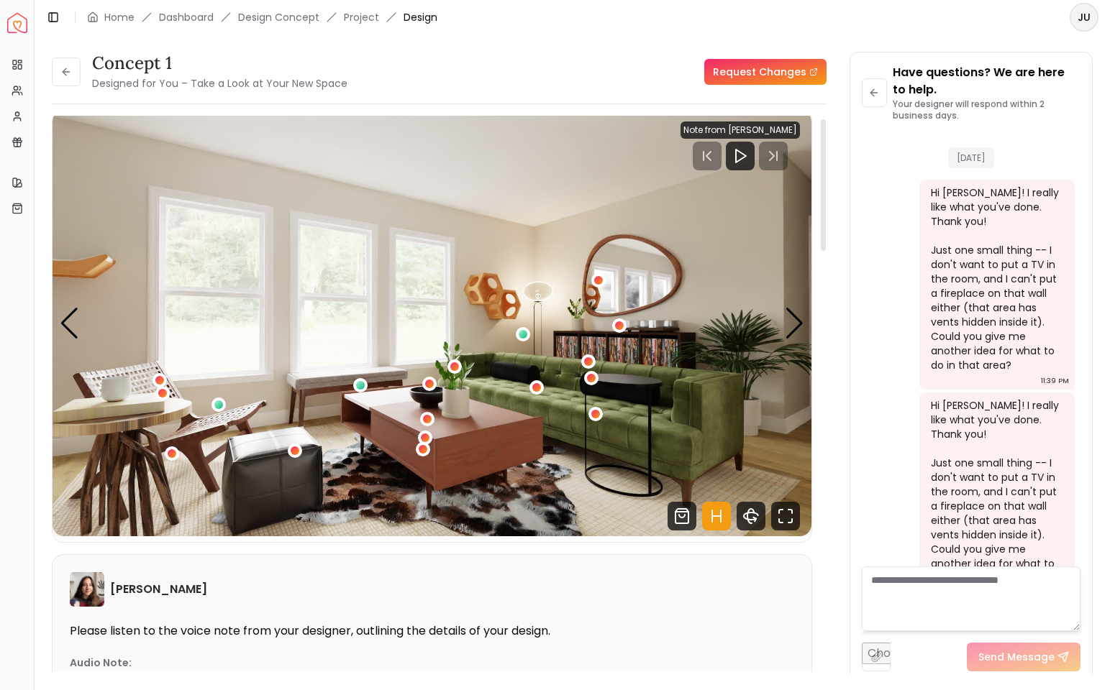
click at [701, 435] on img "1 / 4" at bounding box center [431, 323] width 759 height 426
click at [535, 387] on div "1 / 4" at bounding box center [536, 387] width 11 height 11
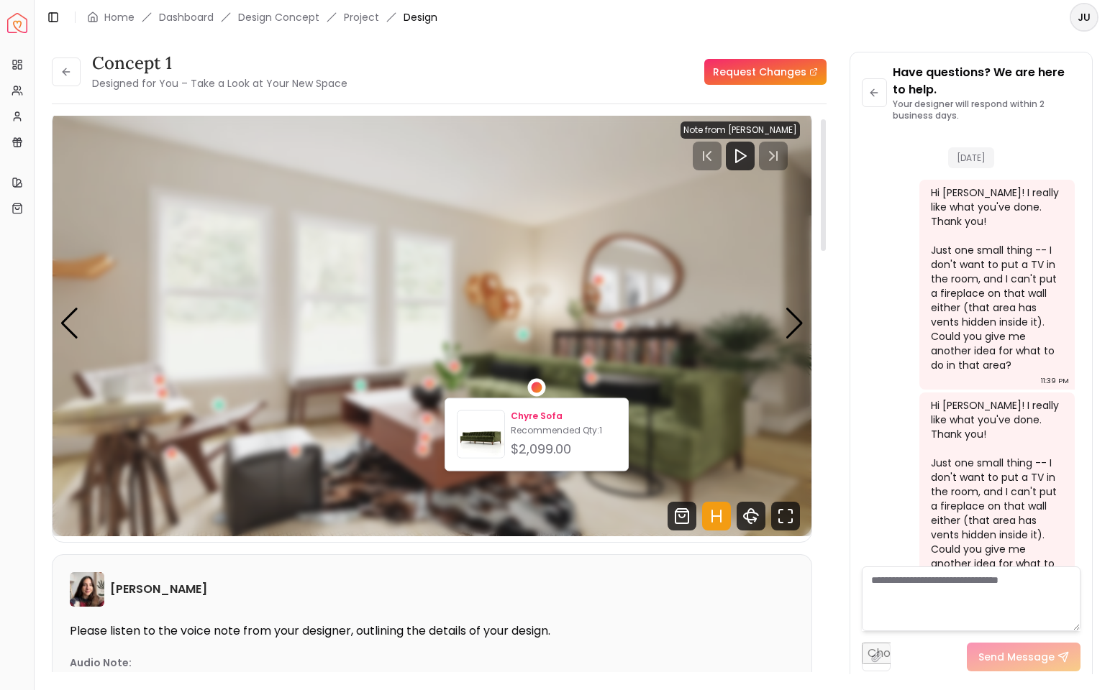
click at [490, 428] on img at bounding box center [480, 437] width 47 height 47
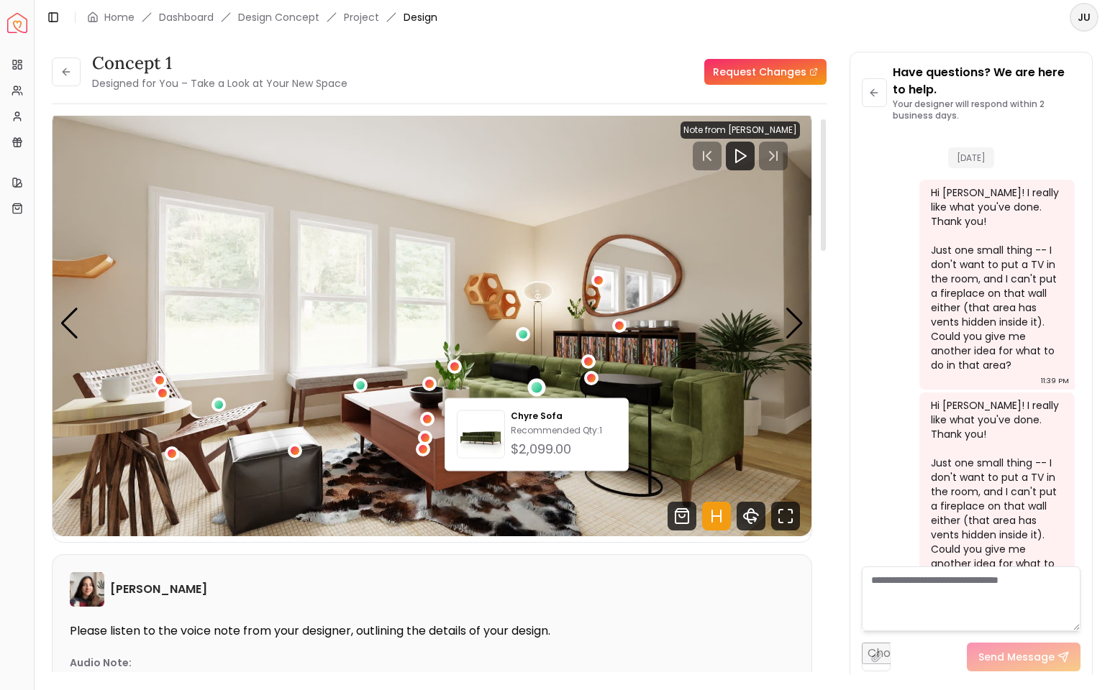
click at [705, 342] on img "1 / 4" at bounding box center [431, 323] width 759 height 426
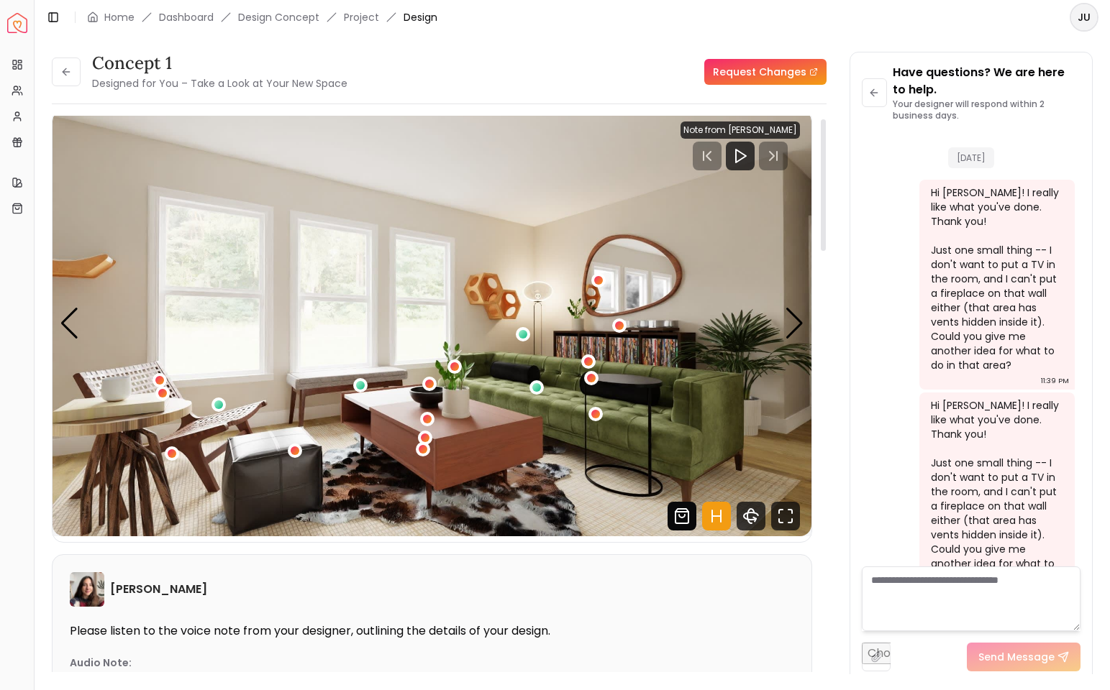
click at [687, 492] on icon "Shop Products from this design" at bounding box center [681, 516] width 29 height 29
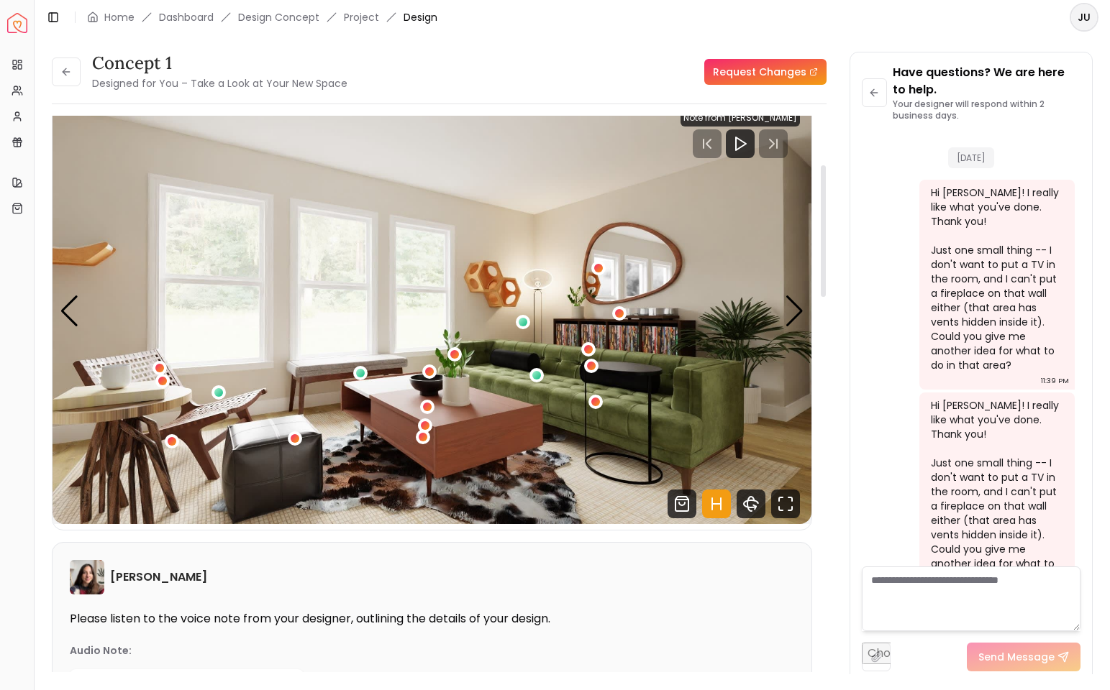
scroll to position [0, 0]
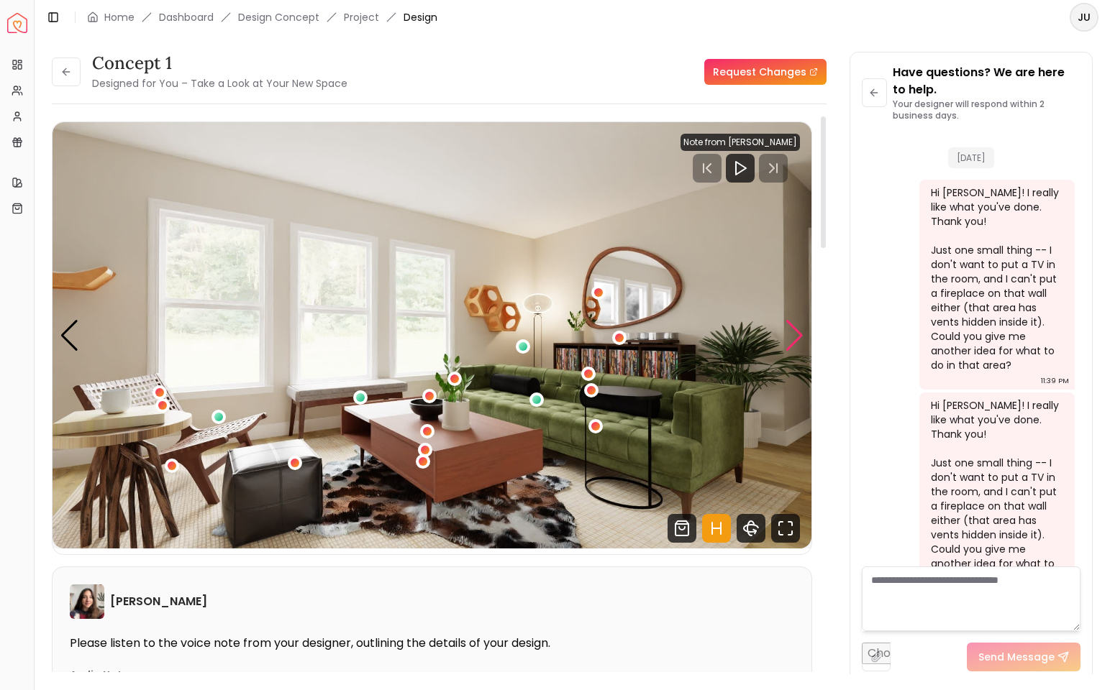
click at [797, 328] on div "Next slide" at bounding box center [794, 336] width 19 height 32
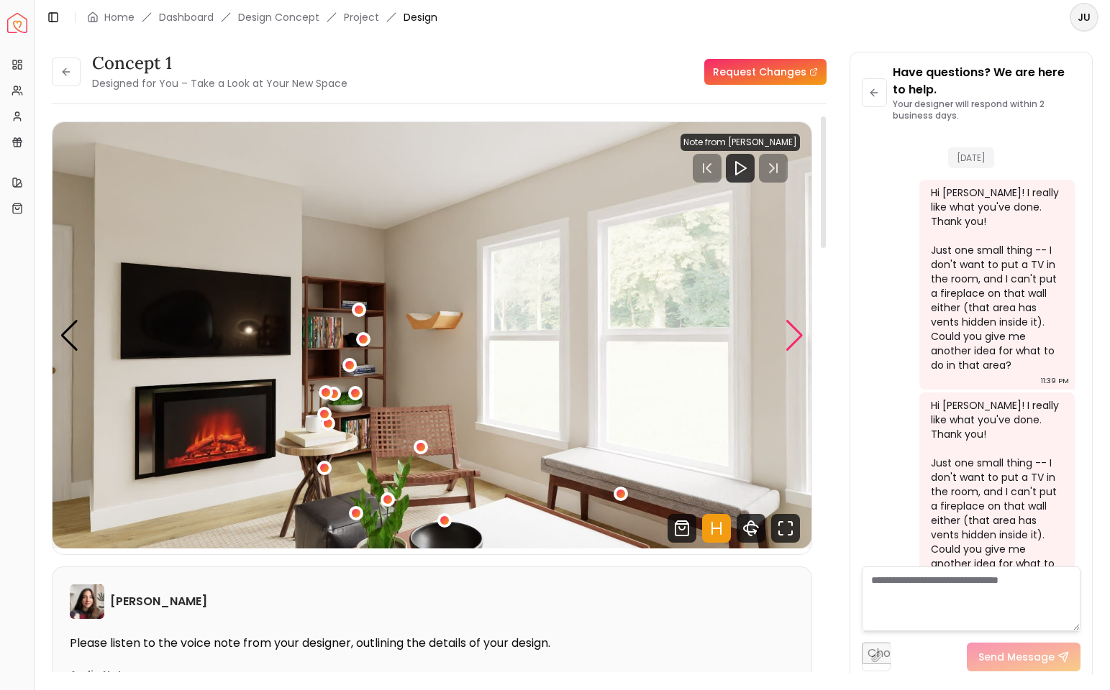
click at [797, 328] on div "Next slide" at bounding box center [794, 336] width 19 height 32
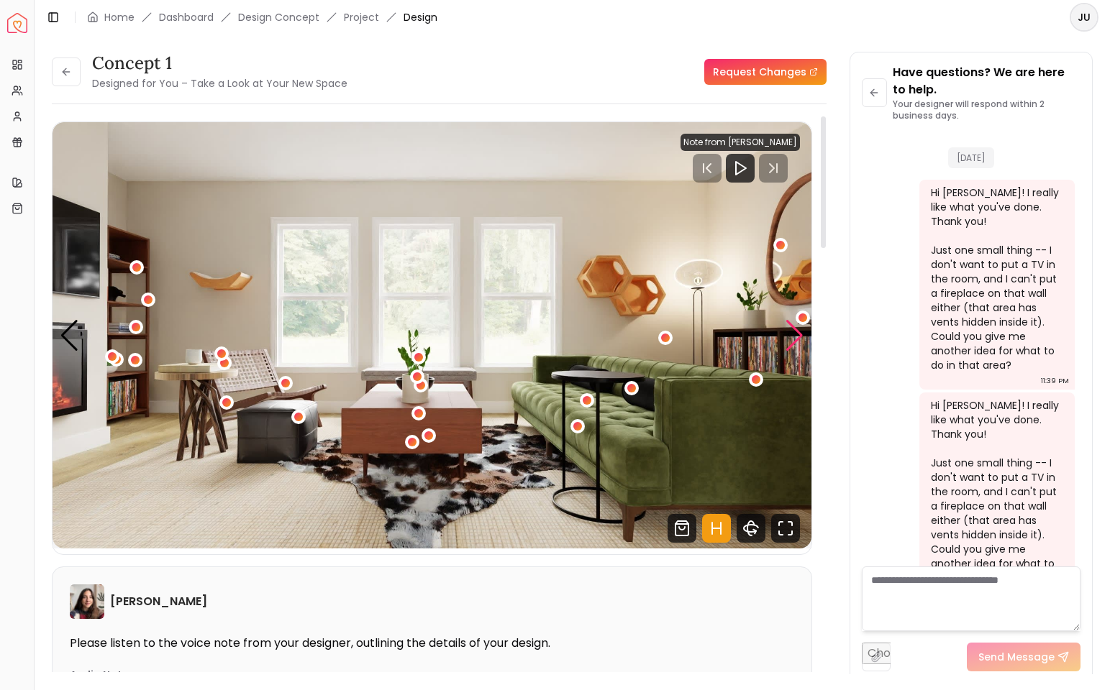
click at [797, 328] on div "Next slide" at bounding box center [794, 336] width 19 height 32
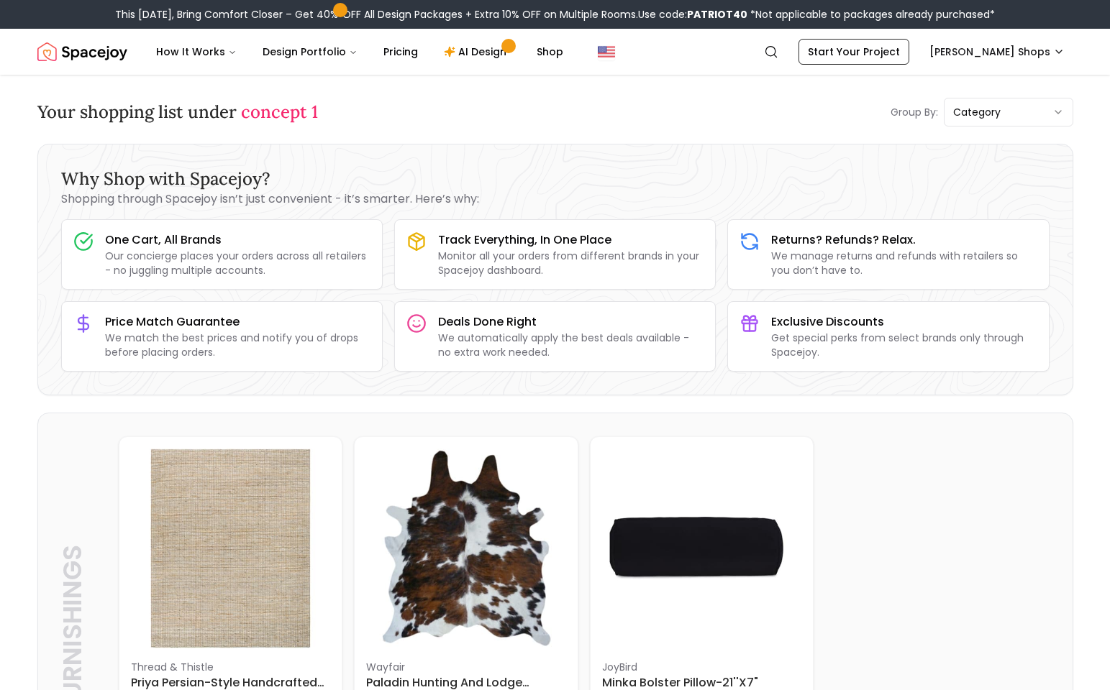
click at [616, 156] on div "Why Shop with Spacejoy? Shopping through Spacejoy isn’t just convenient - it’s …" at bounding box center [555, 270] width 1034 height 250
